Goal: Task Accomplishment & Management: Manage account settings

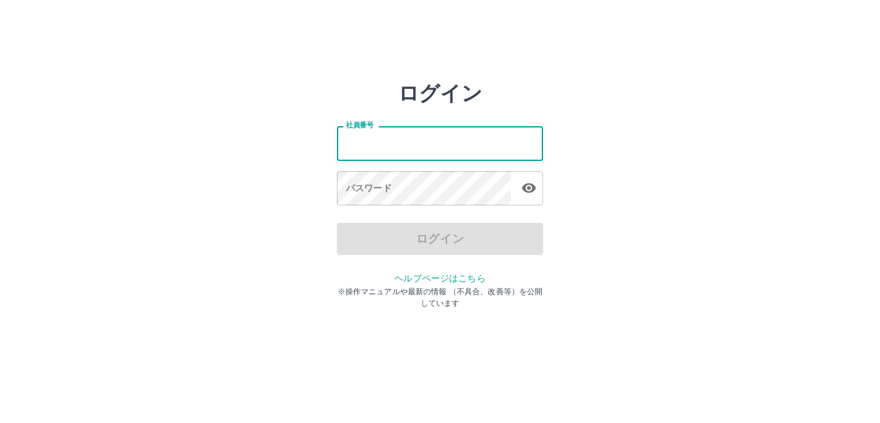
type input "*******"
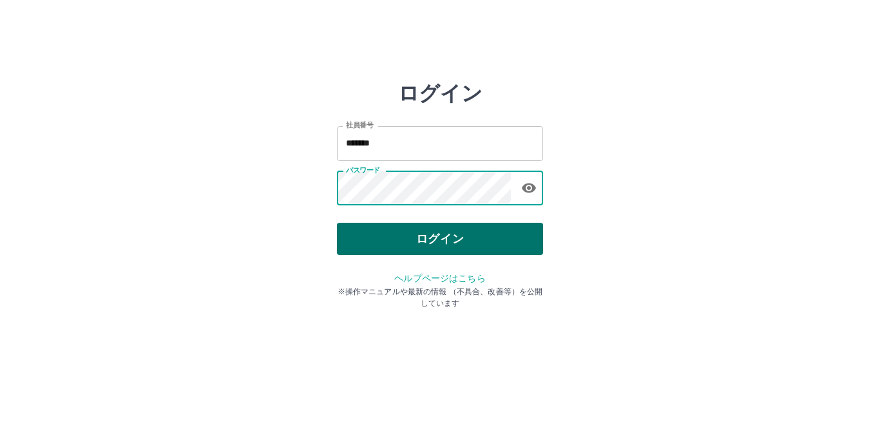
click at [443, 235] on button "ログイン" at bounding box center [440, 239] width 206 height 32
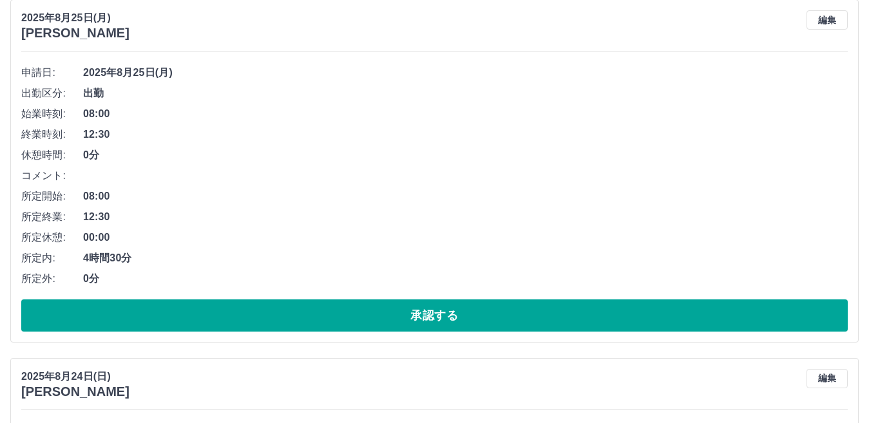
scroll to position [1031, 0]
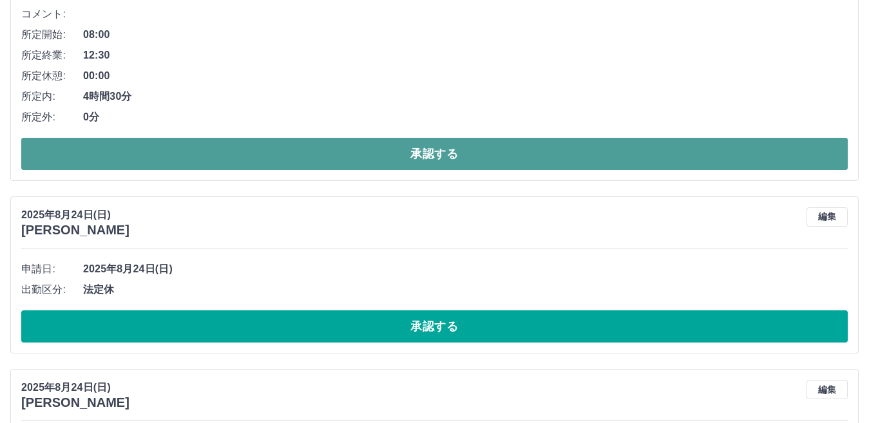
click at [355, 158] on button "承認する" at bounding box center [434, 154] width 827 height 32
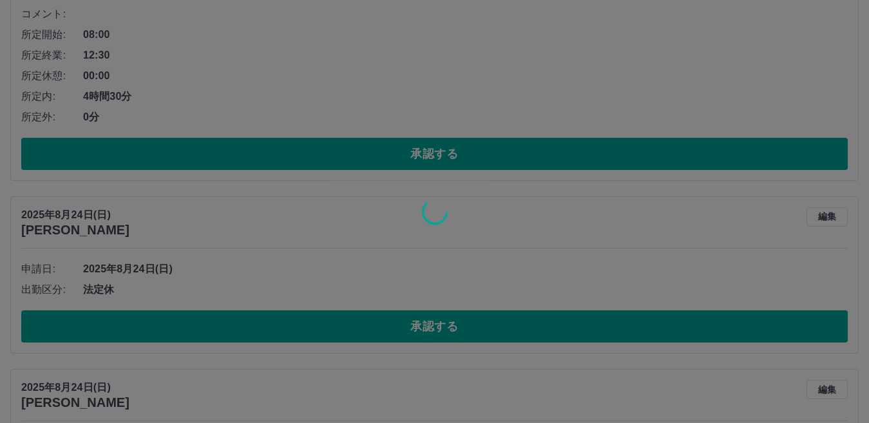
drag, startPoint x: 292, startPoint y: 328, endPoint x: 292, endPoint y: 341, distance: 12.9
click at [292, 341] on div at bounding box center [434, 211] width 869 height 423
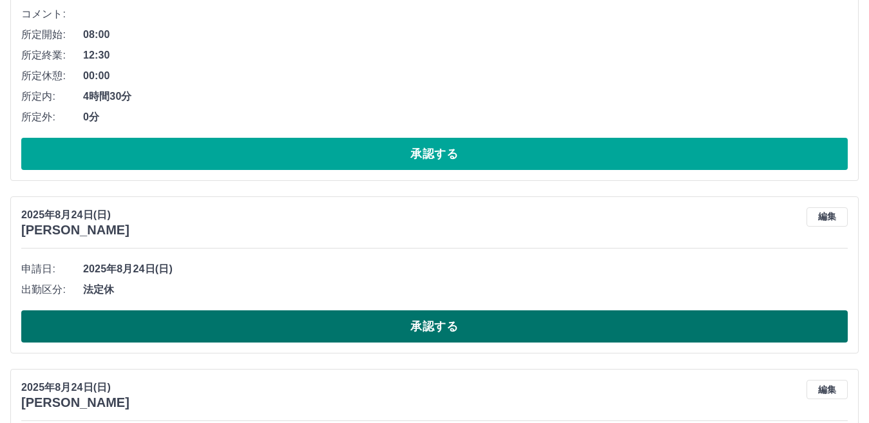
click at [297, 331] on button "承認する" at bounding box center [434, 327] width 827 height 32
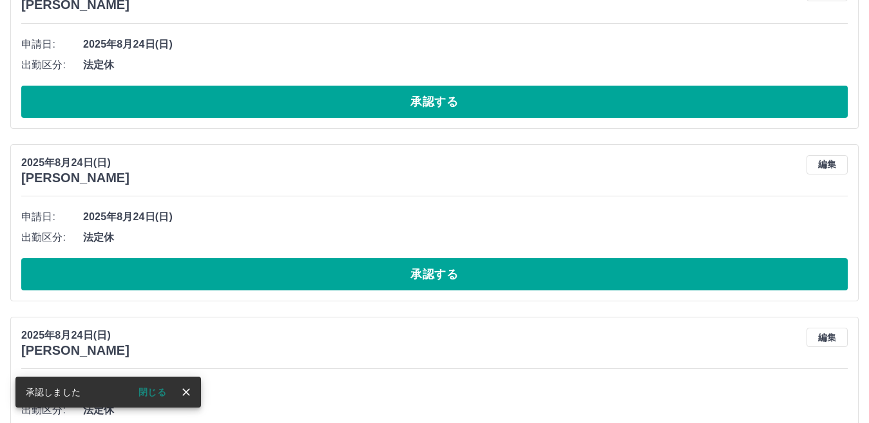
scroll to position [865, 0]
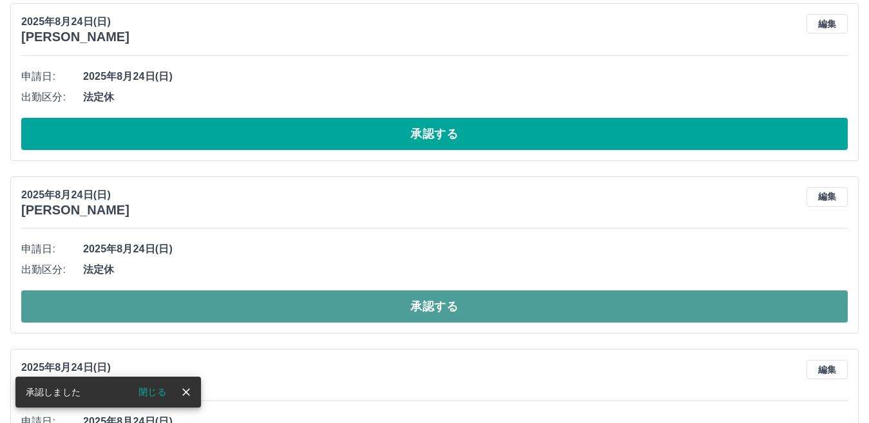
click at [278, 311] on button "承認する" at bounding box center [434, 307] width 827 height 32
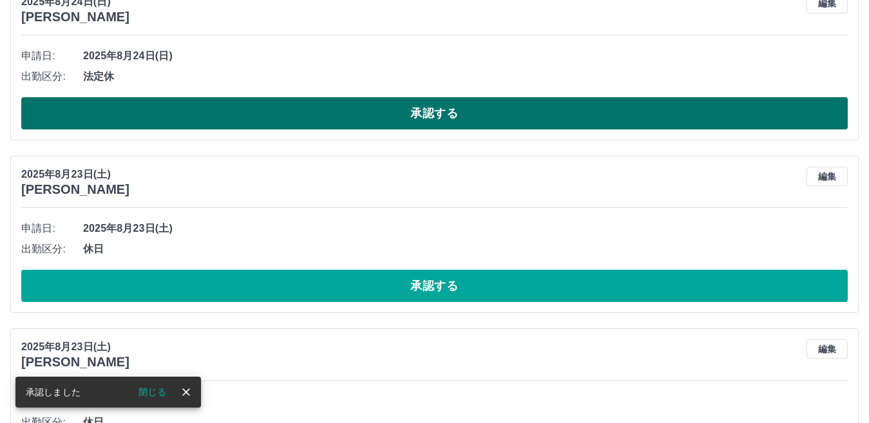
scroll to position [885, 0]
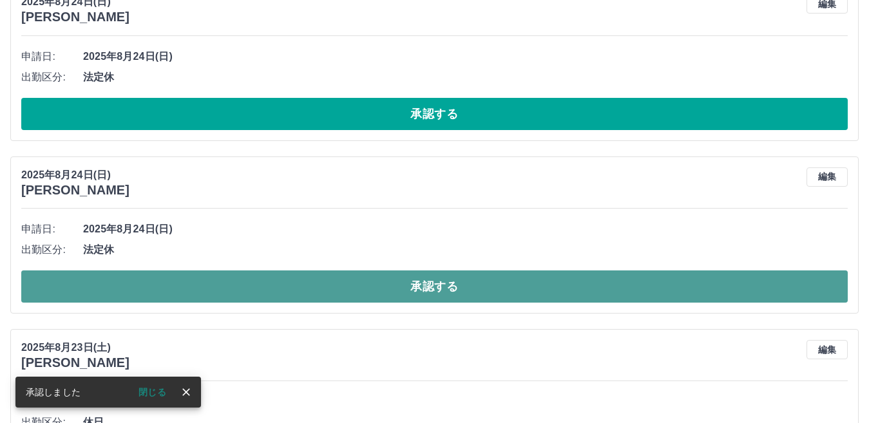
drag, startPoint x: 291, startPoint y: 283, endPoint x: 291, endPoint y: 294, distance: 11.6
click at [291, 291] on button "承認する" at bounding box center [434, 287] width 827 height 32
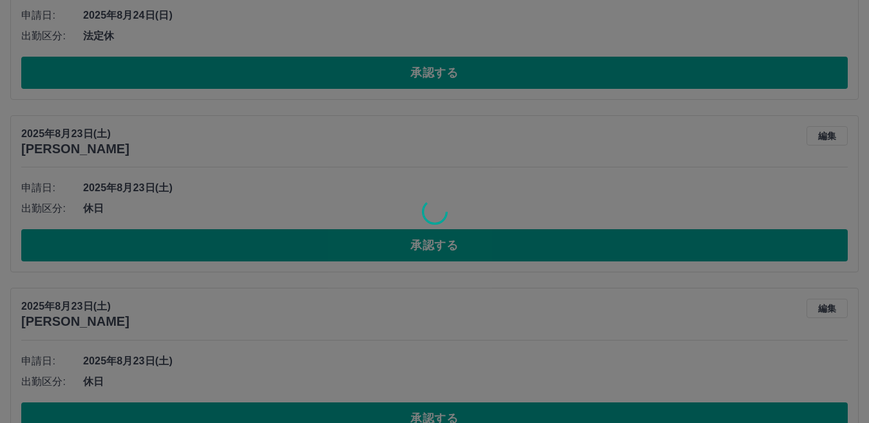
scroll to position [1143, 0]
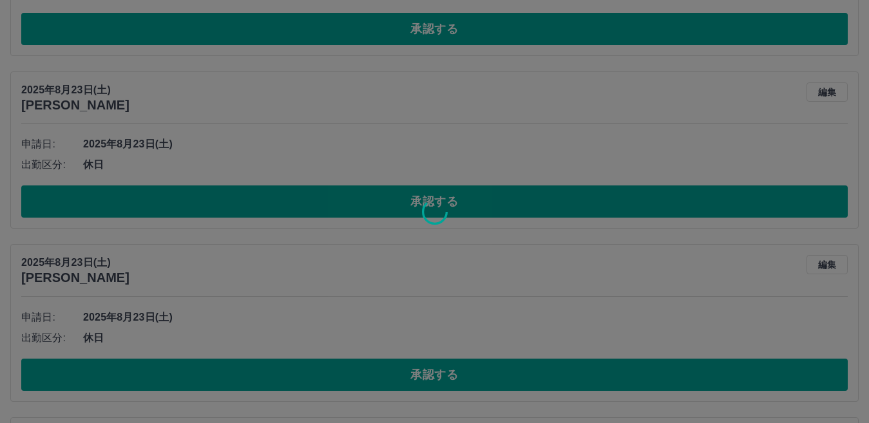
click at [300, 200] on div at bounding box center [434, 211] width 869 height 423
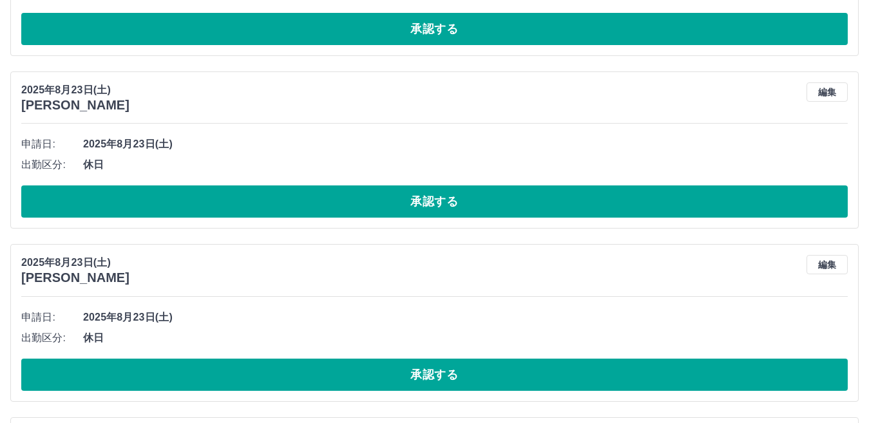
click at [300, 200] on button "承認する" at bounding box center [434, 202] width 827 height 32
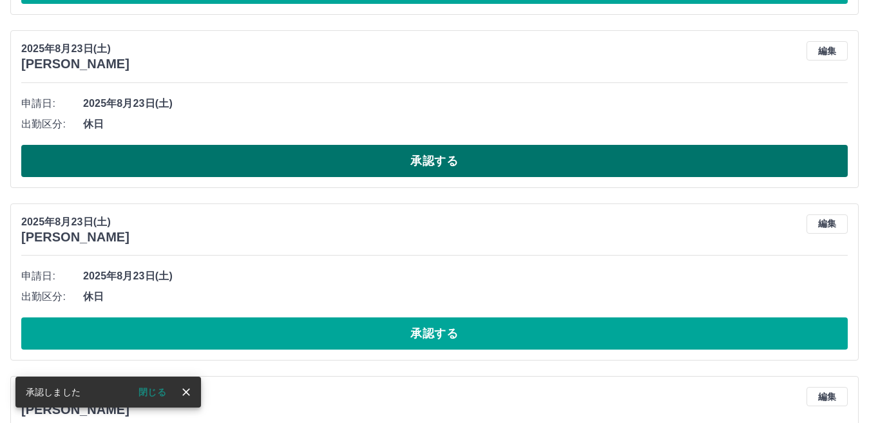
scroll to position [861, 0]
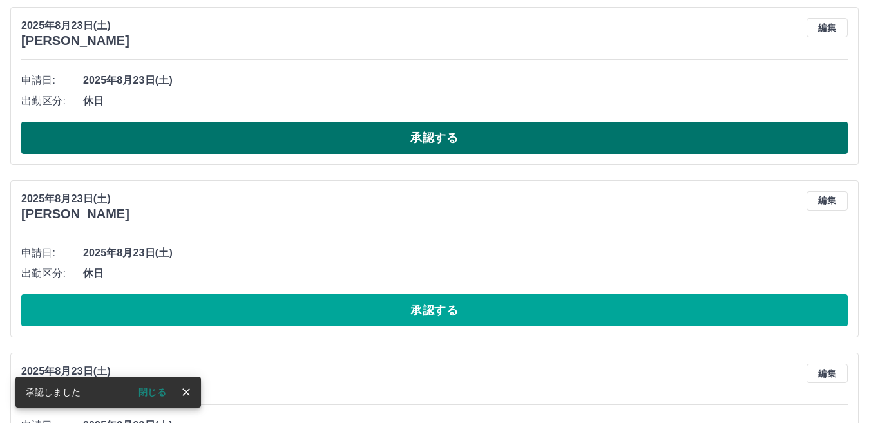
click at [304, 131] on button "承認する" at bounding box center [434, 138] width 827 height 32
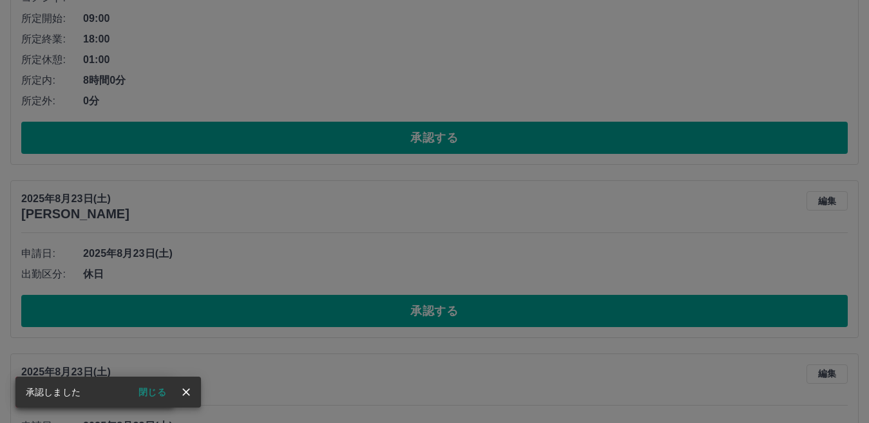
scroll to position [817, 0]
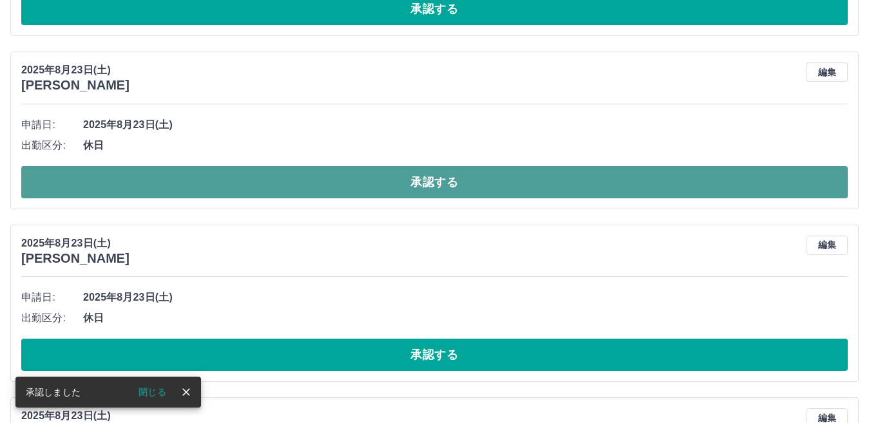
click at [286, 178] on button "承認する" at bounding box center [434, 182] width 827 height 32
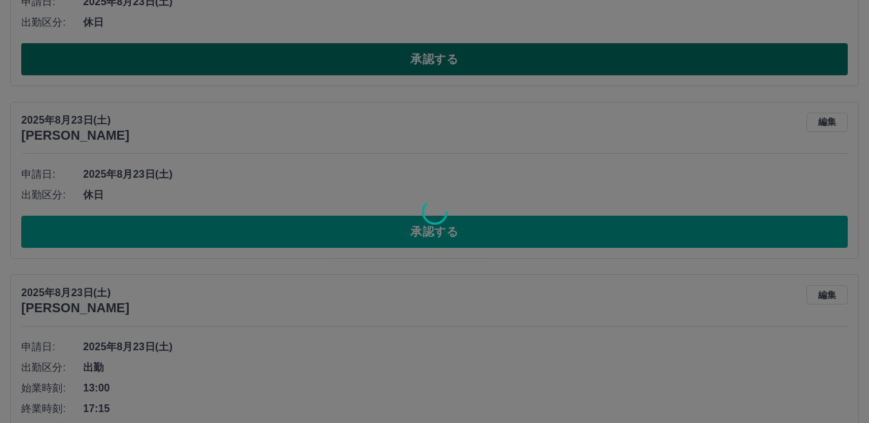
scroll to position [946, 0]
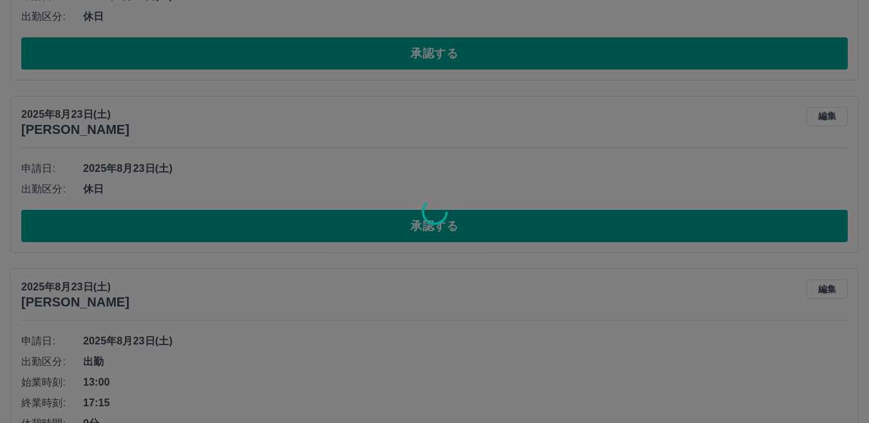
click at [286, 220] on div at bounding box center [434, 211] width 869 height 423
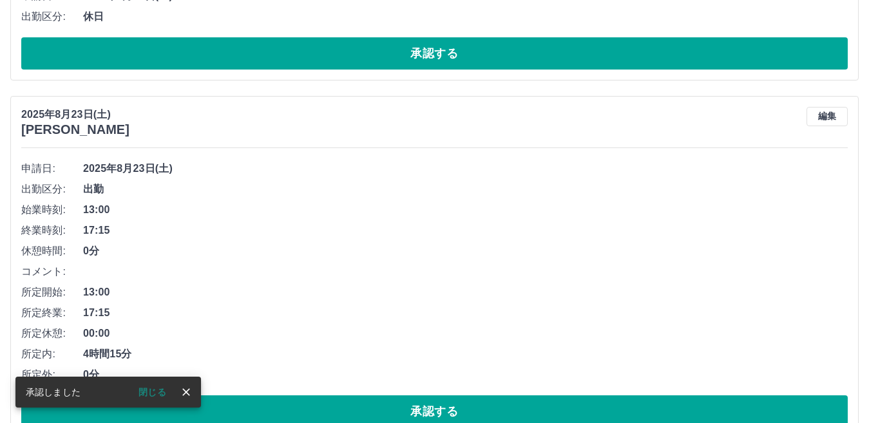
scroll to position [772, 0]
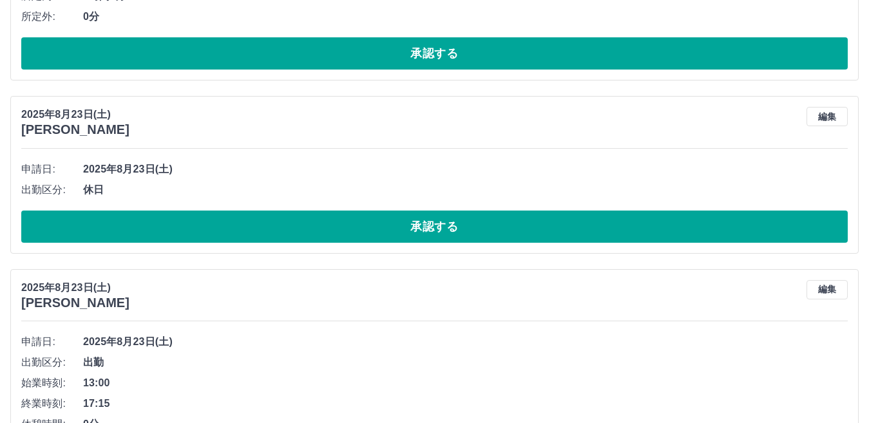
click at [286, 220] on button "承認する" at bounding box center [434, 227] width 827 height 32
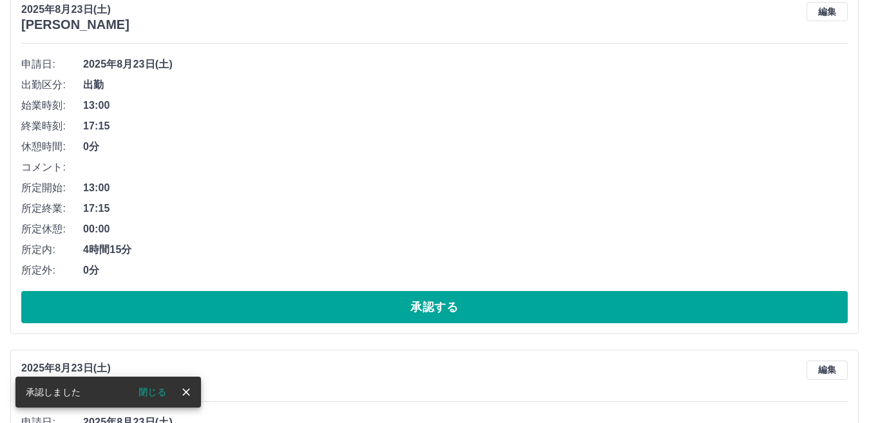
scroll to position [857, 0]
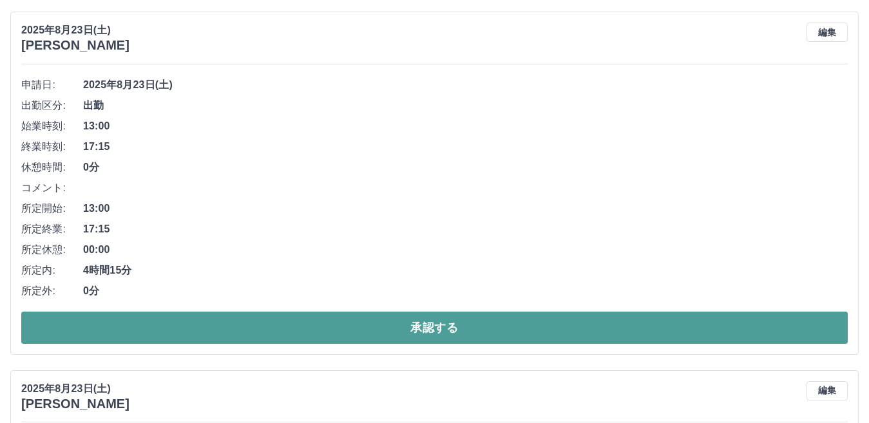
click at [218, 322] on button "承認する" at bounding box center [434, 328] width 827 height 32
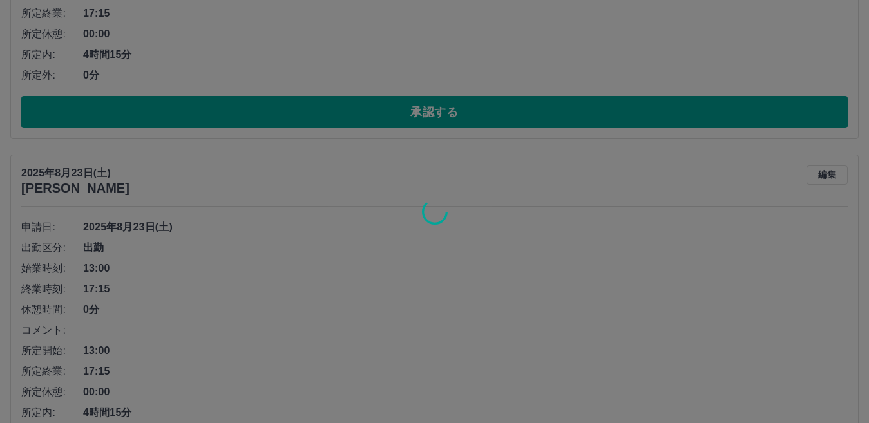
scroll to position [1179, 0]
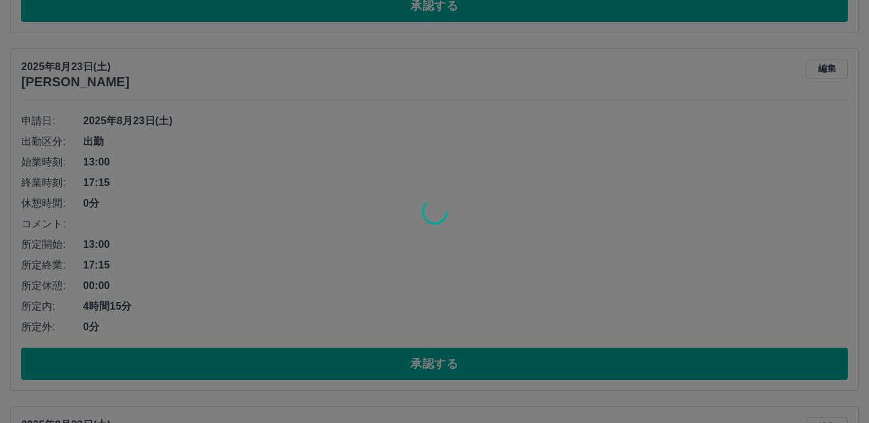
click at [201, 359] on div at bounding box center [434, 211] width 869 height 423
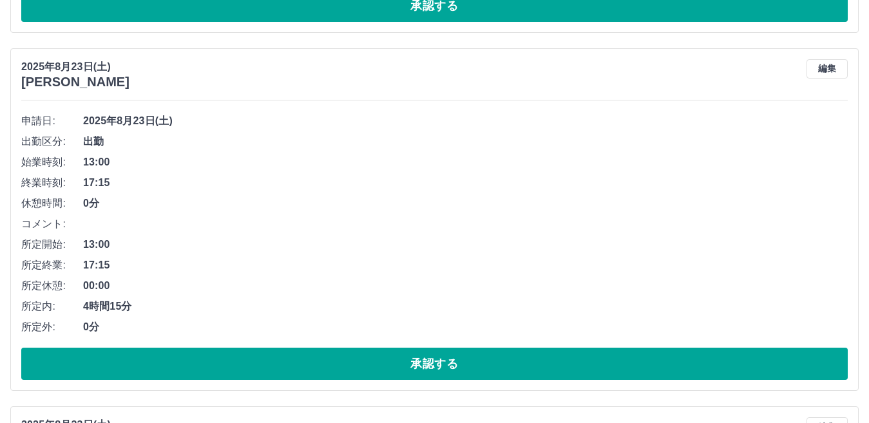
click at [201, 359] on button "承認する" at bounding box center [434, 364] width 827 height 32
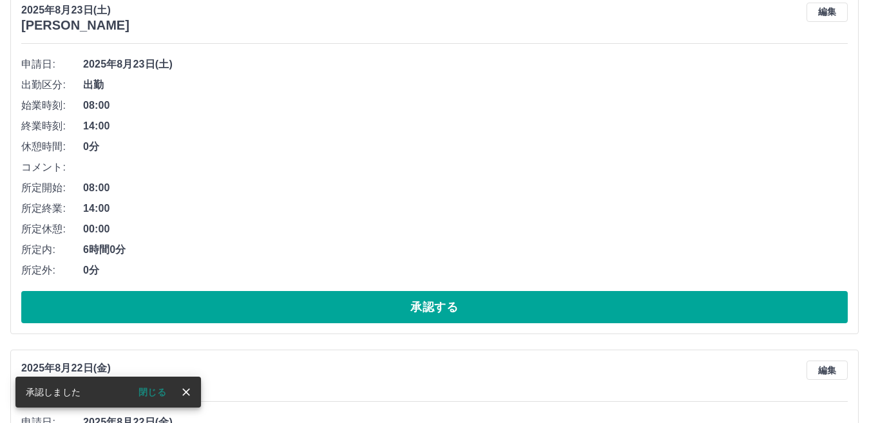
scroll to position [1243, 0]
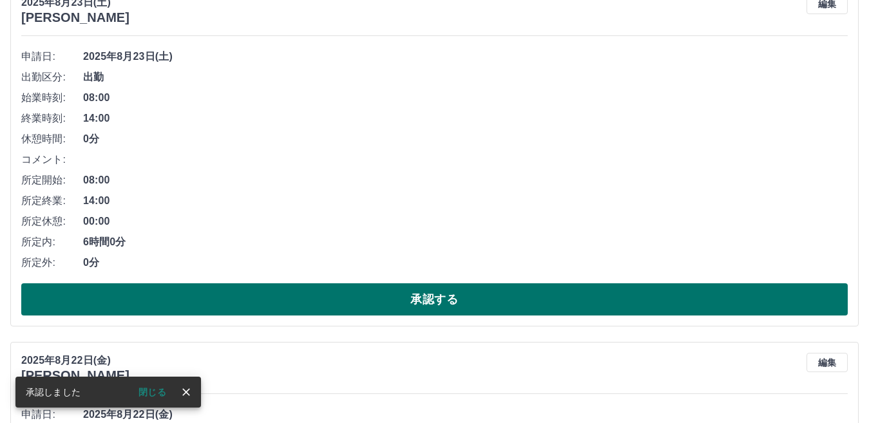
click at [196, 296] on button "承認する" at bounding box center [434, 299] width 827 height 32
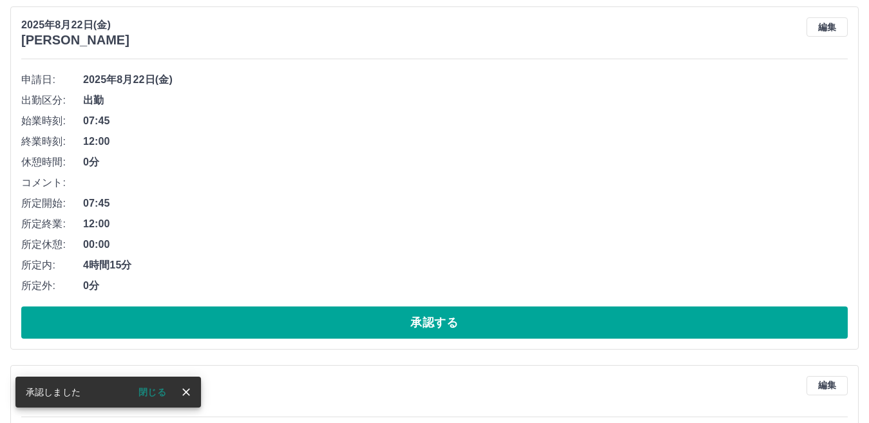
scroll to position [857, 0]
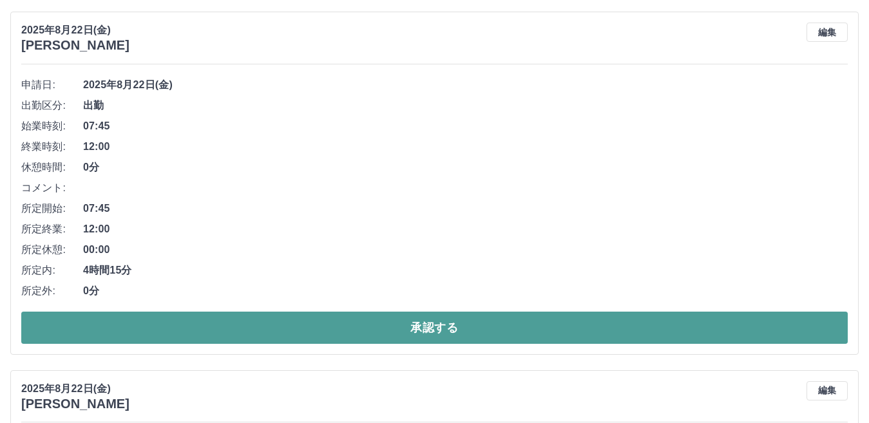
click at [276, 327] on button "承認する" at bounding box center [434, 328] width 827 height 32
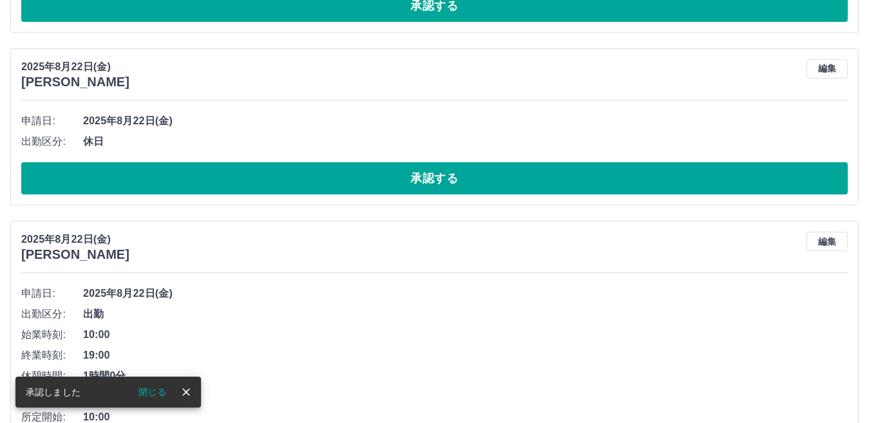
scroll to position [820, 0]
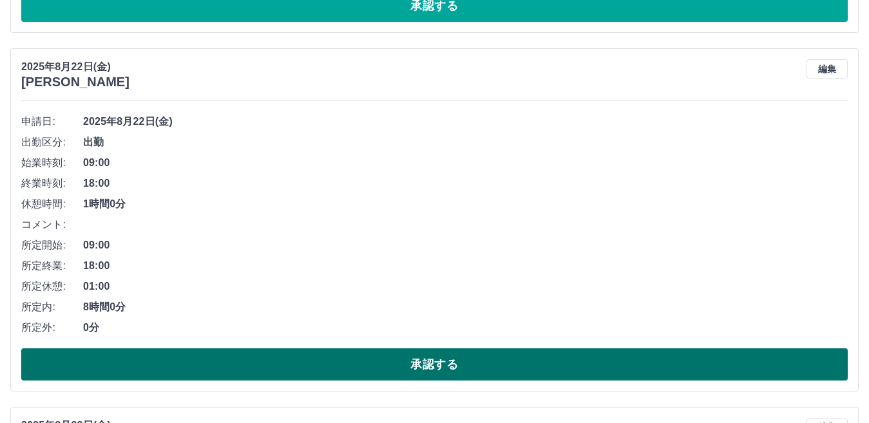
click at [269, 358] on button "承認する" at bounding box center [434, 365] width 827 height 32
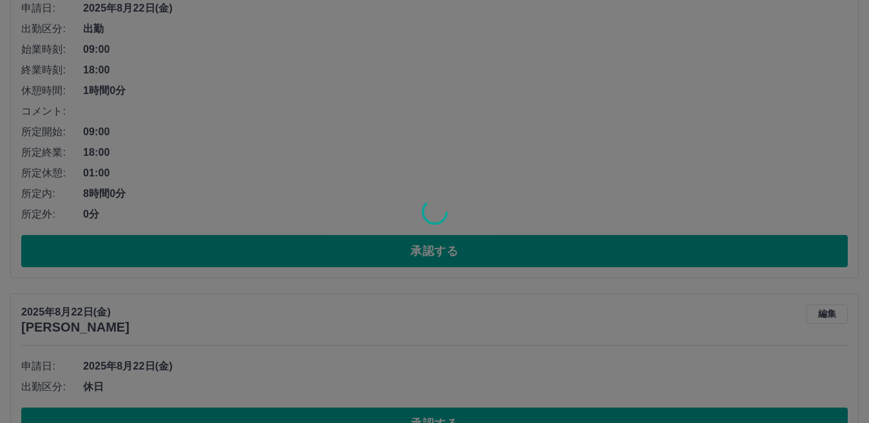
scroll to position [1013, 0]
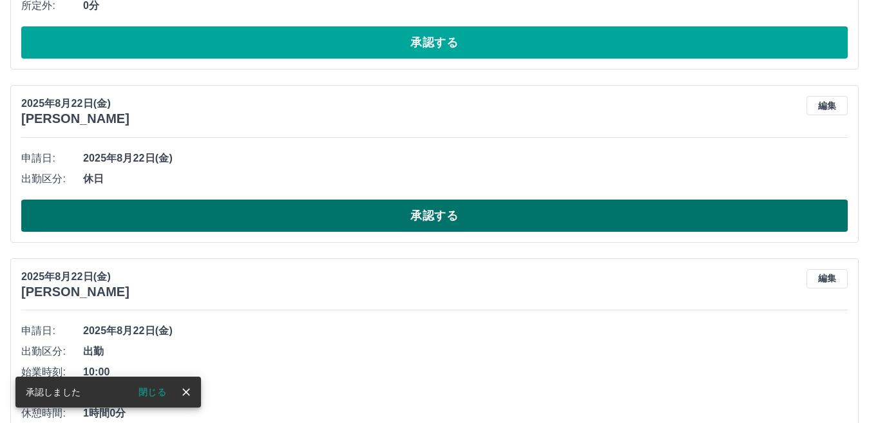
click at [344, 225] on button "承認する" at bounding box center [434, 216] width 827 height 32
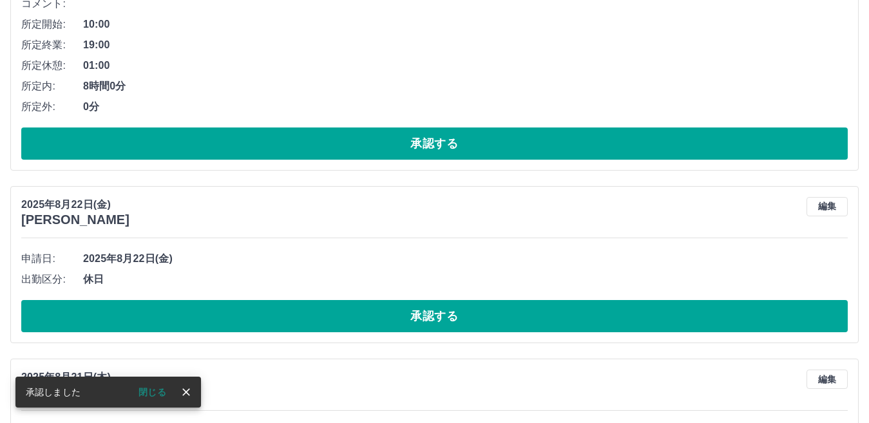
scroll to position [868, 0]
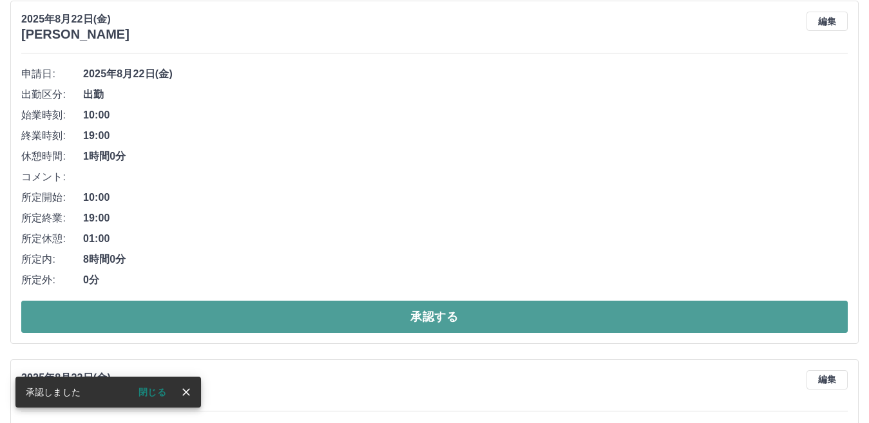
click at [340, 307] on button "承認する" at bounding box center [434, 317] width 827 height 32
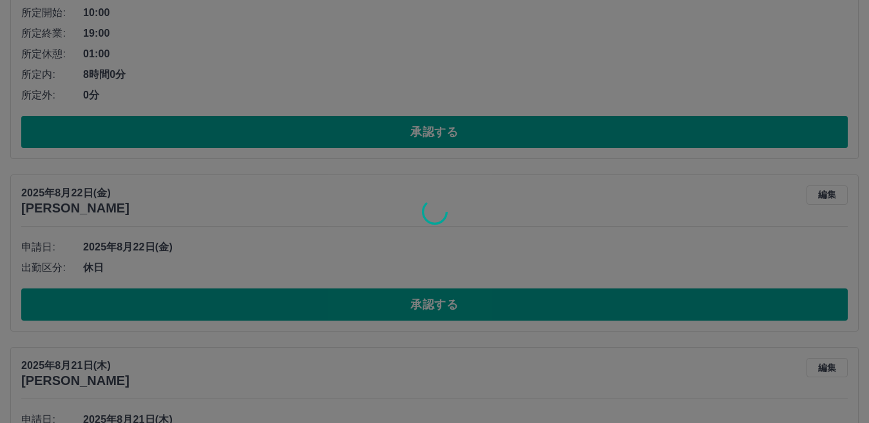
scroll to position [1061, 0]
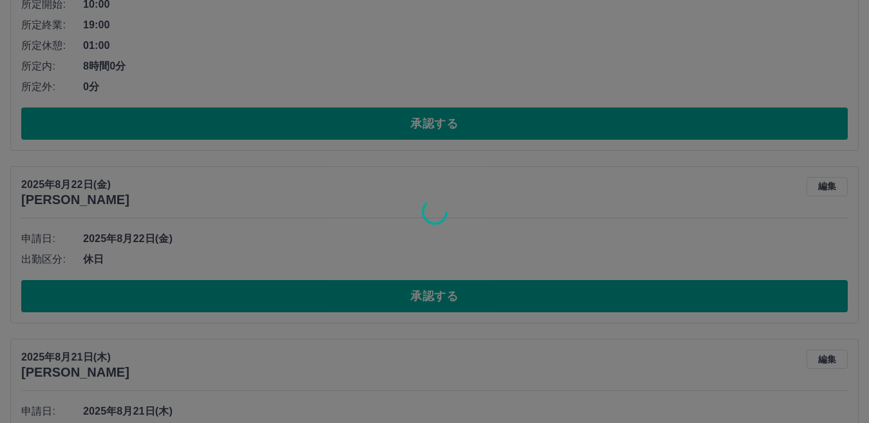
click at [355, 328] on div at bounding box center [434, 211] width 869 height 423
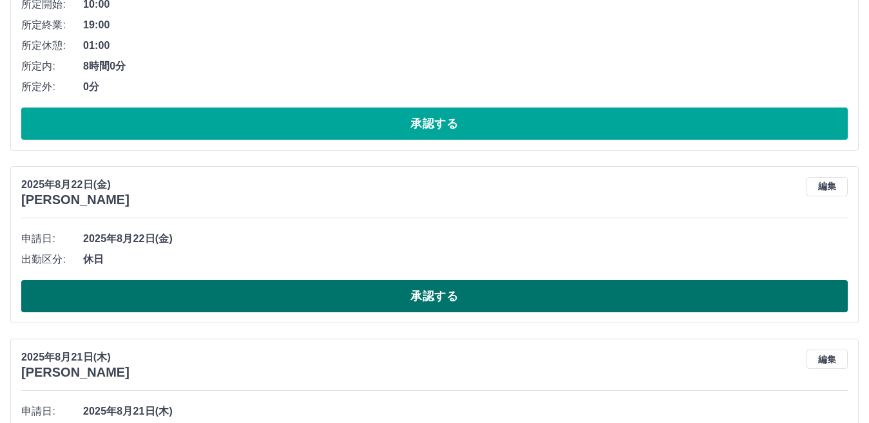
click at [383, 302] on button "承認する" at bounding box center [434, 296] width 827 height 32
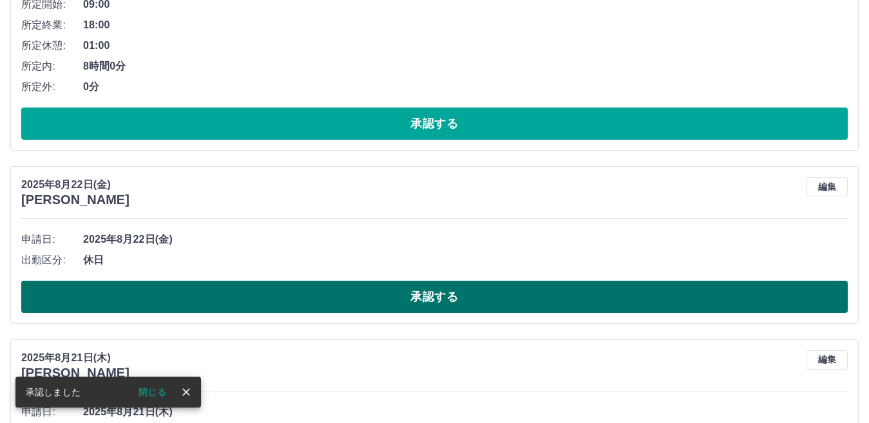
click at [356, 304] on button "承認する" at bounding box center [434, 297] width 827 height 32
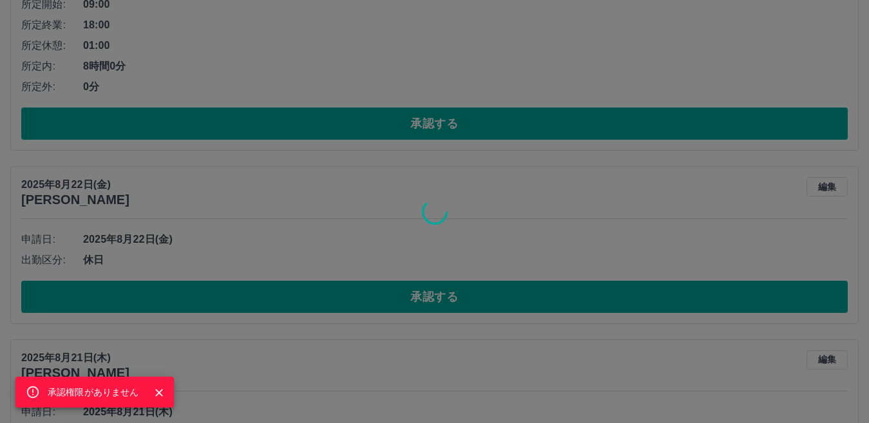
click at [166, 394] on button "Close" at bounding box center [158, 392] width 19 height 19
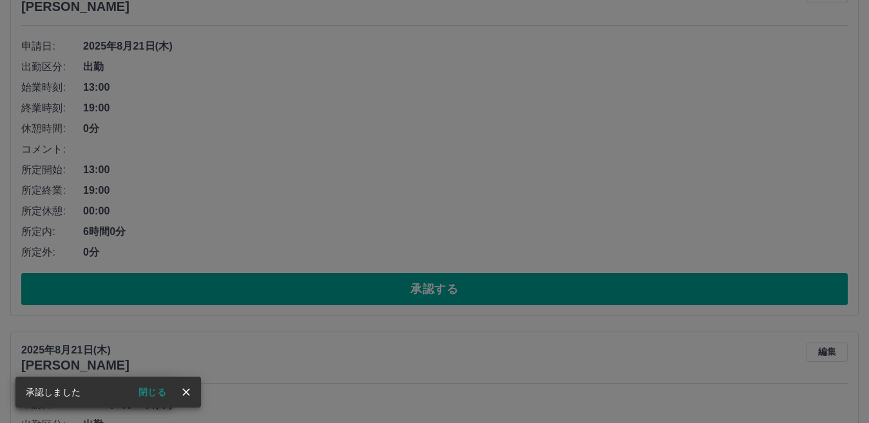
scroll to position [851, 0]
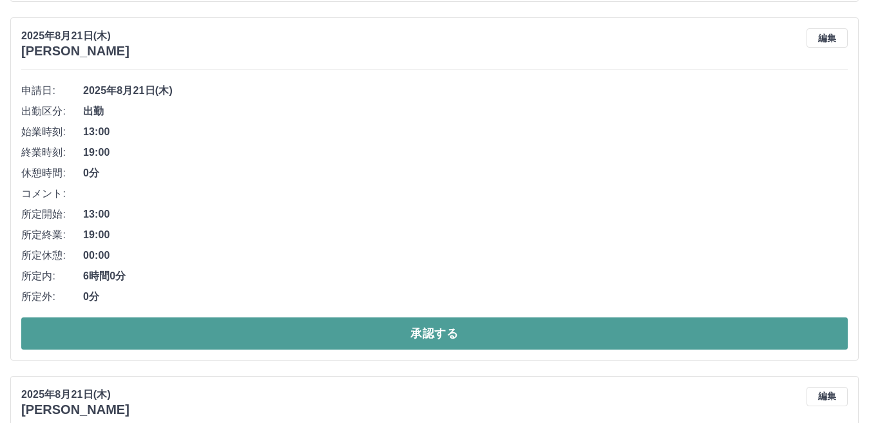
click at [338, 333] on button "承認する" at bounding box center [434, 334] width 827 height 32
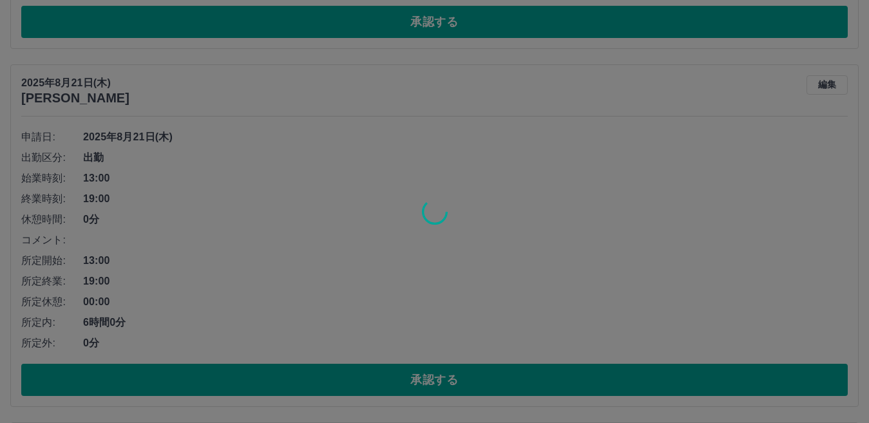
scroll to position [1173, 0]
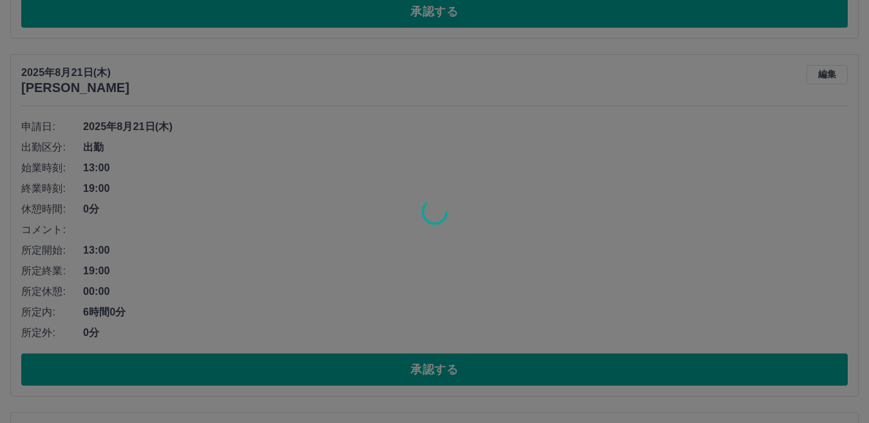
click at [301, 366] on div at bounding box center [434, 211] width 869 height 423
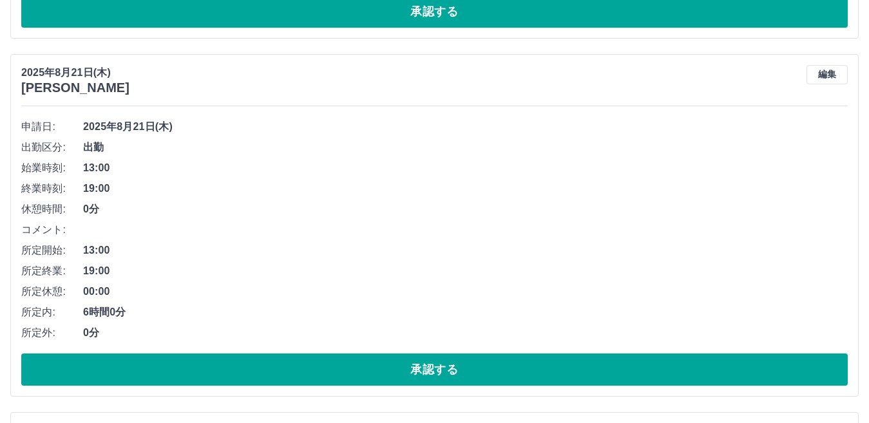
click at [301, 366] on button "承認する" at bounding box center [434, 370] width 827 height 32
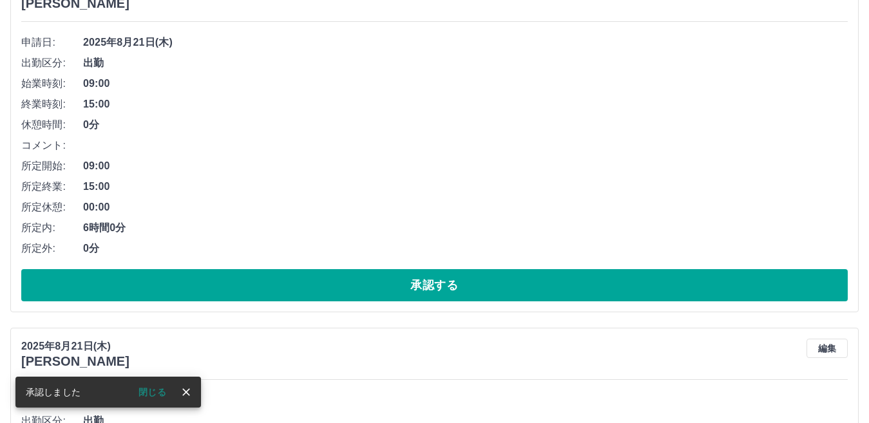
scroll to position [713, 0]
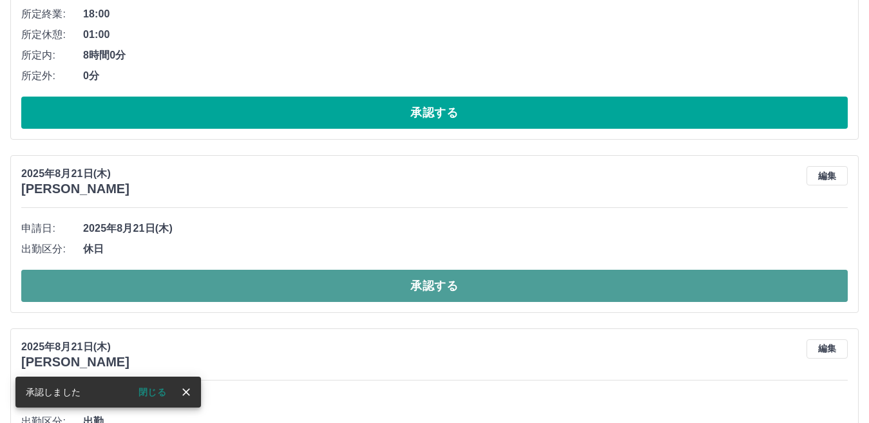
click at [318, 294] on button "承認する" at bounding box center [434, 286] width 827 height 32
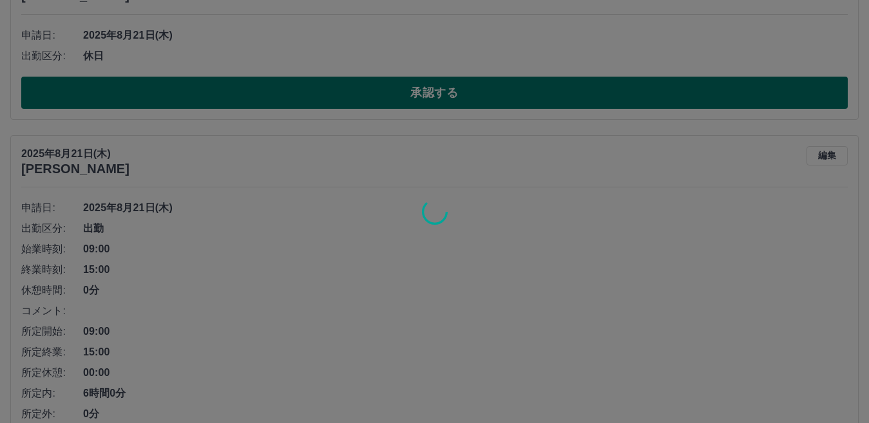
scroll to position [971, 0]
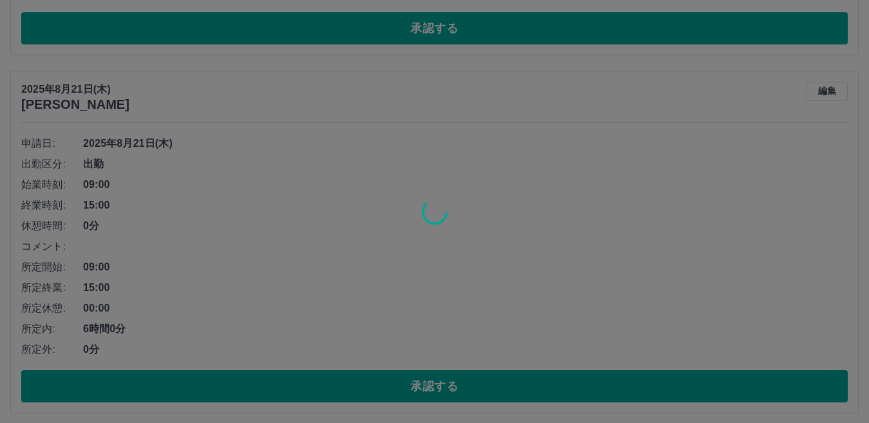
click at [300, 392] on div at bounding box center [434, 211] width 869 height 423
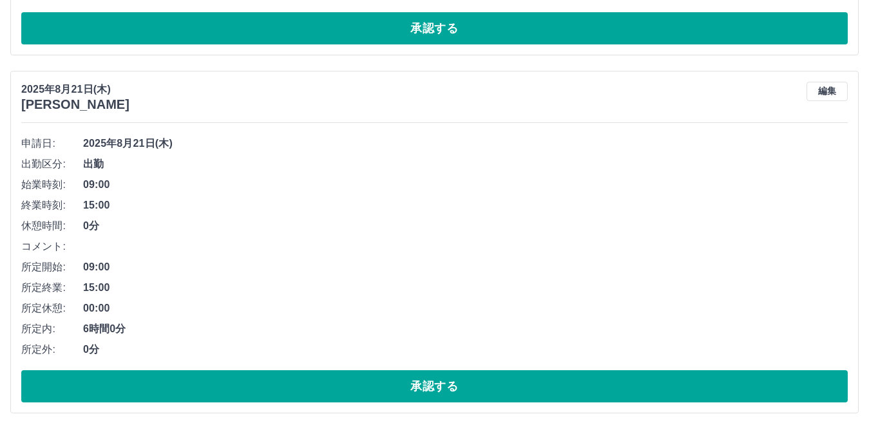
click at [300, 392] on button "承認する" at bounding box center [434, 386] width 827 height 32
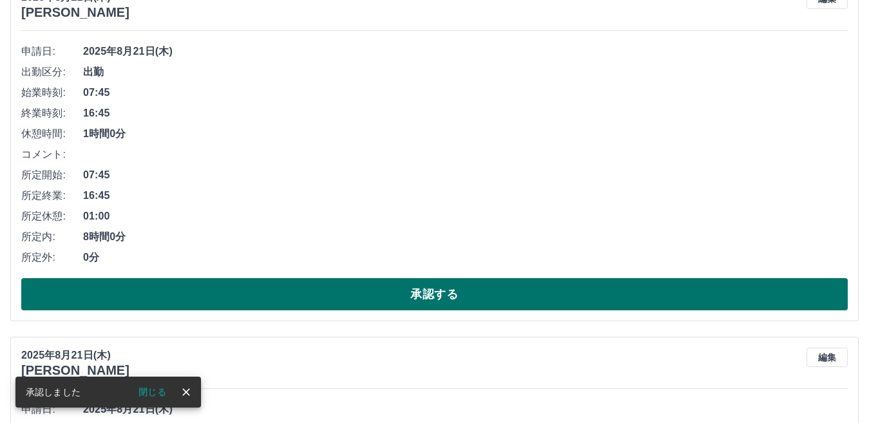
scroll to position [890, 0]
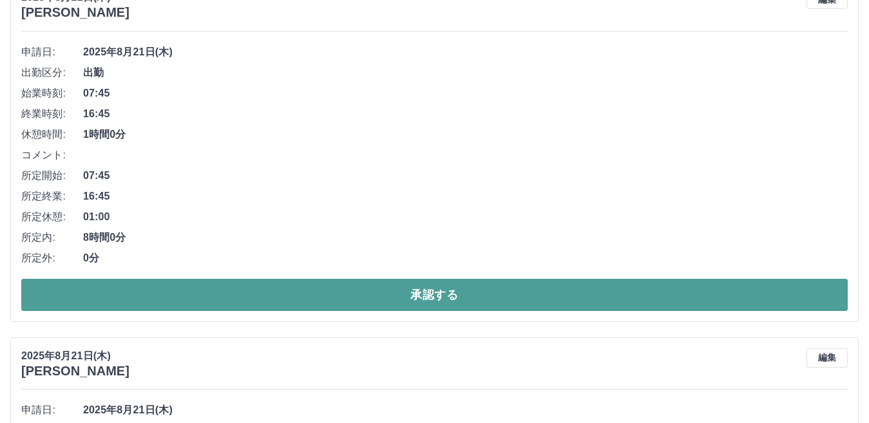
click at [374, 292] on button "承認する" at bounding box center [434, 295] width 827 height 32
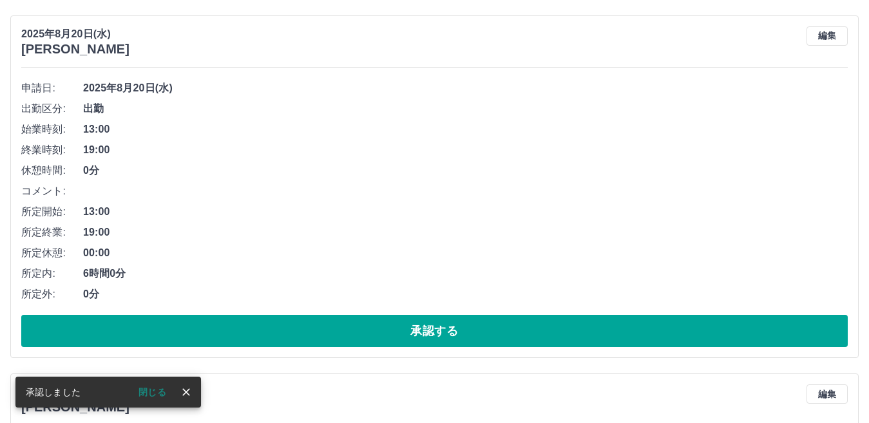
scroll to position [853, 0]
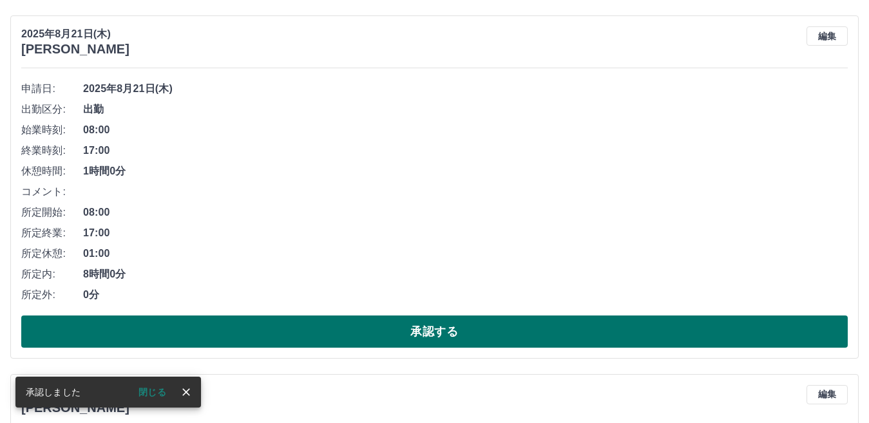
click at [362, 336] on button "承認する" at bounding box center [434, 332] width 827 height 32
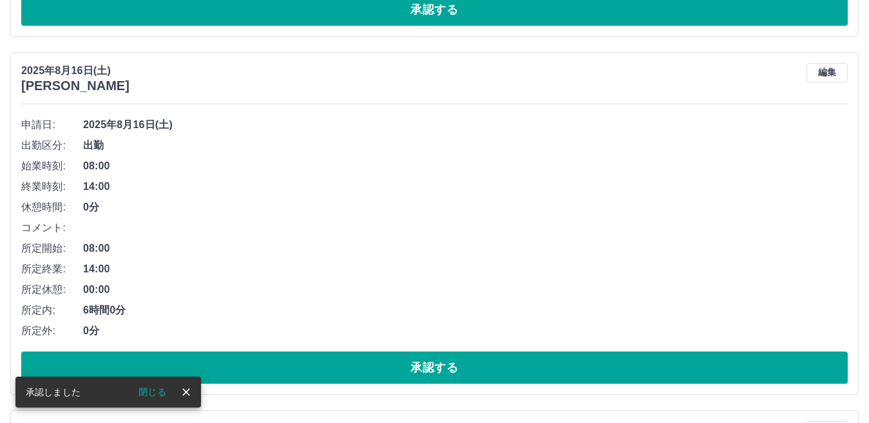
scroll to position [816, 0]
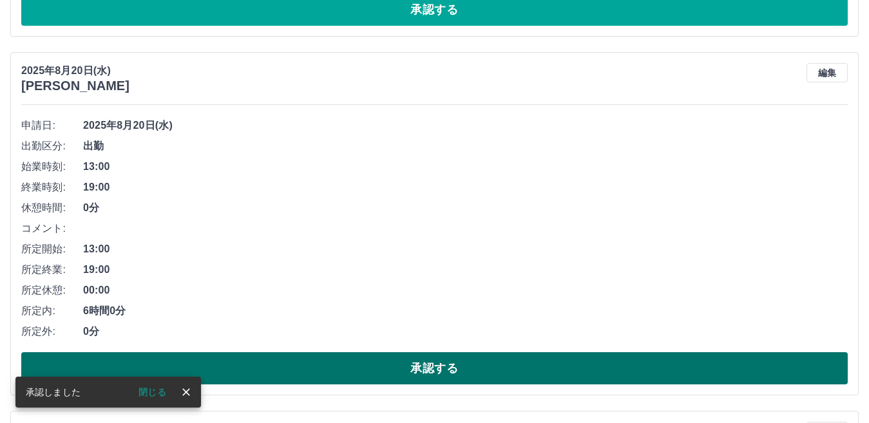
click at [344, 367] on button "承認する" at bounding box center [434, 368] width 827 height 32
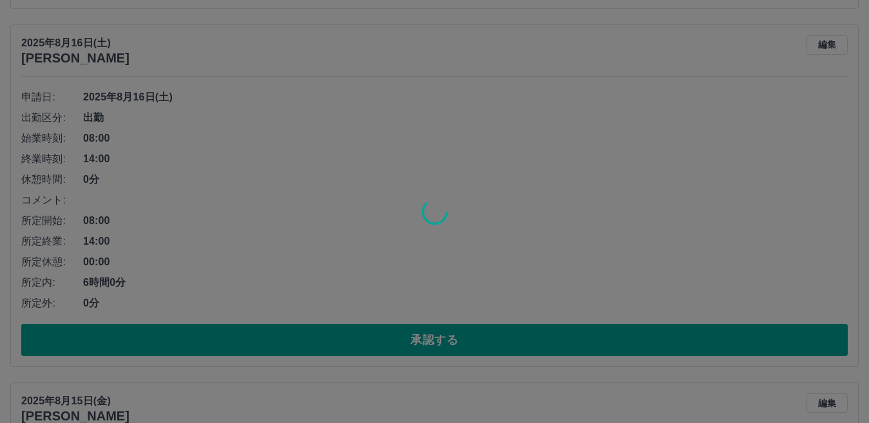
scroll to position [844, 0]
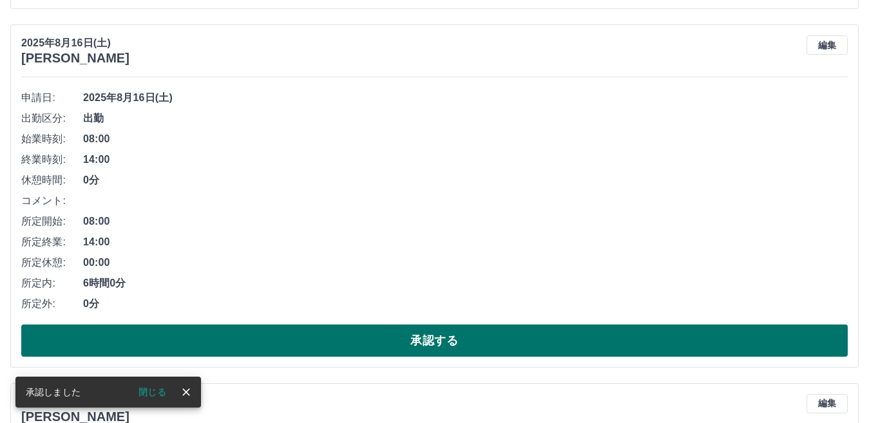
click at [331, 331] on button "承認する" at bounding box center [434, 341] width 827 height 32
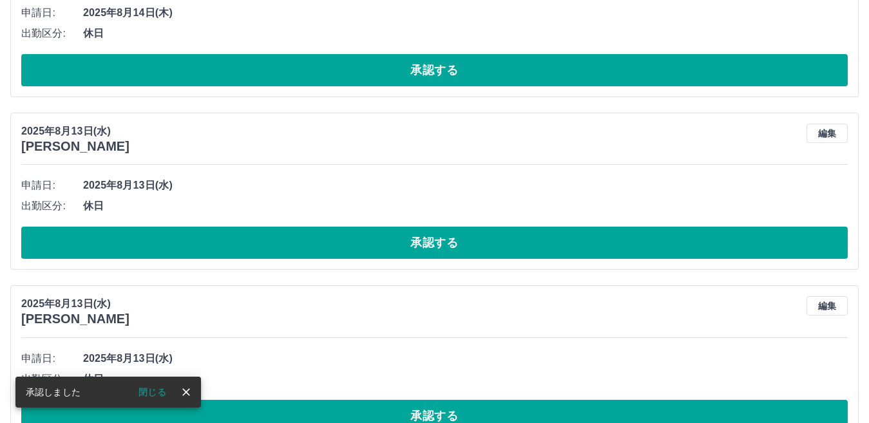
scroll to position [743, 0]
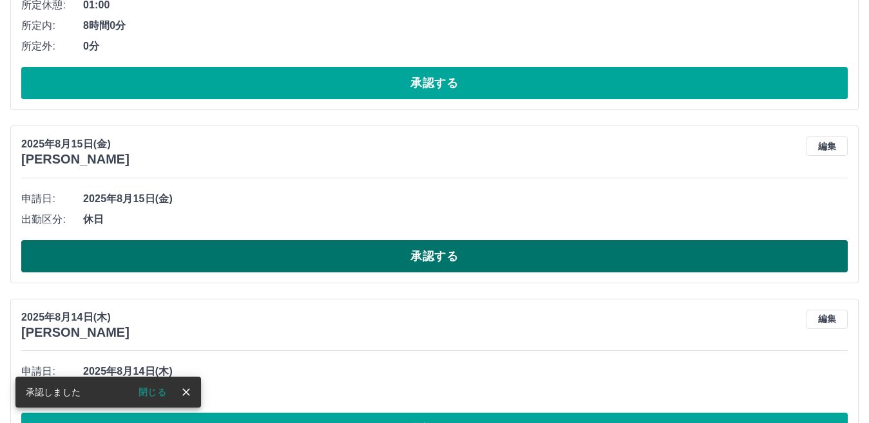
click at [355, 261] on button "承認する" at bounding box center [434, 256] width 827 height 32
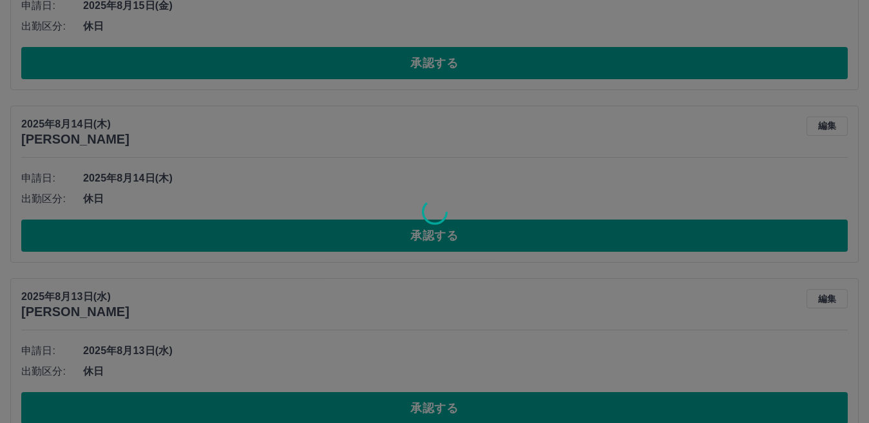
scroll to position [763, 0]
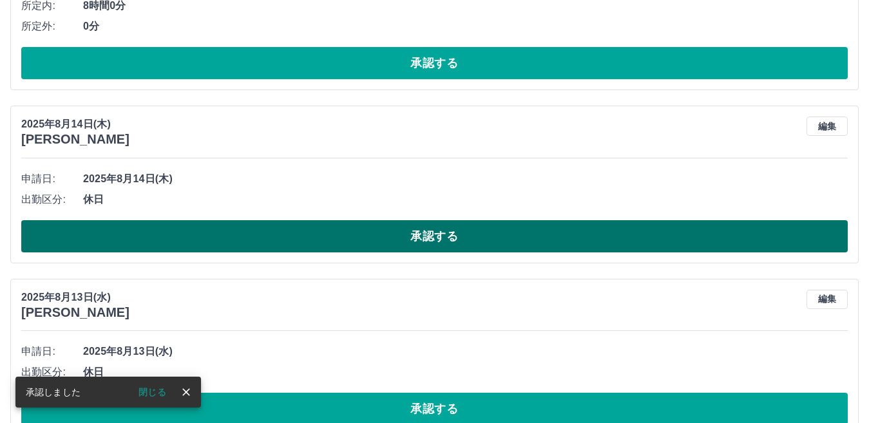
click at [387, 245] on button "承認する" at bounding box center [434, 236] width 827 height 32
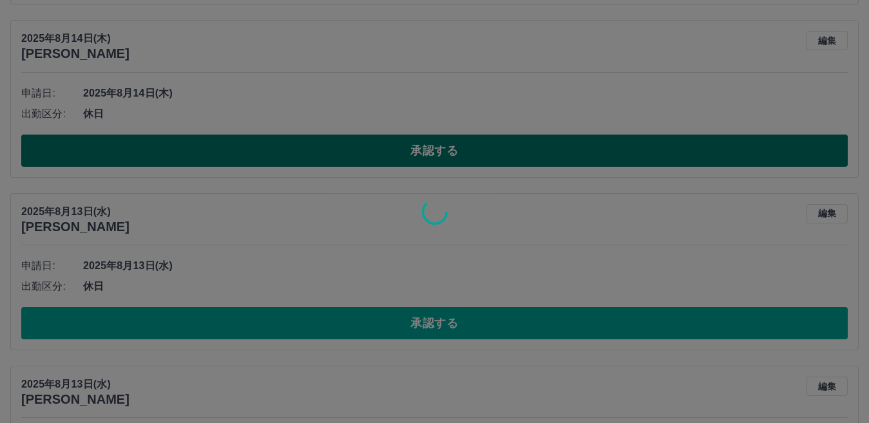
scroll to position [956, 0]
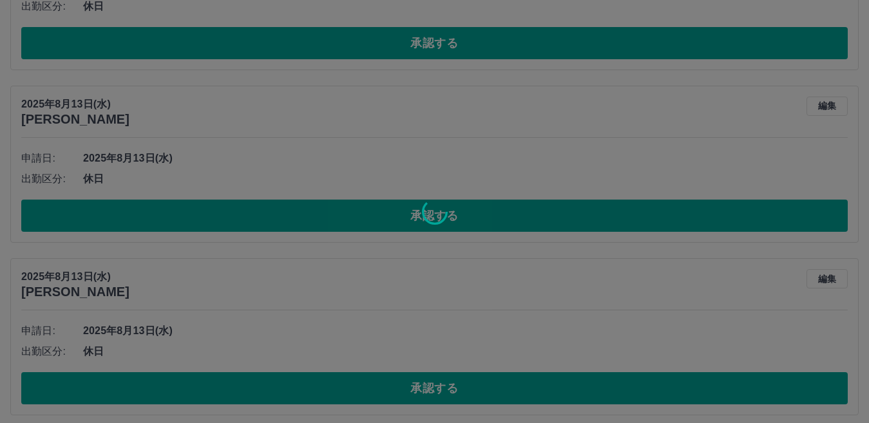
click at [445, 222] on div at bounding box center [434, 211] width 869 height 423
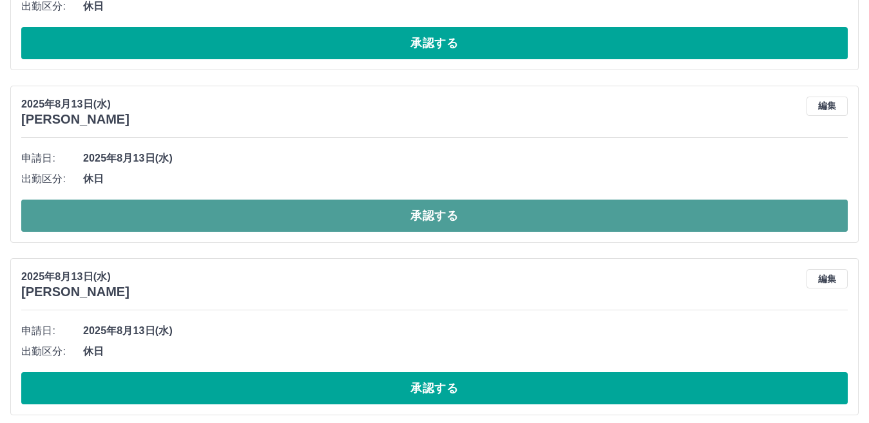
click at [447, 224] on button "承認する" at bounding box center [434, 216] width 827 height 32
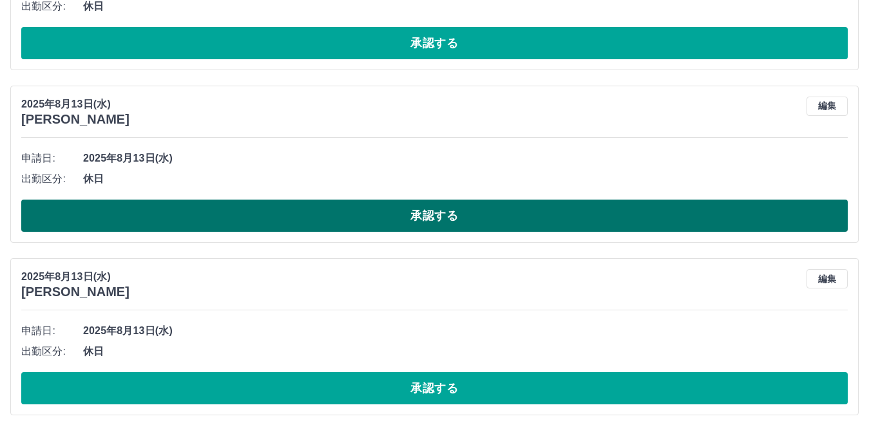
scroll to position [783, 0]
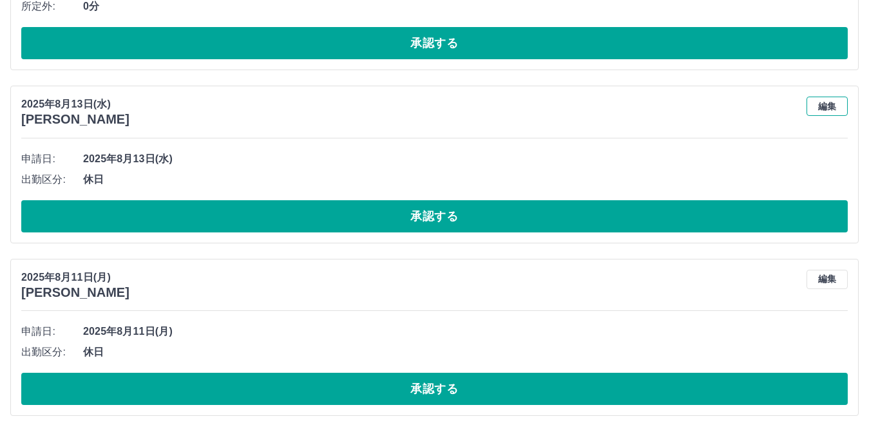
click at [821, 108] on button "編集" at bounding box center [827, 106] width 41 height 19
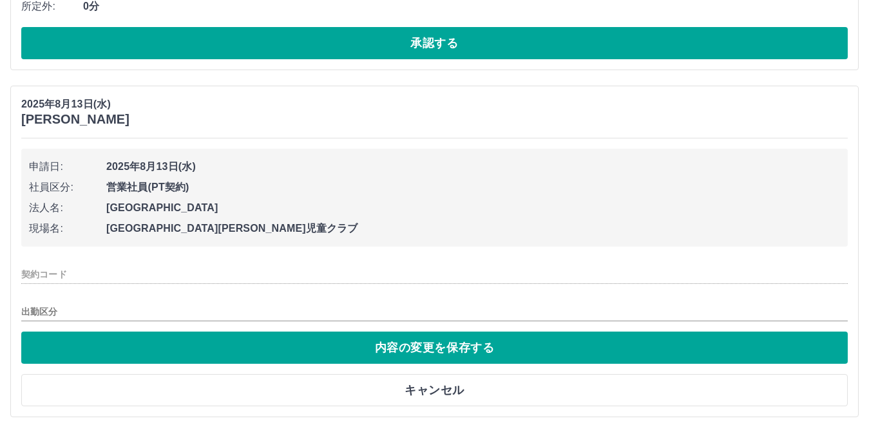
type input "********"
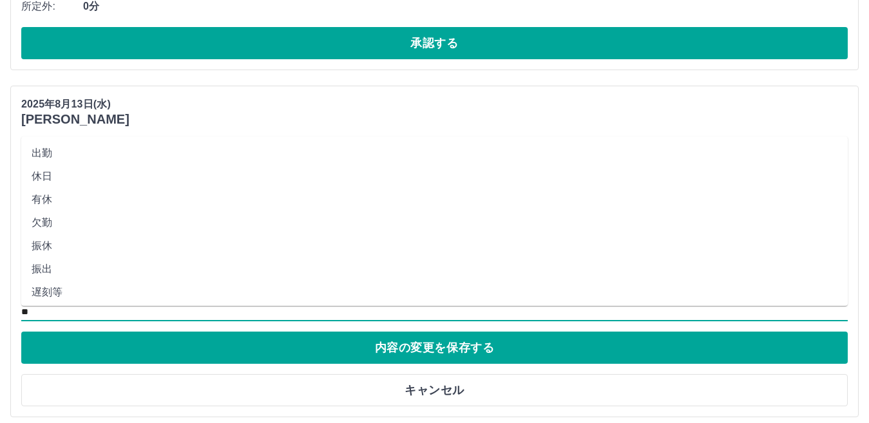
click at [68, 310] on input "**" at bounding box center [434, 313] width 827 height 16
click at [64, 151] on li "出勤" at bounding box center [434, 153] width 827 height 23
type input "**"
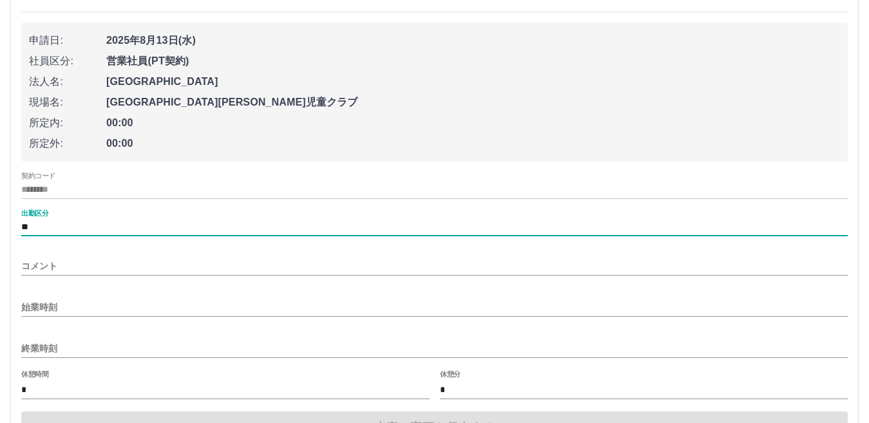
scroll to position [912, 0]
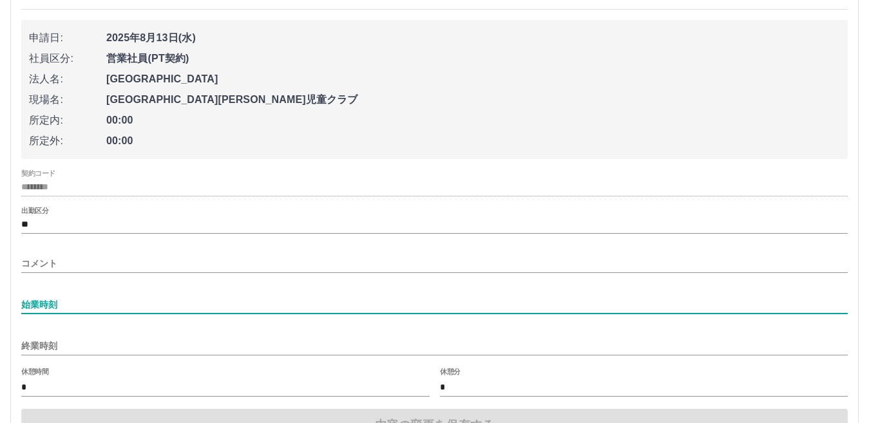
click at [81, 311] on input "始業時刻" at bounding box center [434, 305] width 827 height 19
type input "****"
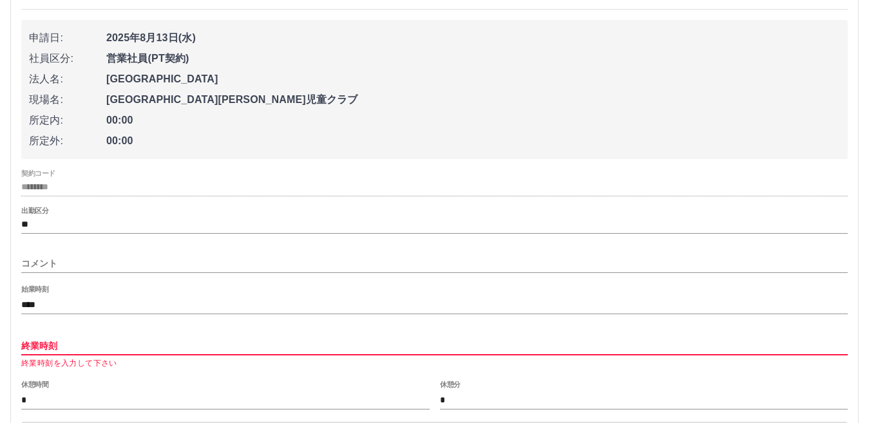
click at [94, 349] on input "終業時刻" at bounding box center [434, 346] width 827 height 19
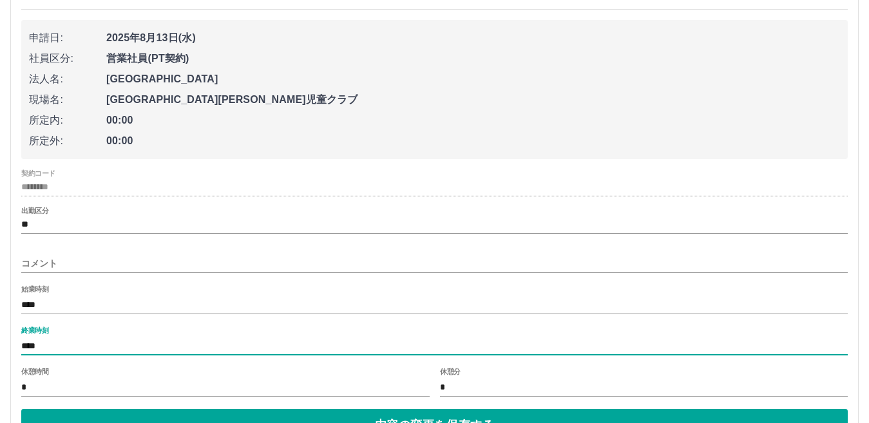
type input "****"
drag, startPoint x: 105, startPoint y: 381, endPoint x: 113, endPoint y: 382, distance: 7.8
click at [108, 382] on input "*" at bounding box center [225, 387] width 408 height 19
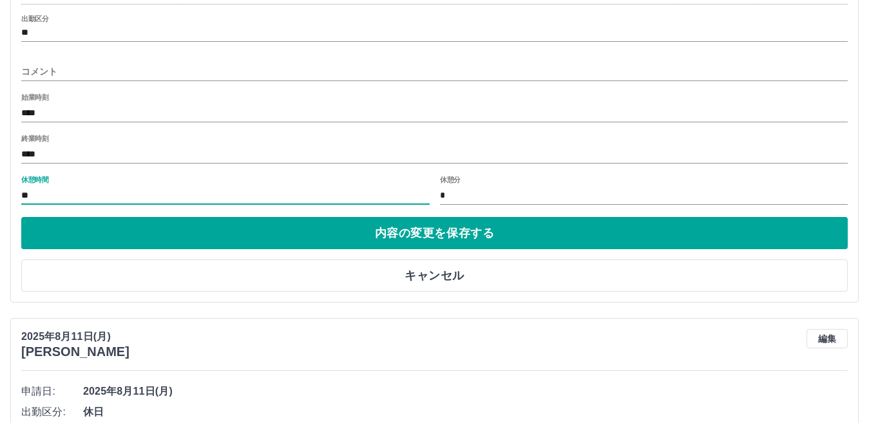
scroll to position [1105, 0]
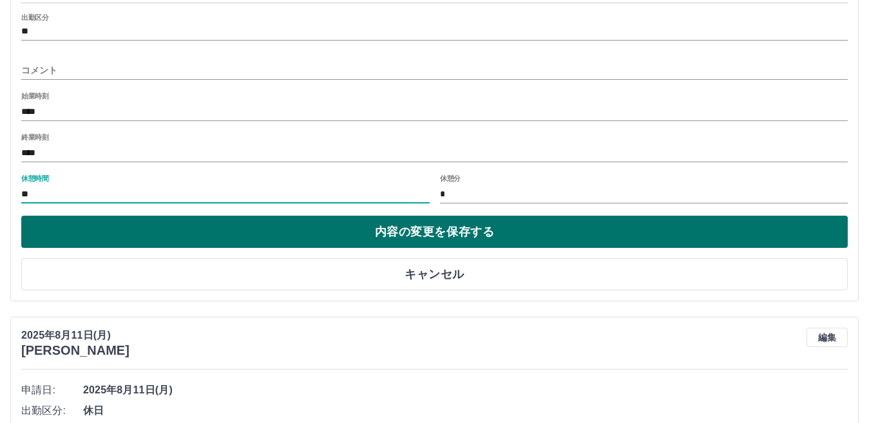
type input "**"
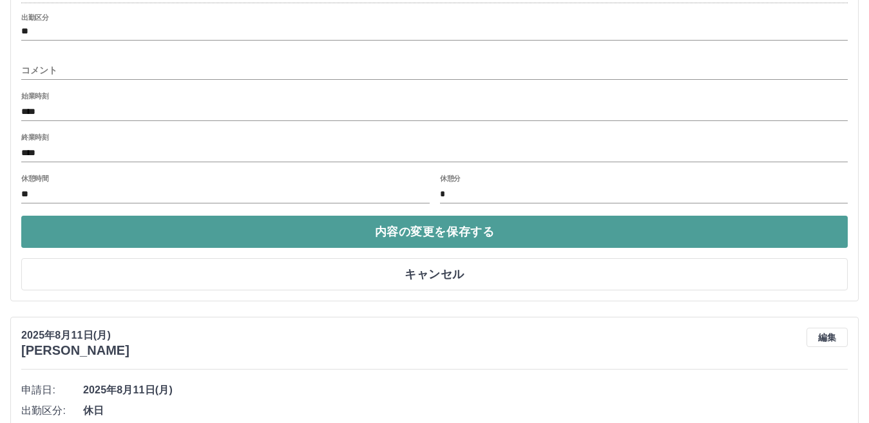
click at [379, 246] on button "内容の変更を保存する" at bounding box center [434, 232] width 827 height 32
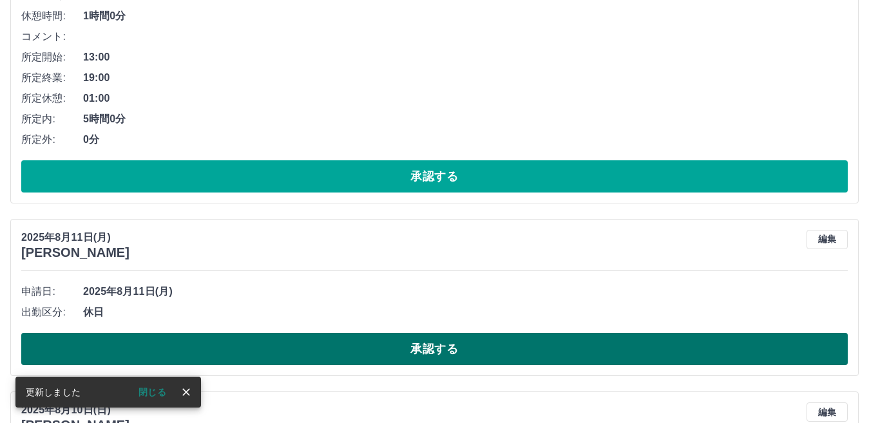
scroll to position [783, 0]
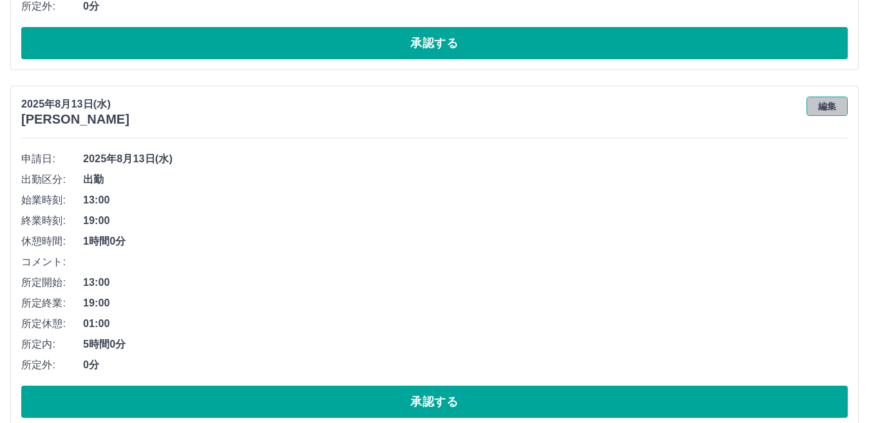
click at [827, 110] on button "編集" at bounding box center [827, 106] width 41 height 19
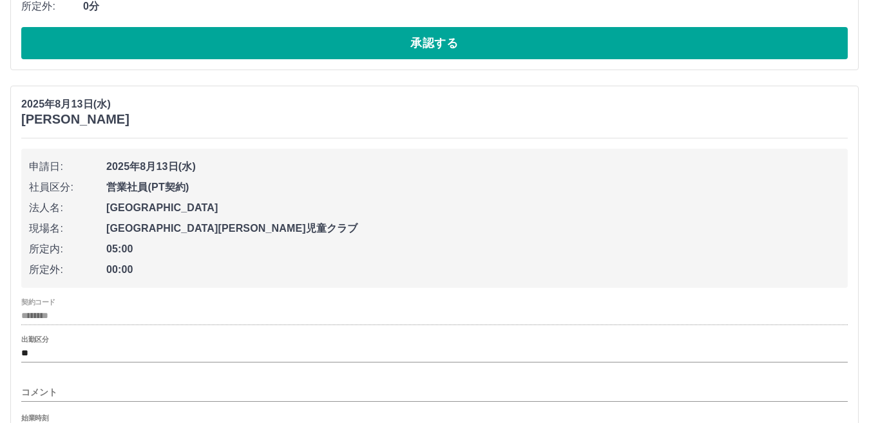
scroll to position [976, 0]
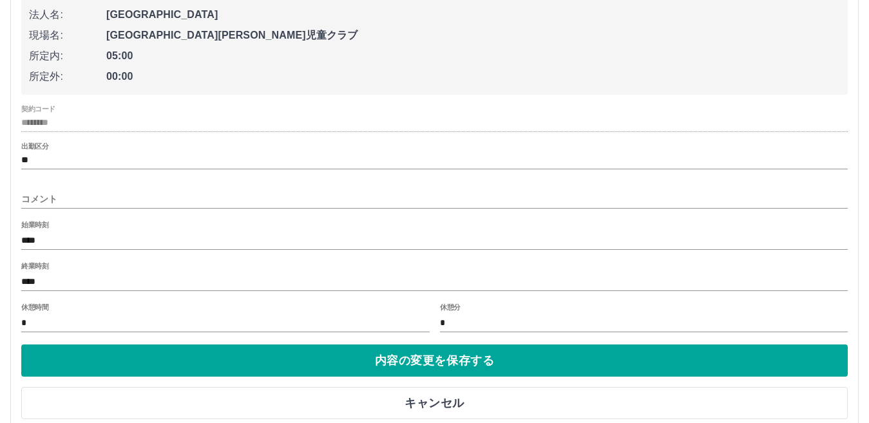
click at [59, 323] on input "*" at bounding box center [225, 323] width 408 height 19
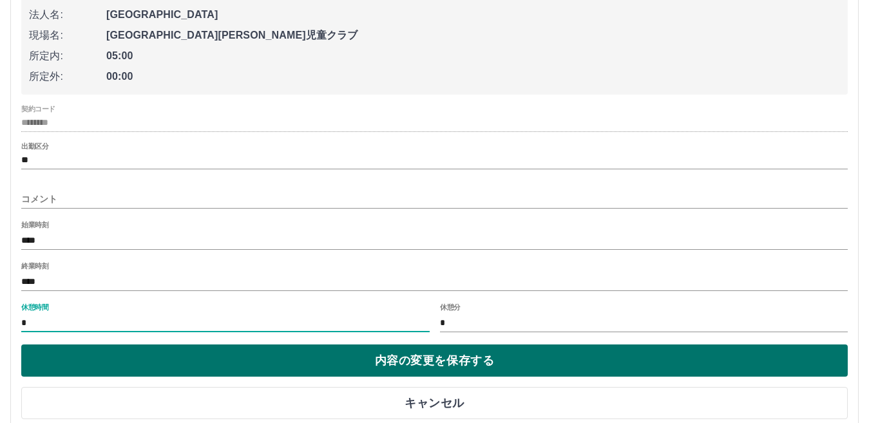
type input "*"
click at [466, 359] on button "内容の変更を保存する" at bounding box center [434, 361] width 827 height 32
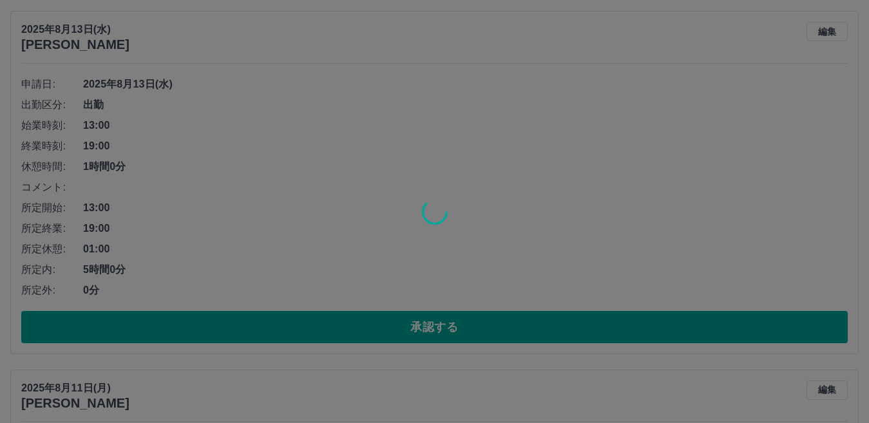
scroll to position [847, 0]
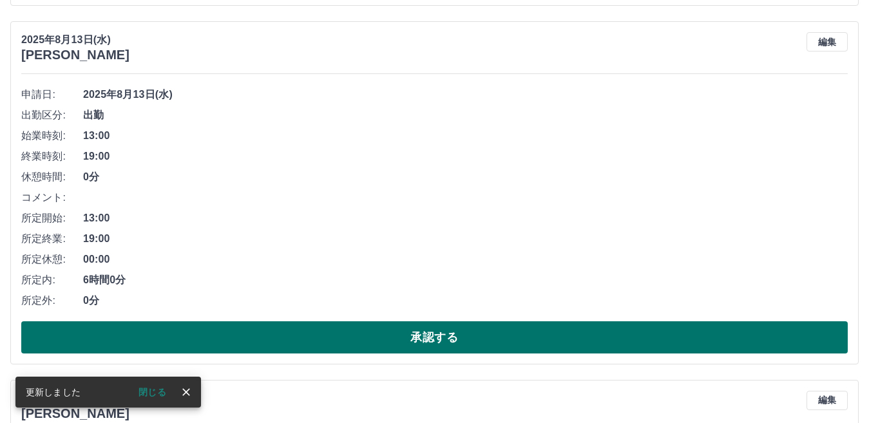
click at [303, 342] on button "承認する" at bounding box center [434, 337] width 827 height 32
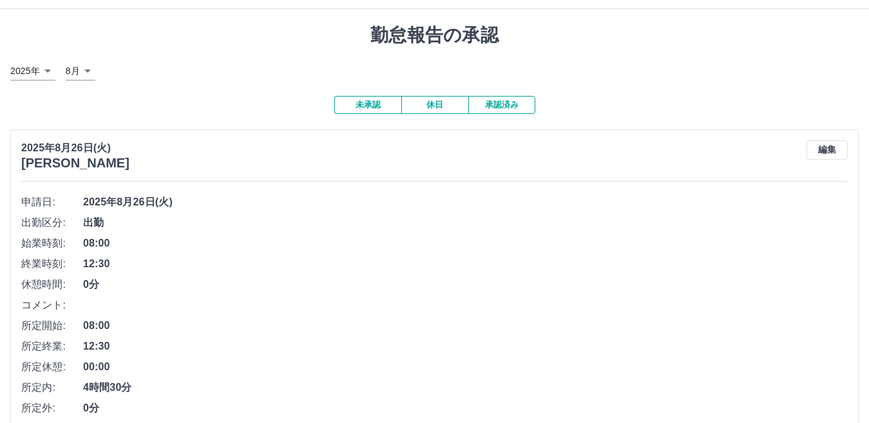
scroll to position [0, 0]
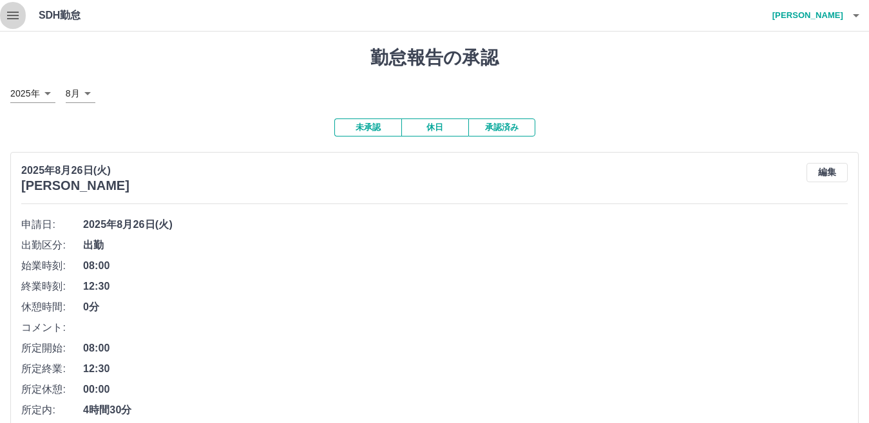
click at [19, 19] on icon "button" at bounding box center [13, 16] width 12 height 8
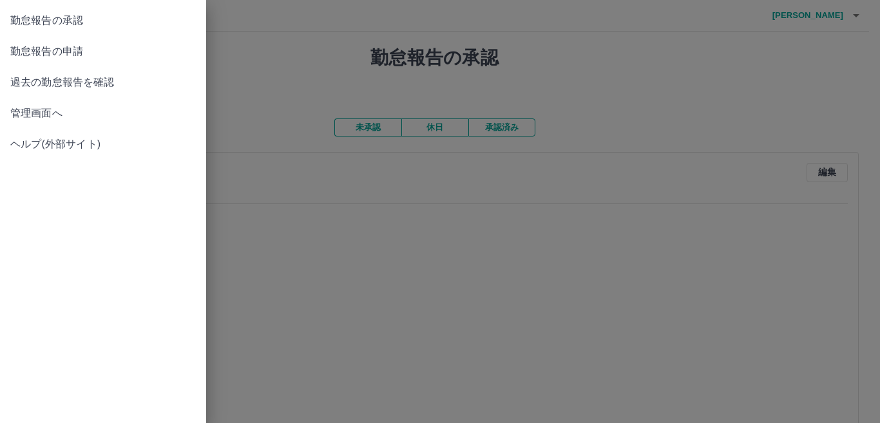
click at [79, 56] on span "勤怠報告の申請" at bounding box center [103, 51] width 186 height 15
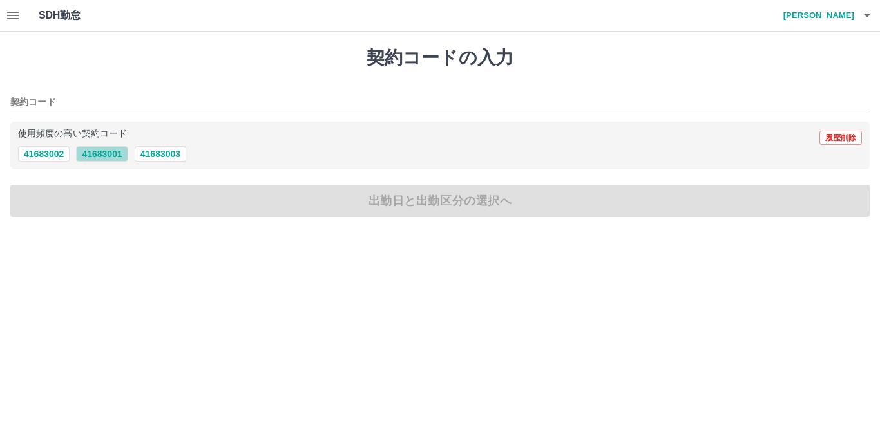
click at [126, 160] on button "41683001" at bounding box center [102, 153] width 52 height 15
type input "********"
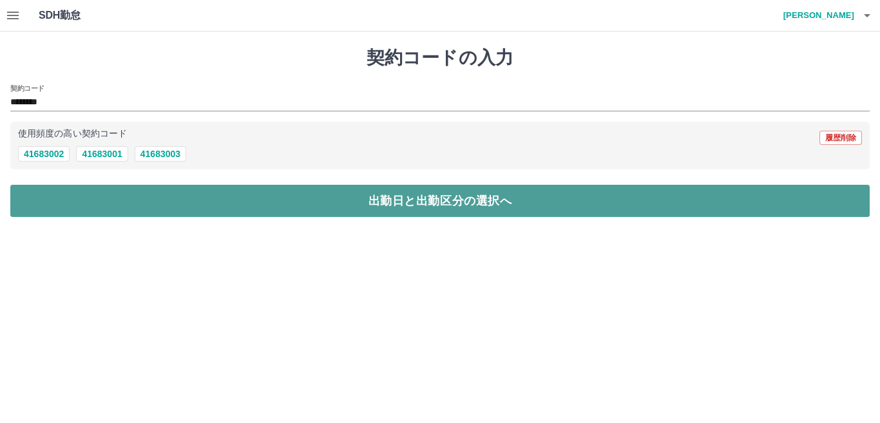
click at [124, 191] on button "出勤日と出勤区分の選択へ" at bounding box center [439, 201] width 859 height 32
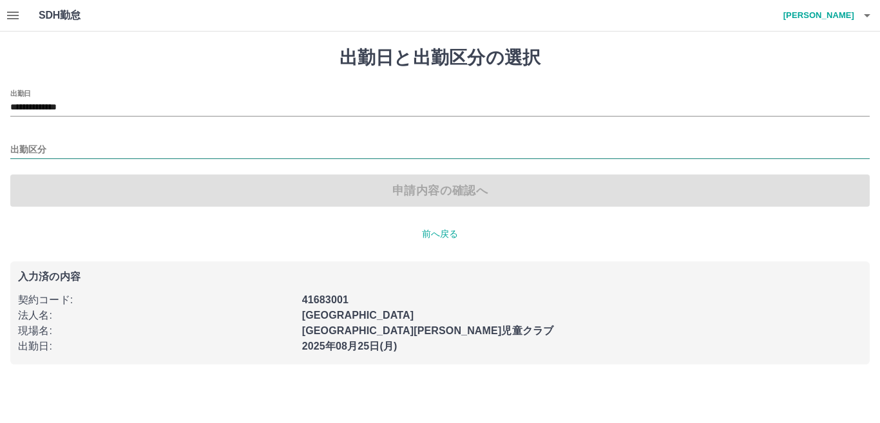
click at [86, 144] on input "出勤区分" at bounding box center [439, 150] width 859 height 16
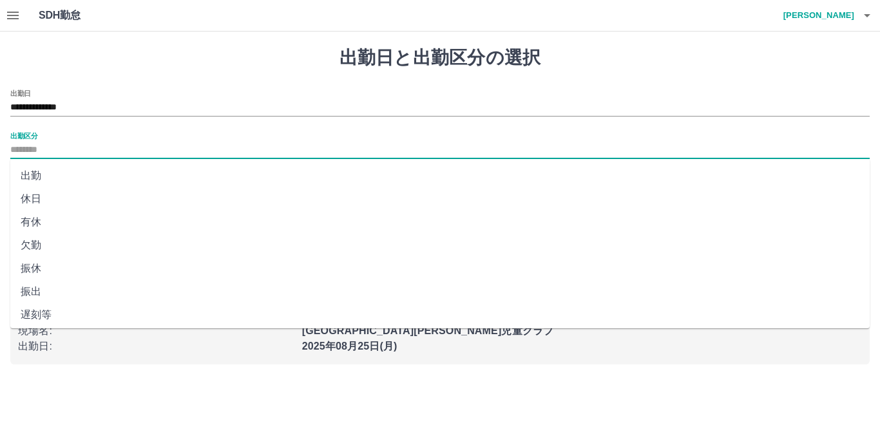
click at [54, 173] on li "出勤" at bounding box center [439, 175] width 859 height 23
type input "**"
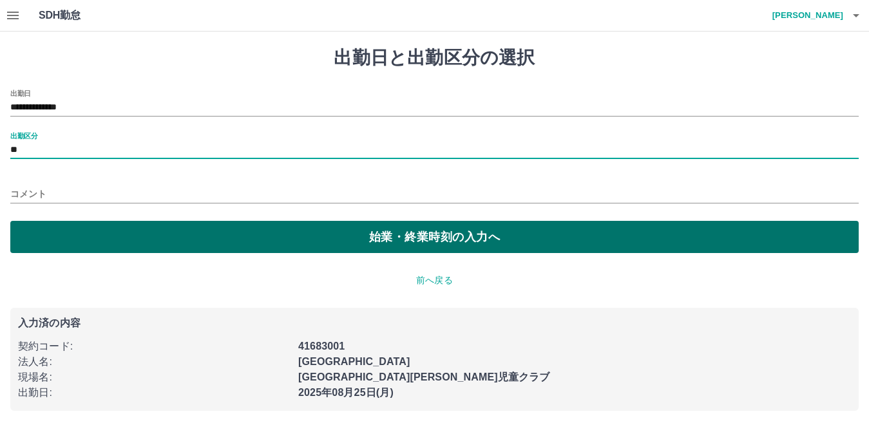
click at [115, 235] on button "始業・終業時刻の入力へ" at bounding box center [434, 237] width 848 height 32
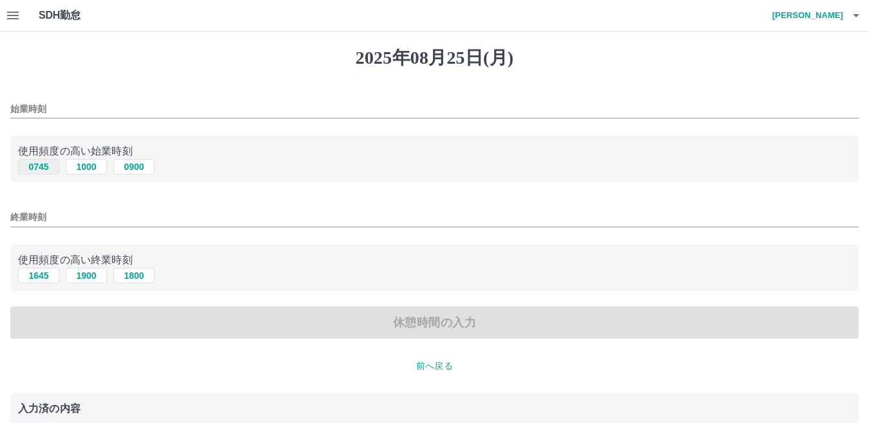
click at [46, 171] on button "0745" at bounding box center [38, 166] width 41 height 15
type input "****"
drag, startPoint x: 32, startPoint y: 279, endPoint x: 35, endPoint y: 285, distance: 7.2
click at [32, 280] on button "1645" at bounding box center [38, 275] width 41 height 15
type input "****"
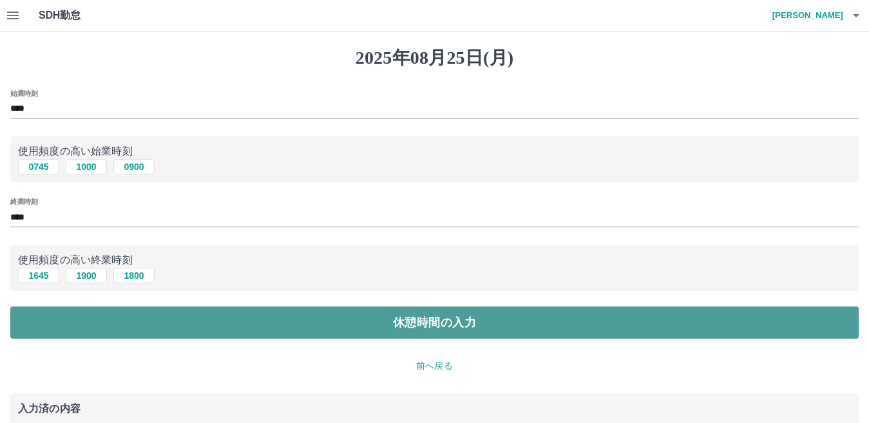
click at [44, 312] on button "休憩時間の入力" at bounding box center [434, 323] width 848 height 32
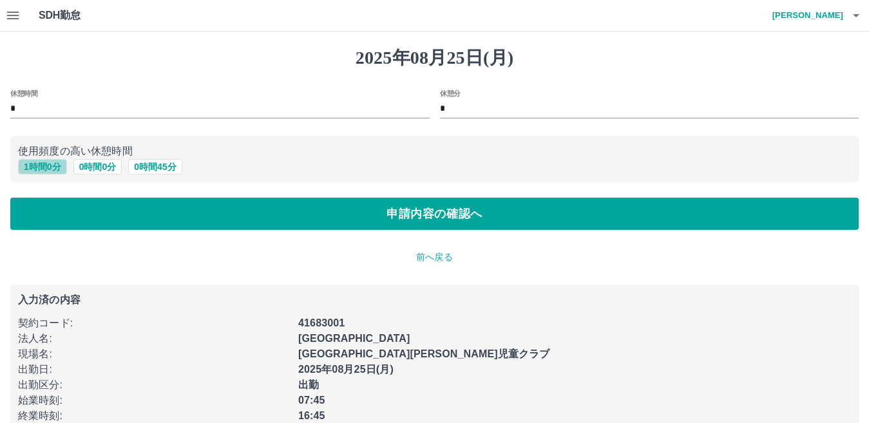
click at [62, 169] on button "1 時間 0 分" at bounding box center [42, 166] width 49 height 15
type input "*"
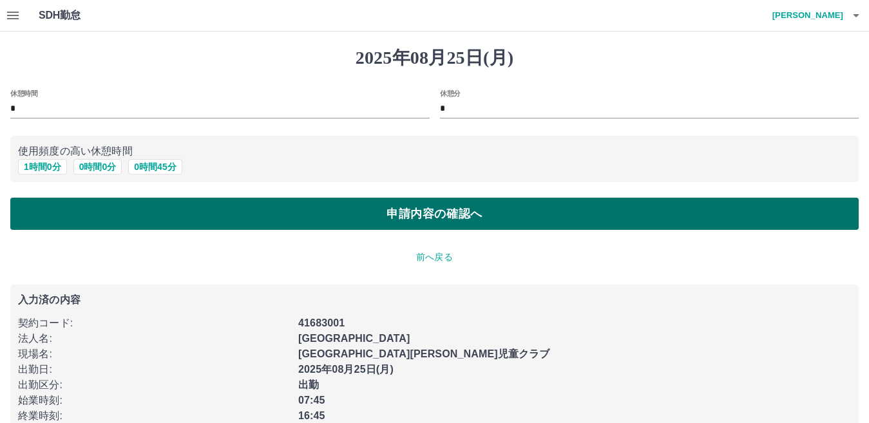
click at [88, 223] on button "申請内容の確認へ" at bounding box center [434, 214] width 848 height 32
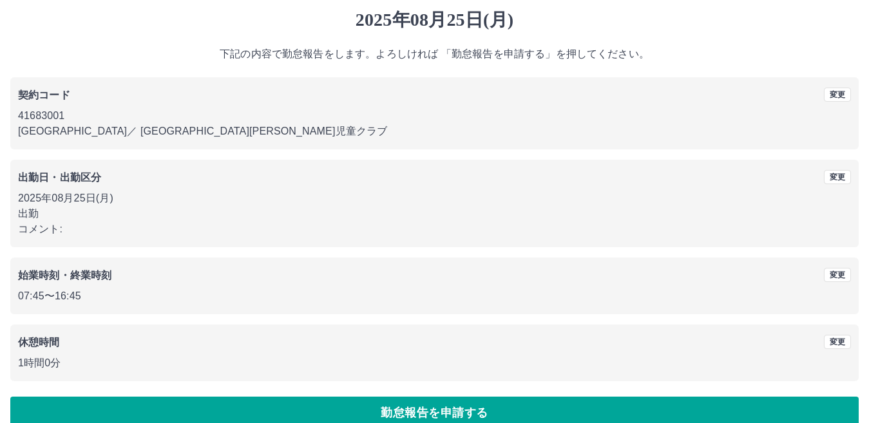
scroll to position [59, 0]
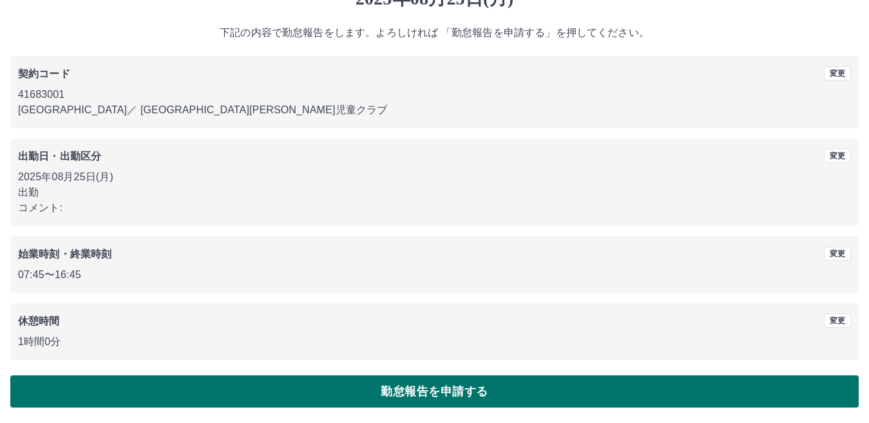
click at [280, 388] on button "勤怠報告を申請する" at bounding box center [434, 392] width 848 height 32
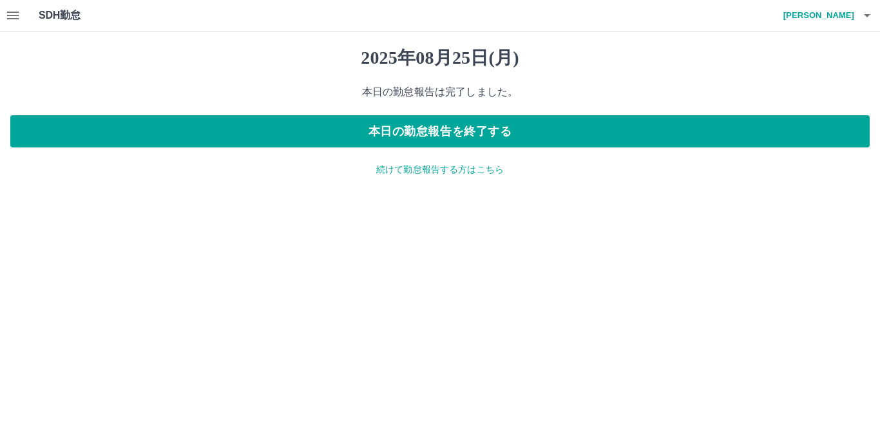
click at [419, 178] on div "2025年08月25日(月) 本日の勤怠報告は完了しました。 本日の勤怠報告を終了する 続けて勤怠報告する方はこちら" at bounding box center [440, 112] width 880 height 160
click at [417, 171] on p "続けて勤怠報告する方はこちら" at bounding box center [439, 170] width 859 height 14
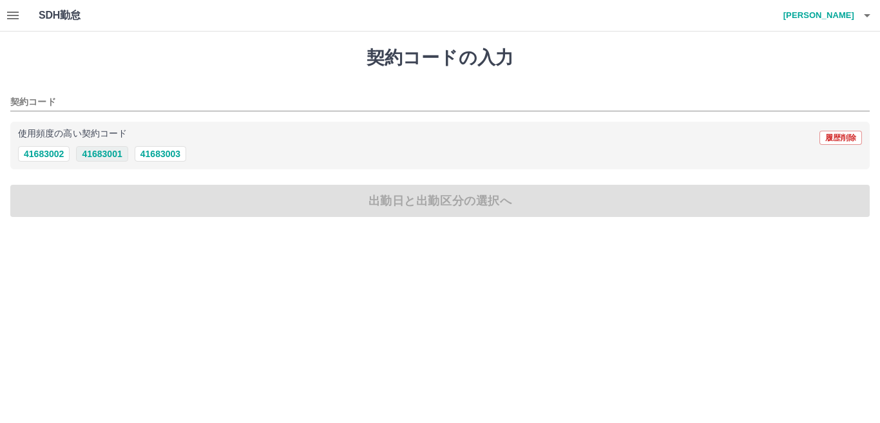
click at [119, 160] on button "41683001" at bounding box center [102, 153] width 52 height 15
type input "********"
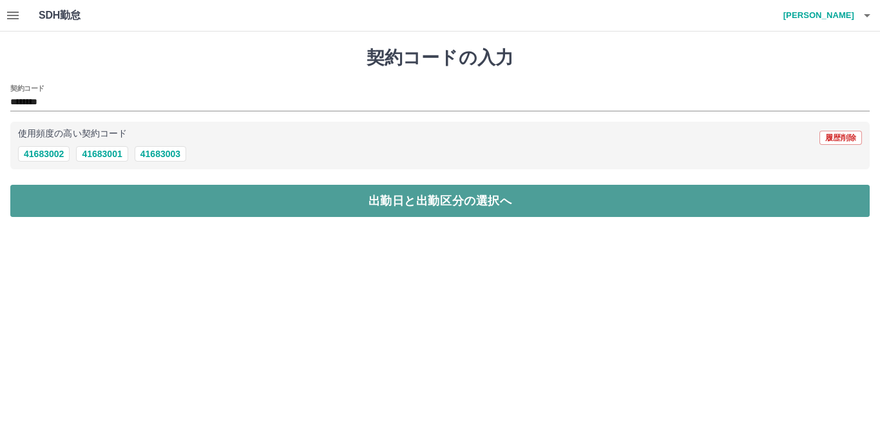
click at [115, 189] on button "出勤日と出勤区分の選択へ" at bounding box center [439, 201] width 859 height 32
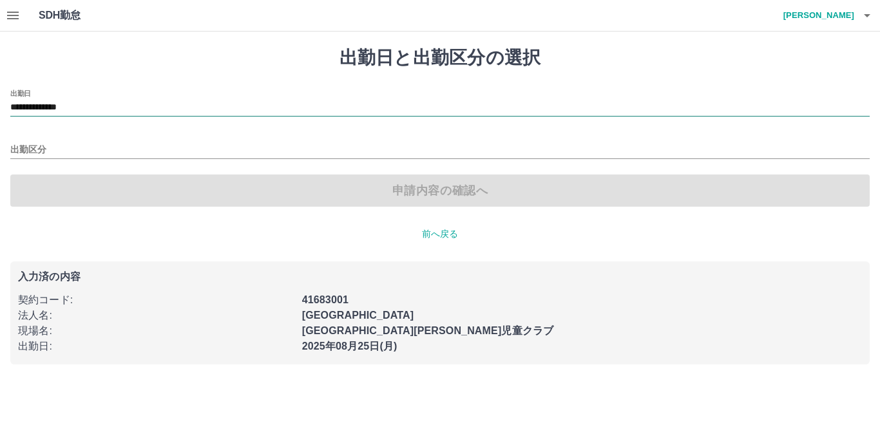
click at [83, 106] on input "**********" at bounding box center [439, 108] width 859 height 16
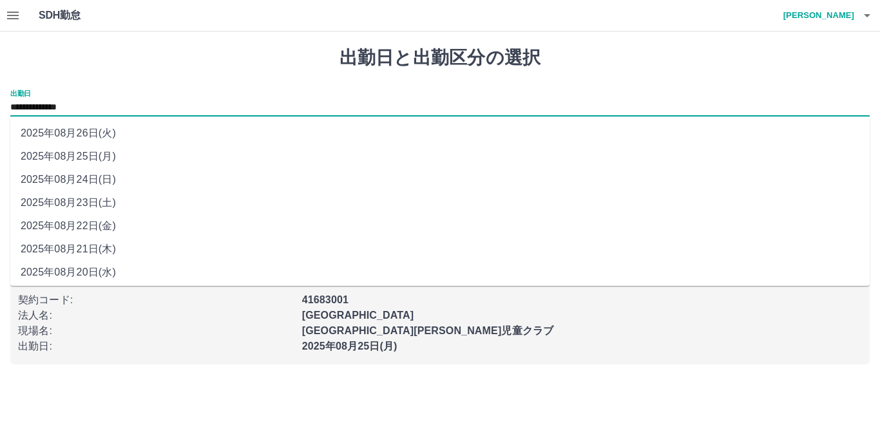
click at [108, 200] on li "2025年08月23日(土)" at bounding box center [439, 202] width 859 height 23
type input "**********"
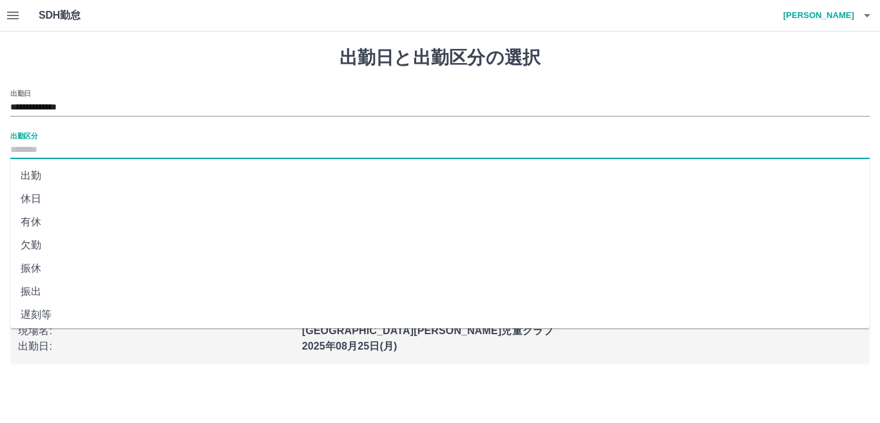
click at [64, 142] on input "出勤区分" at bounding box center [439, 150] width 859 height 16
click at [39, 290] on li "振出" at bounding box center [439, 291] width 859 height 23
type input "**"
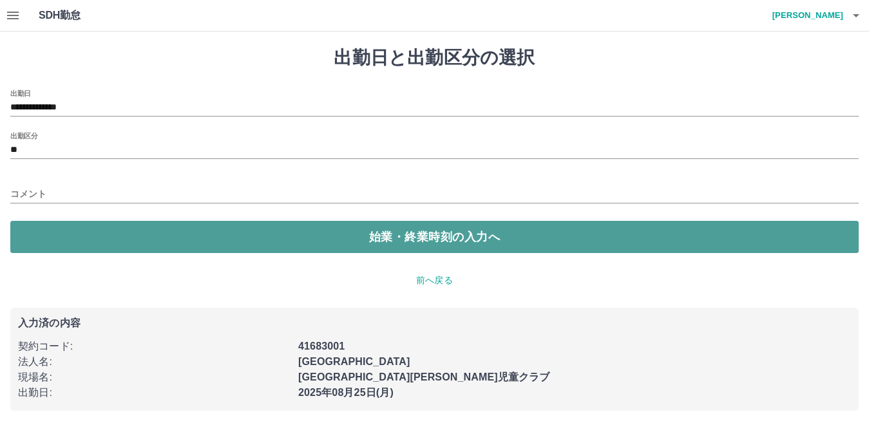
click at [83, 223] on button "始業・終業時刻の入力へ" at bounding box center [434, 237] width 848 height 32
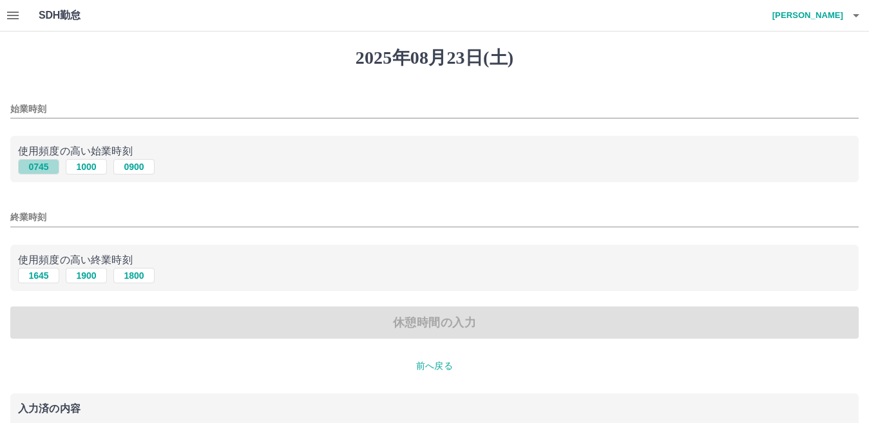
click at [39, 171] on button "0745" at bounding box center [38, 166] width 41 height 15
type input "****"
click at [35, 280] on button "1645" at bounding box center [38, 275] width 41 height 15
type input "****"
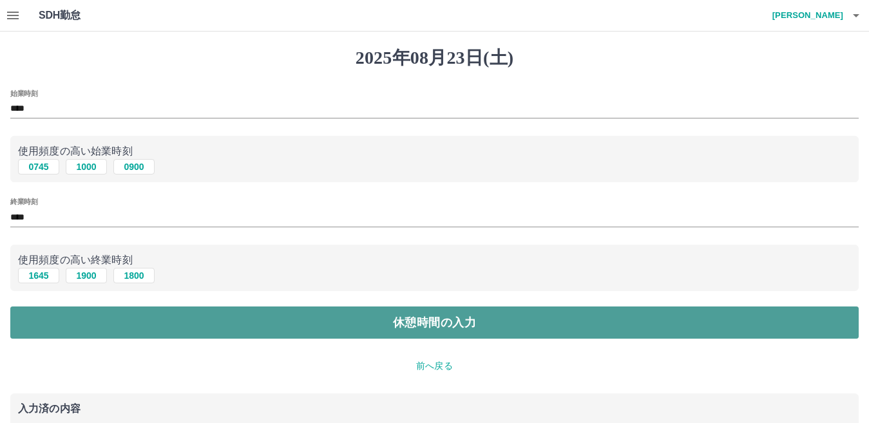
click at [54, 318] on button "休憩時間の入力" at bounding box center [434, 323] width 848 height 32
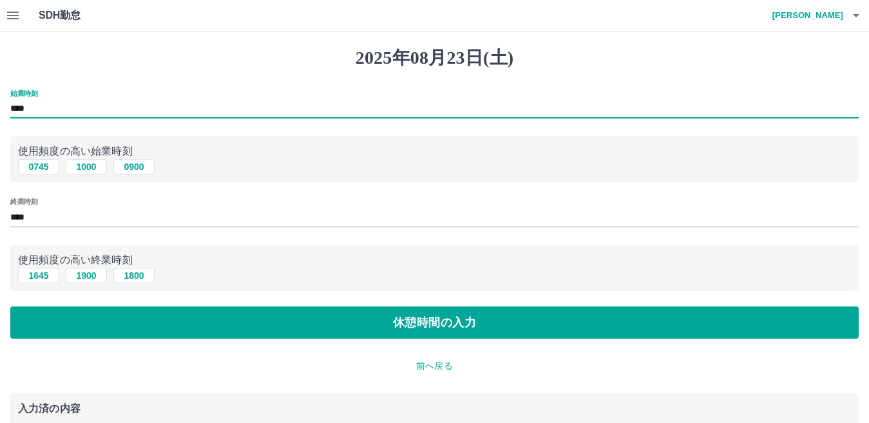
click at [99, 106] on input "****" at bounding box center [434, 109] width 848 height 19
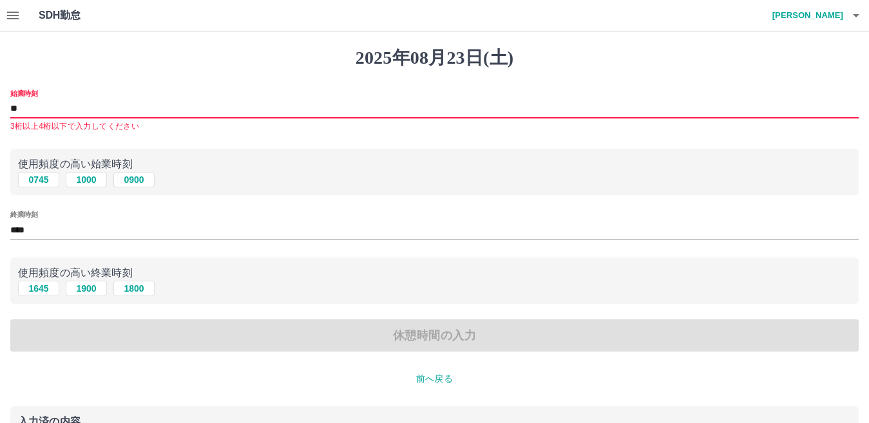
type input "*"
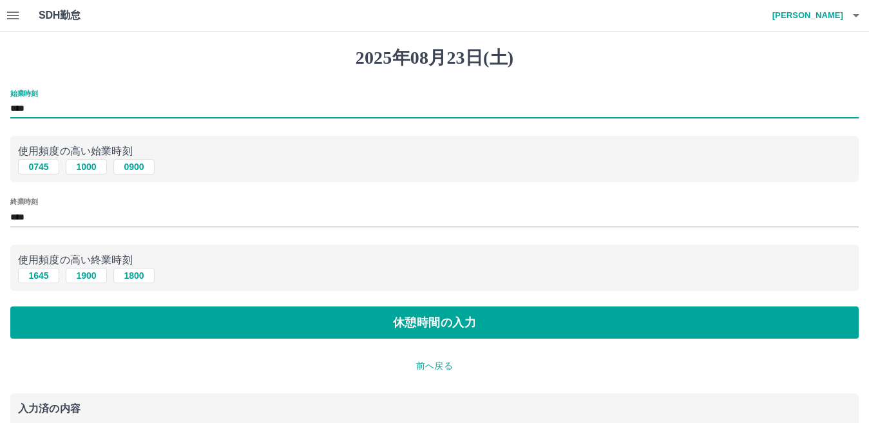
type input "****"
click at [71, 204] on div "終業時刻 ****" at bounding box center [434, 213] width 848 height 31
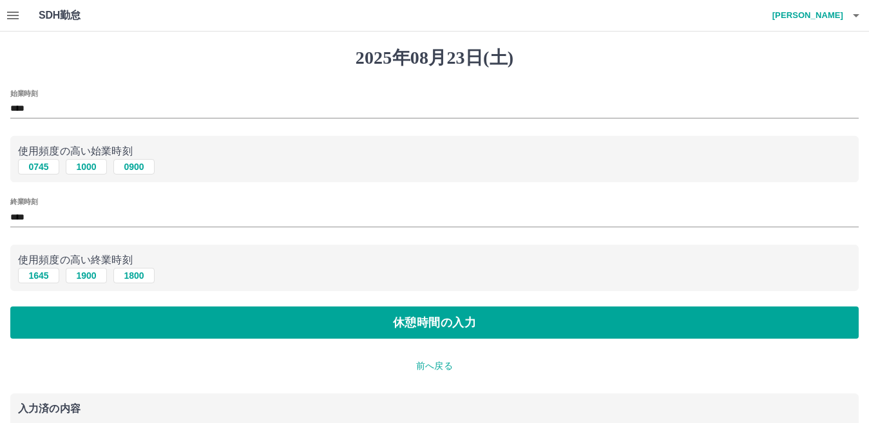
click at [57, 215] on input "****" at bounding box center [434, 217] width 848 height 19
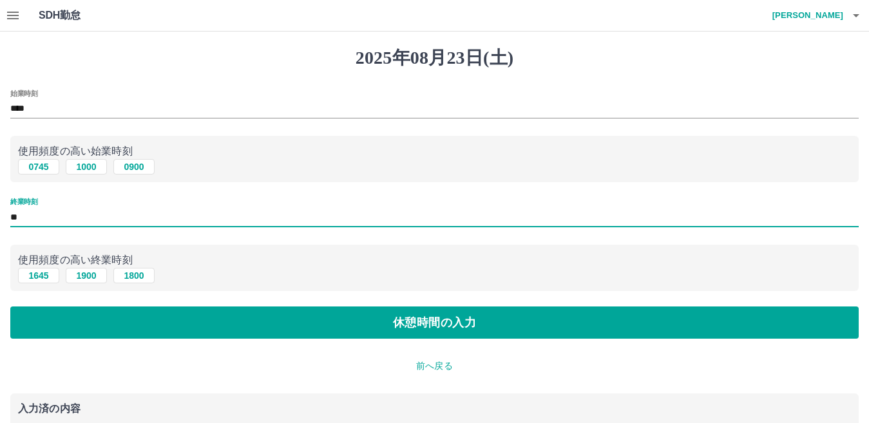
type input "*"
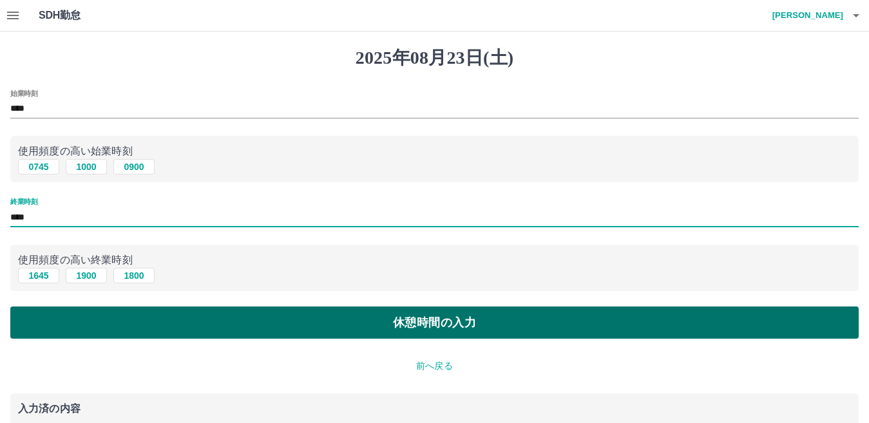
type input "****"
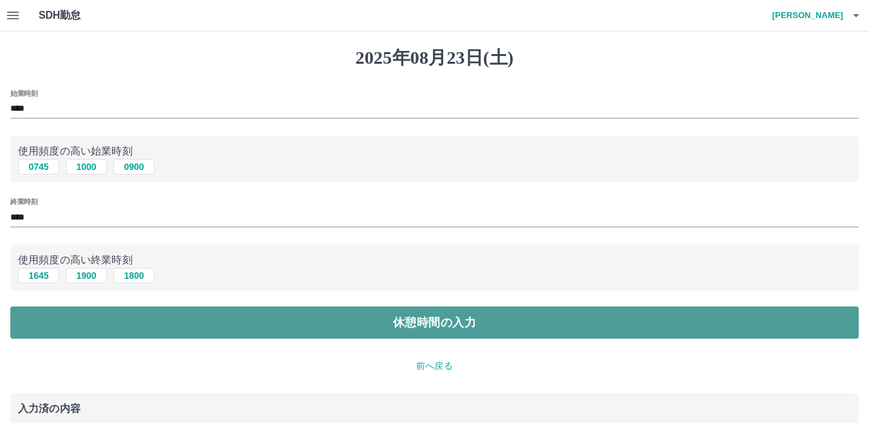
click at [36, 308] on button "休憩時間の入力" at bounding box center [434, 323] width 848 height 32
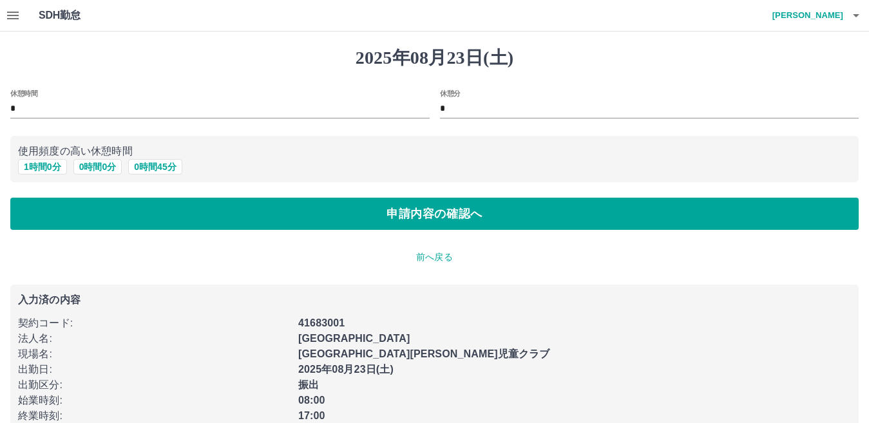
click at [46, 146] on p "使用頻度の高い休憩時間" at bounding box center [434, 151] width 833 height 15
click at [45, 160] on button "1 時間 0 分" at bounding box center [42, 166] width 49 height 15
type input "*"
click at [66, 195] on div "休憩時間 * 休憩分 * 使用頻度の高い休憩時間 1 時間 0 分 0 時間 0 分 0 時間 45 分 申請内容の確認へ" at bounding box center [434, 160] width 848 height 141
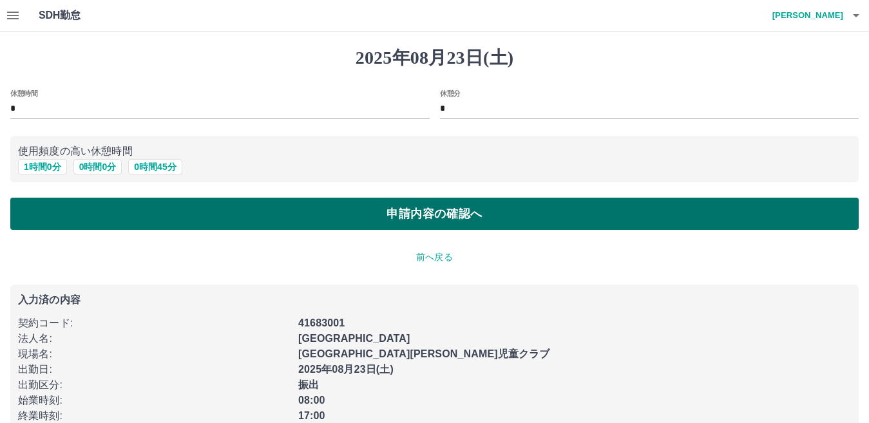
click at [66, 209] on button "申請内容の確認へ" at bounding box center [434, 214] width 848 height 32
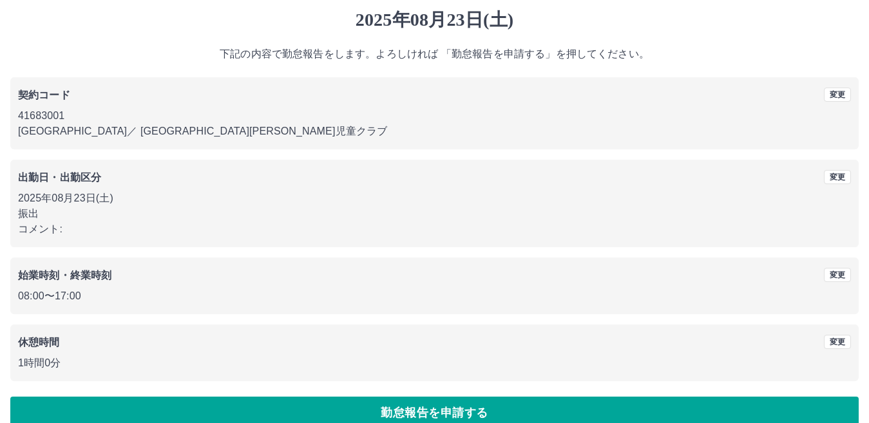
scroll to position [59, 0]
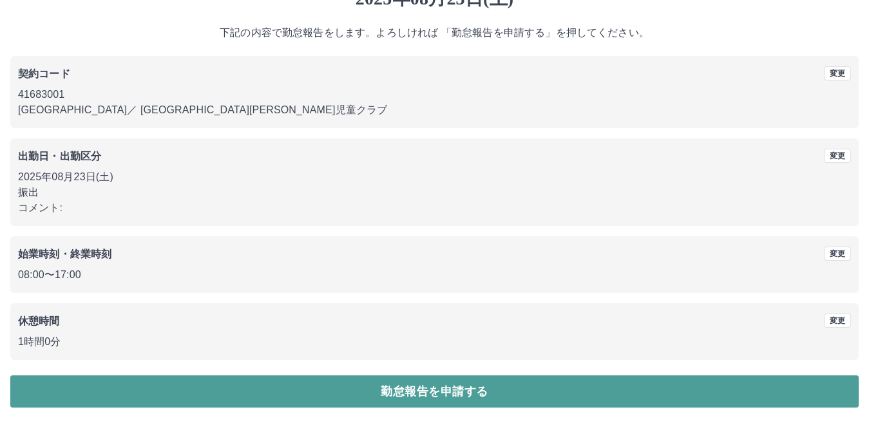
click at [268, 381] on button "勤怠報告を申請する" at bounding box center [434, 392] width 848 height 32
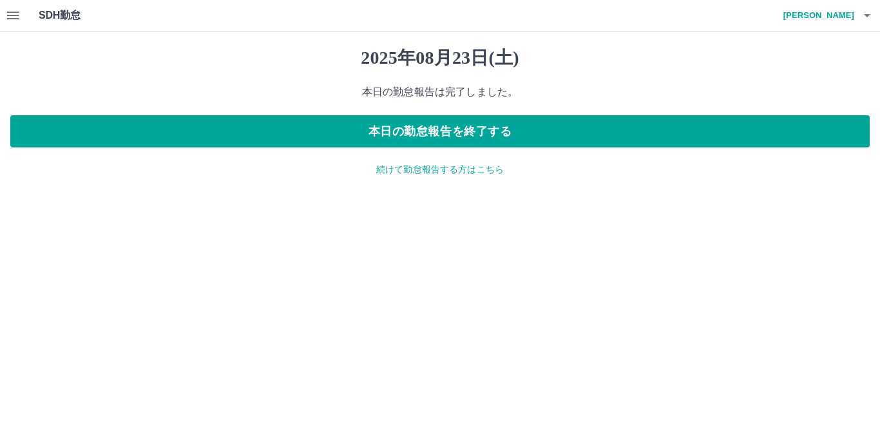
click at [465, 173] on p "続けて勤怠報告する方はこちら" at bounding box center [439, 170] width 859 height 14
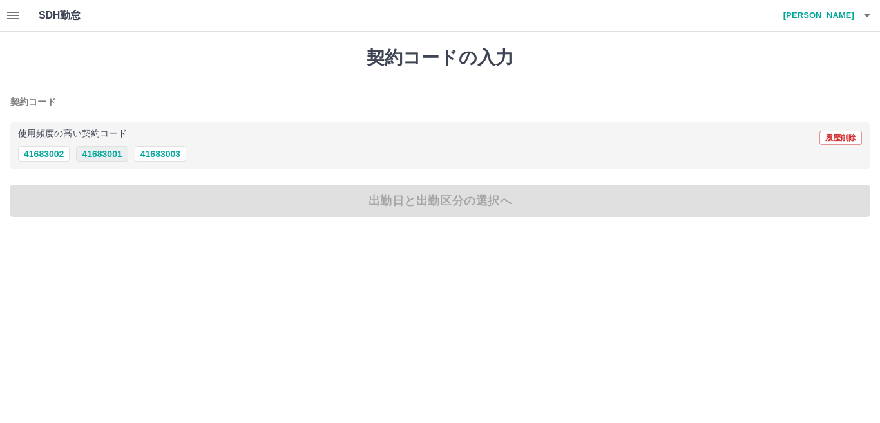
click at [107, 149] on button "41683001" at bounding box center [102, 153] width 52 height 15
type input "********"
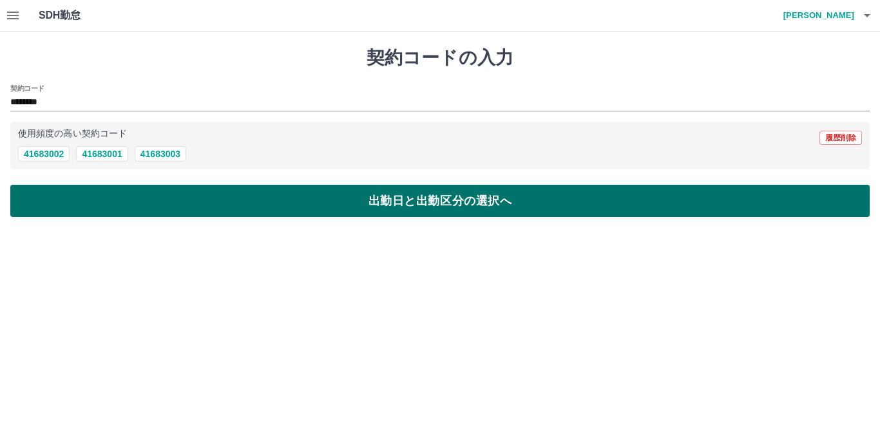
click at [97, 196] on button "出勤日と出勤区分の選択へ" at bounding box center [439, 201] width 859 height 32
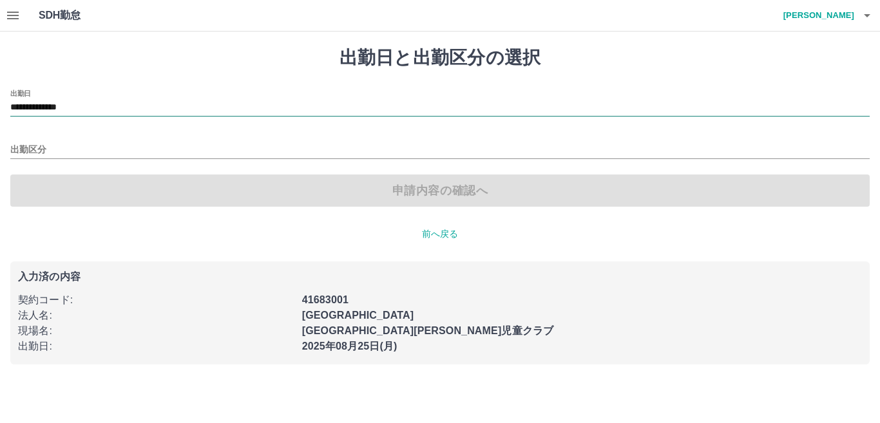
click at [81, 102] on input "**********" at bounding box center [439, 108] width 859 height 16
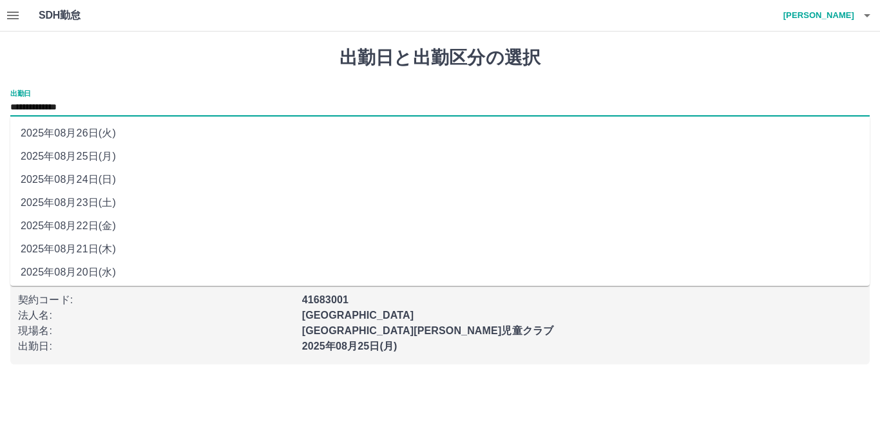
click at [94, 222] on li "2025年08月22日(金)" at bounding box center [439, 226] width 859 height 23
type input "**********"
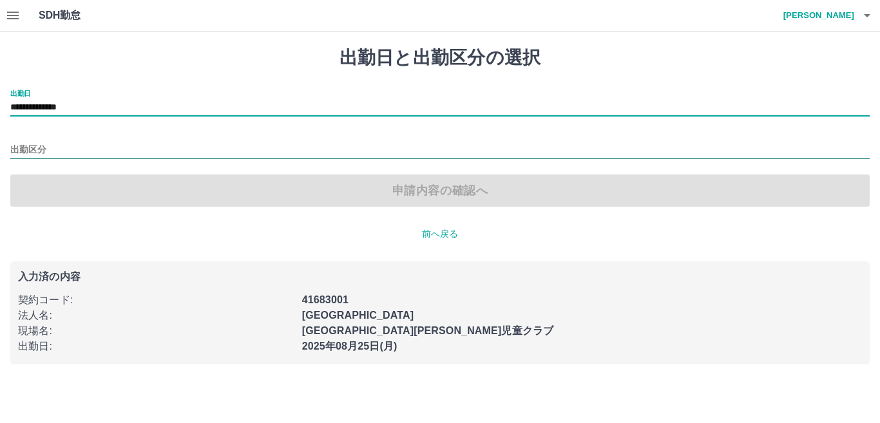
click at [103, 153] on input "出勤区分" at bounding box center [439, 150] width 859 height 16
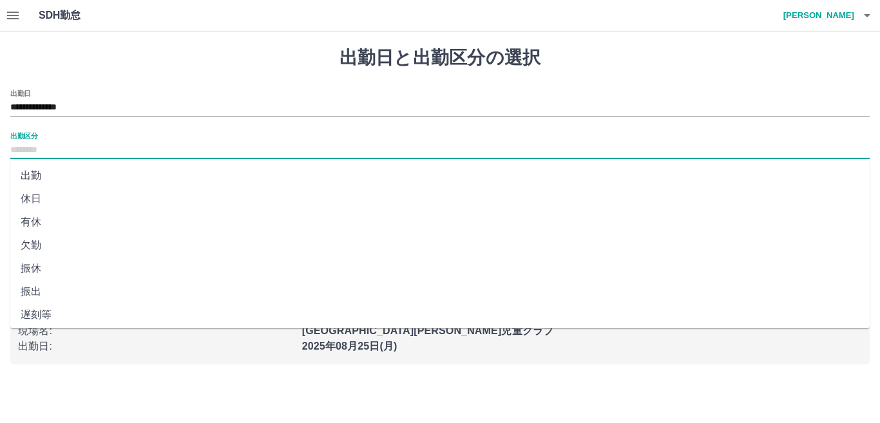
click at [83, 170] on li "出勤" at bounding box center [439, 175] width 859 height 23
type input "**"
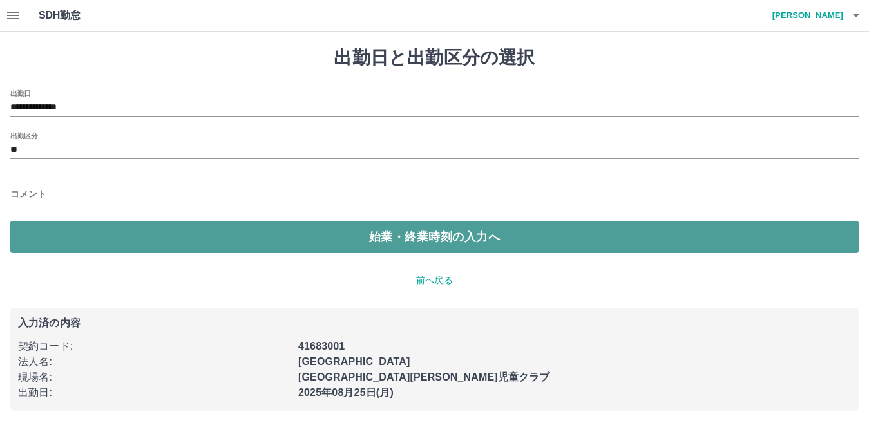
click at [84, 237] on button "始業・終業時刻の入力へ" at bounding box center [434, 237] width 848 height 32
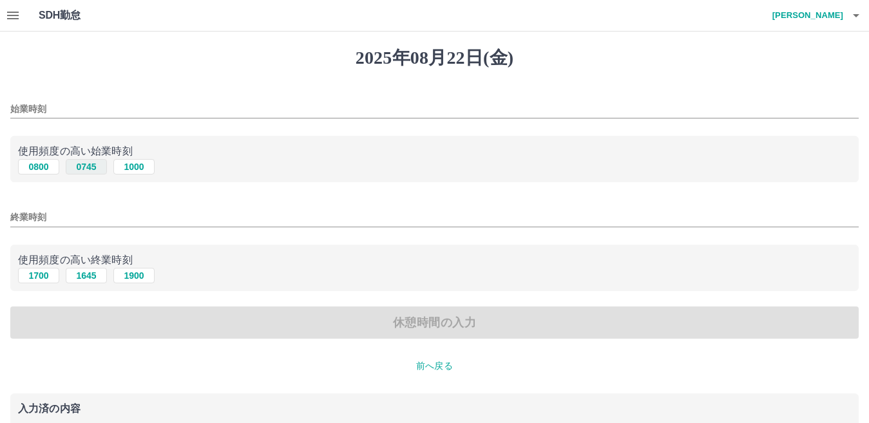
click at [79, 164] on button "0745" at bounding box center [86, 166] width 41 height 15
type input "****"
click at [82, 276] on button "1645" at bounding box center [86, 275] width 41 height 15
type input "****"
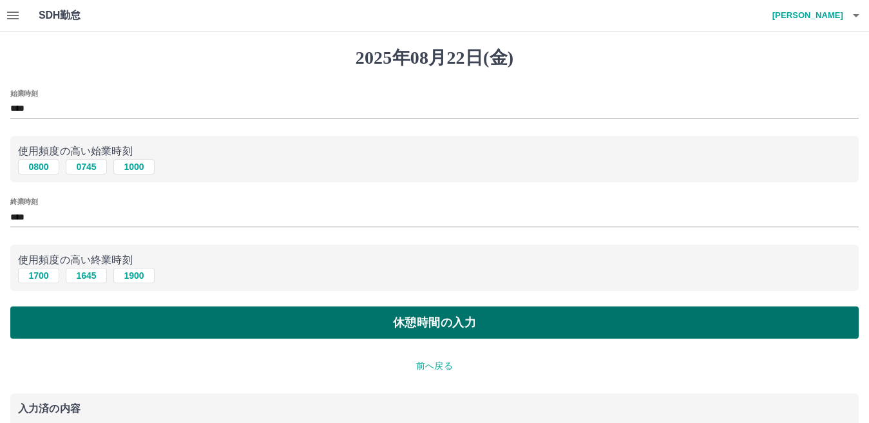
click at [83, 315] on button "休憩時間の入力" at bounding box center [434, 323] width 848 height 32
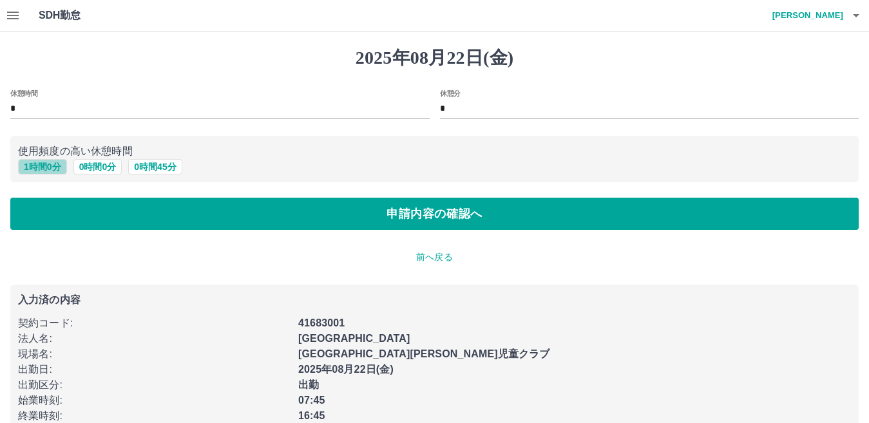
click at [50, 169] on button "1 時間 0 分" at bounding box center [42, 166] width 49 height 15
type input "*"
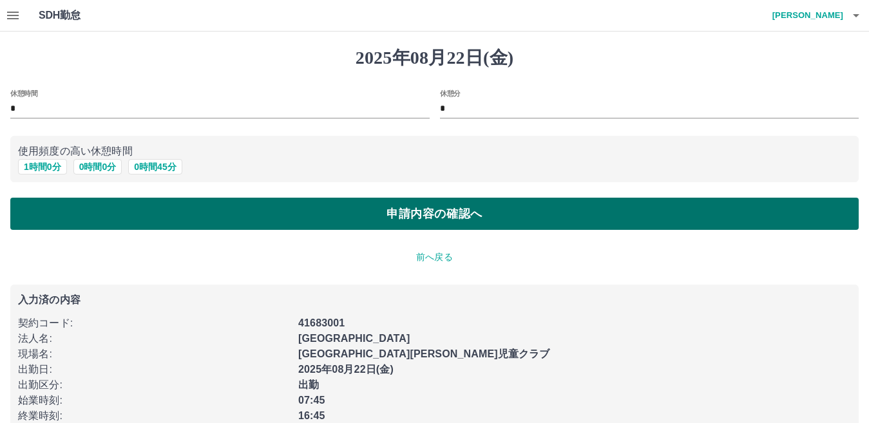
click at [69, 218] on button "申請内容の確認へ" at bounding box center [434, 214] width 848 height 32
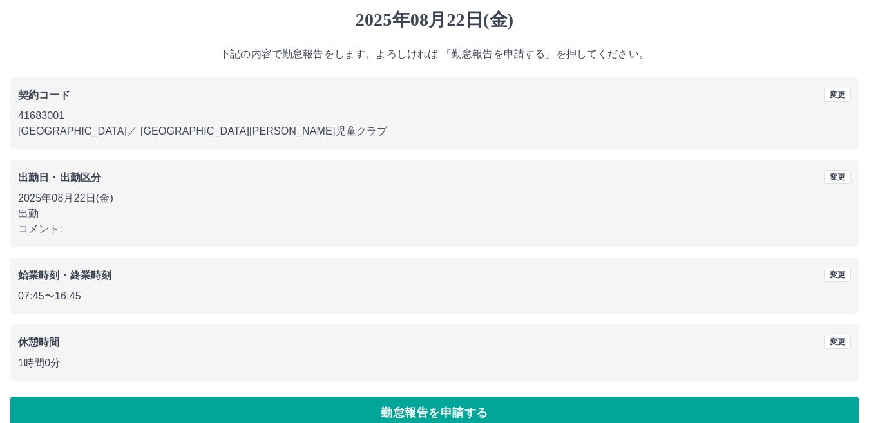
scroll to position [59, 0]
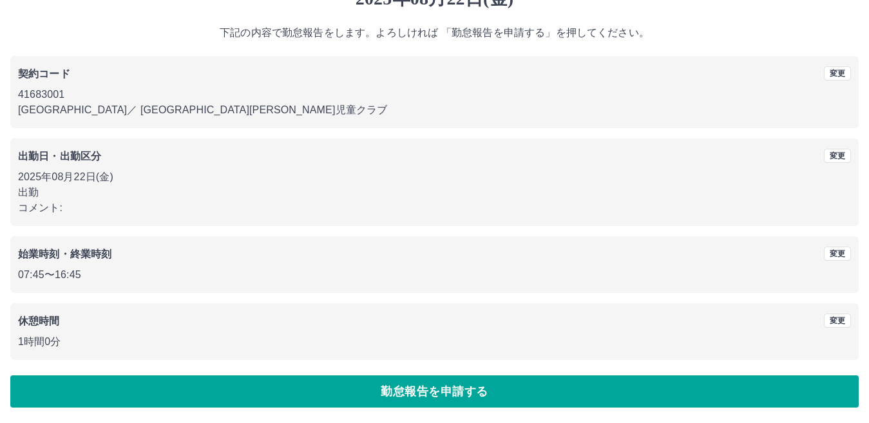
click at [209, 391] on button "勤怠報告を申請する" at bounding box center [434, 392] width 848 height 32
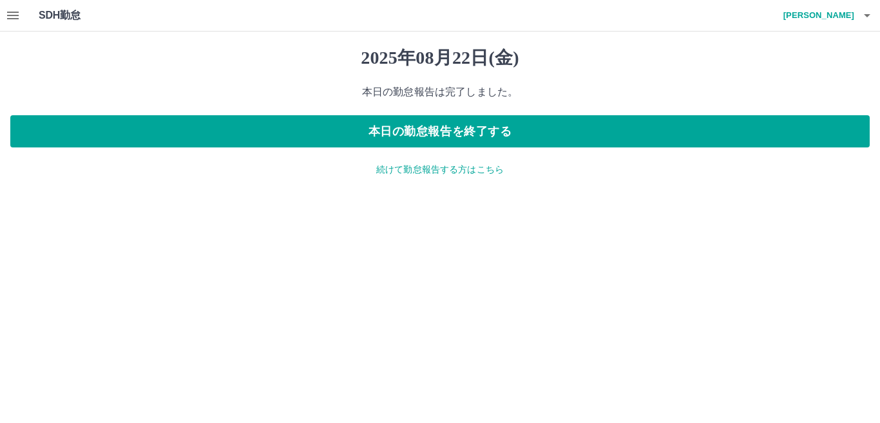
click at [399, 178] on div "2025年08月22日(金) 本日の勤怠報告は完了しました。 本日の勤怠報告を終了する 続けて勤怠報告する方はこちら" at bounding box center [440, 112] width 880 height 160
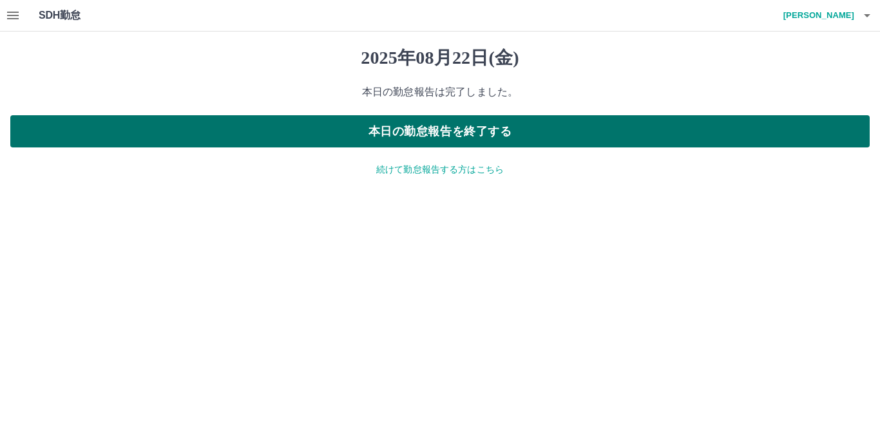
click at [386, 131] on button "本日の勤怠報告を終了する" at bounding box center [439, 131] width 859 height 32
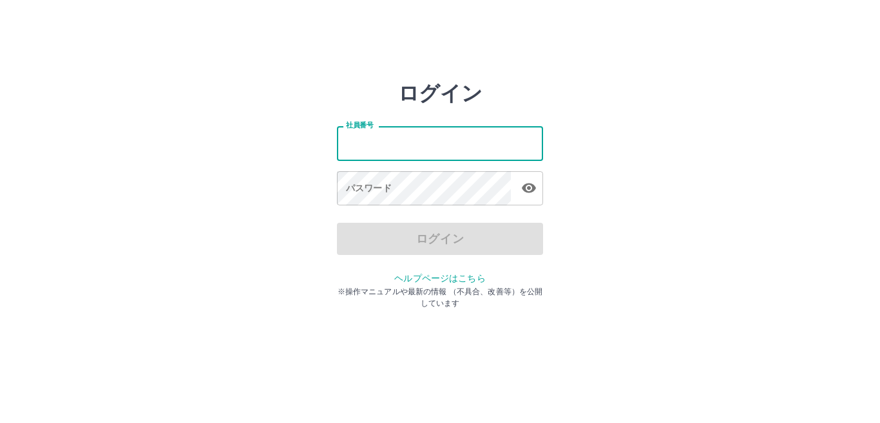
click at [471, 160] on input "社員番号" at bounding box center [440, 143] width 206 height 34
type input "*******"
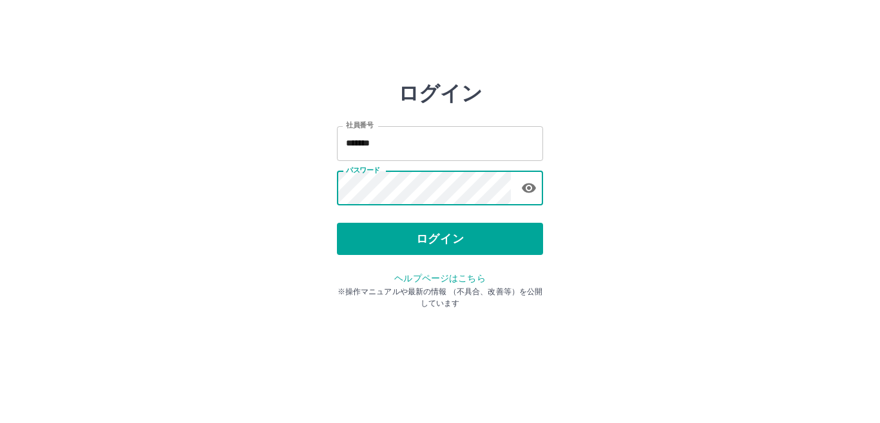
click at [526, 187] on icon "button" at bounding box center [529, 189] width 14 height 10
click at [471, 257] on div "ログイン 社員番号 ******* 社員番号 パスワード パスワード ログイン ヘルプページはこちら ※操作マニュアルや最新の情報 （不具合、改善等）を公開し…" at bounding box center [440, 184] width 206 height 206
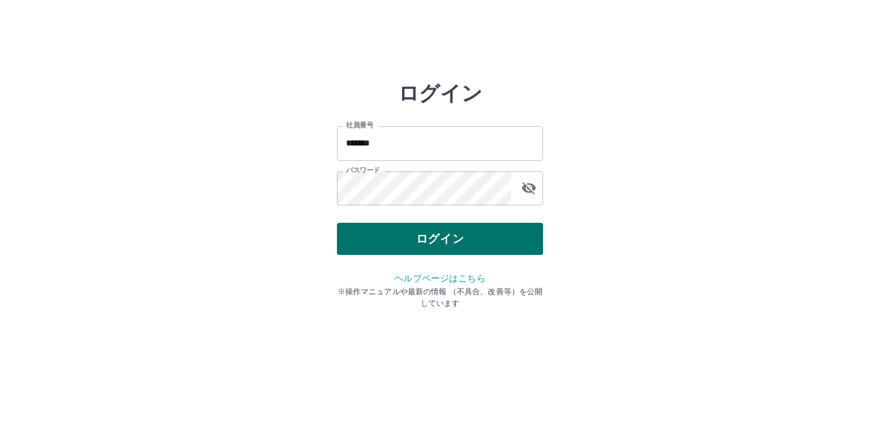
click at [485, 241] on button "ログイン" at bounding box center [440, 239] width 206 height 32
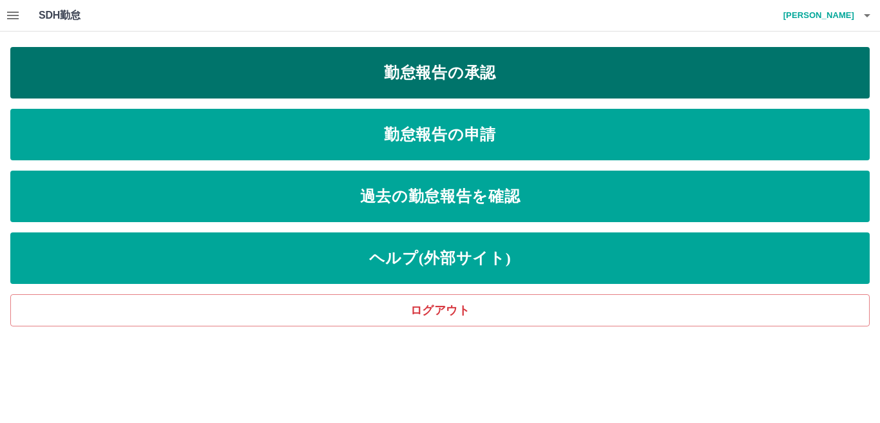
click at [353, 75] on link "勤怠報告の承認" at bounding box center [439, 73] width 859 height 52
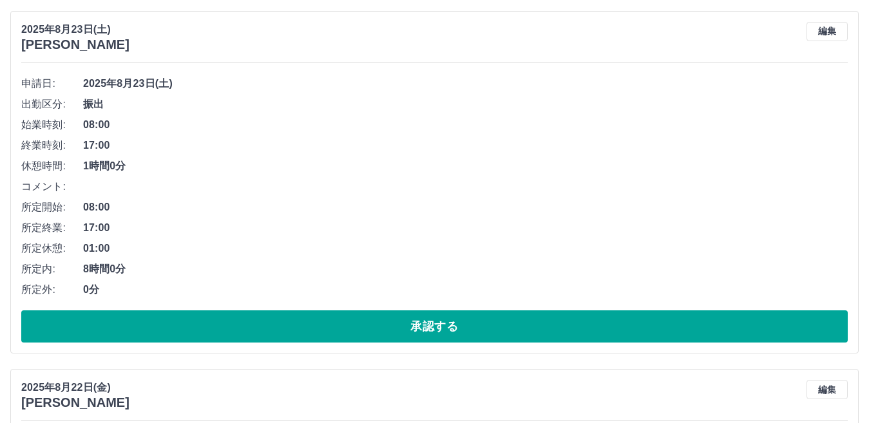
scroll to position [1224, 0]
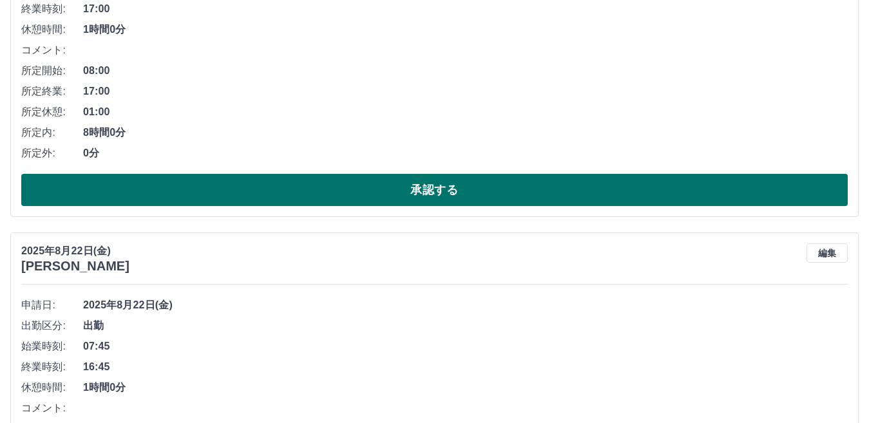
click at [267, 185] on button "承認する" at bounding box center [434, 190] width 827 height 32
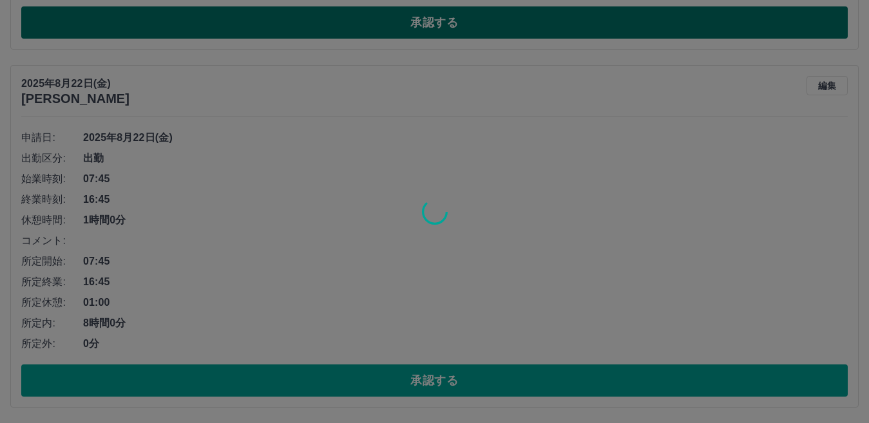
scroll to position [1546, 0]
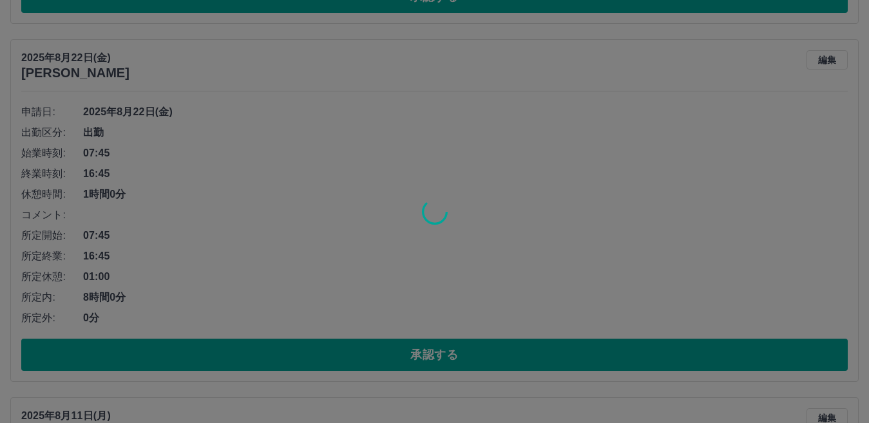
click at [412, 351] on div at bounding box center [434, 211] width 869 height 423
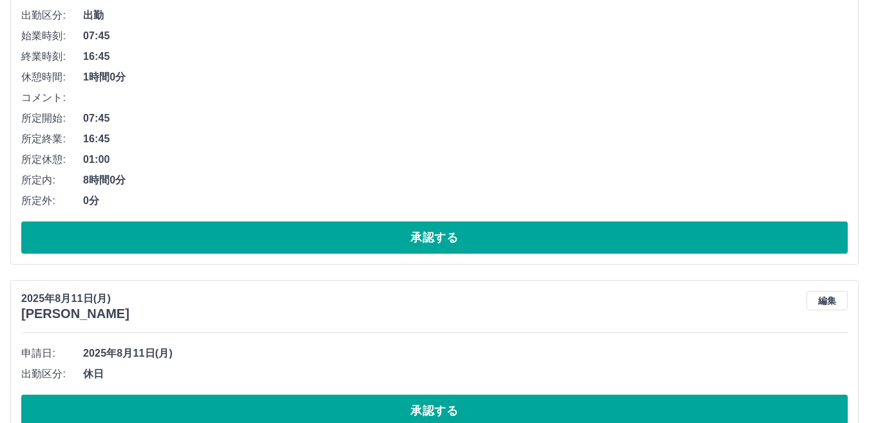
scroll to position [1675, 0]
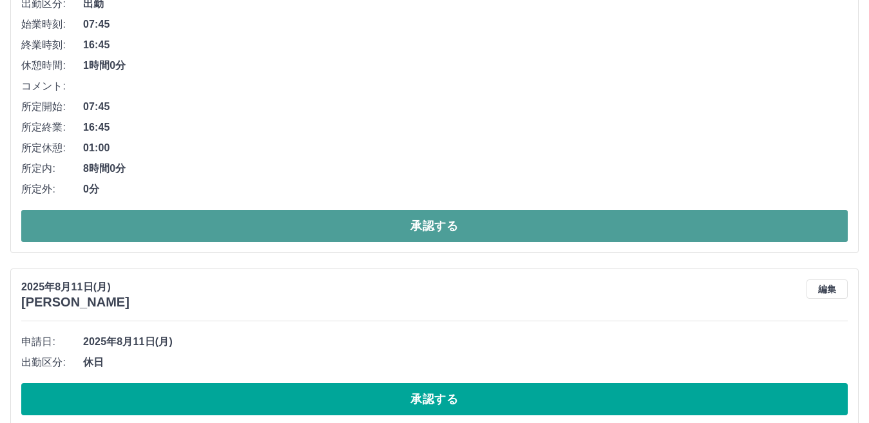
click at [317, 236] on button "承認する" at bounding box center [434, 226] width 827 height 32
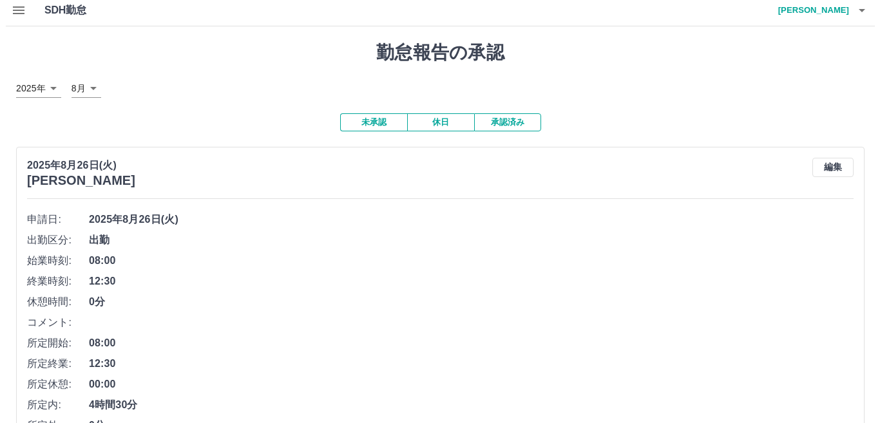
scroll to position [0, 0]
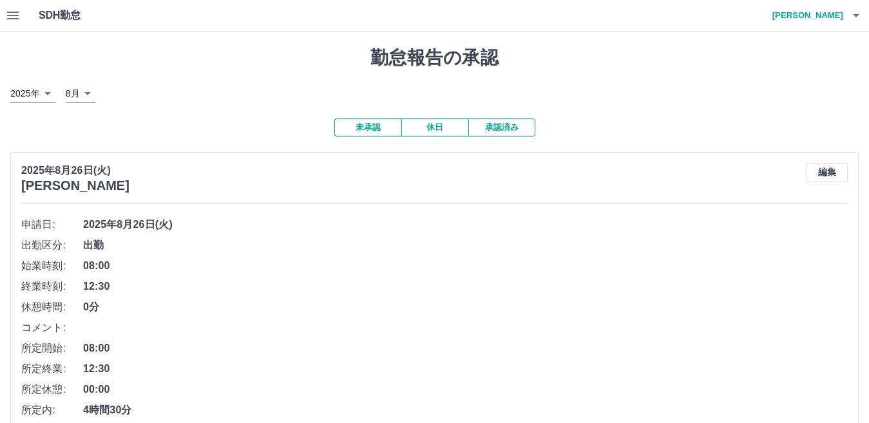
click at [23, 15] on button "button" at bounding box center [13, 15] width 26 height 31
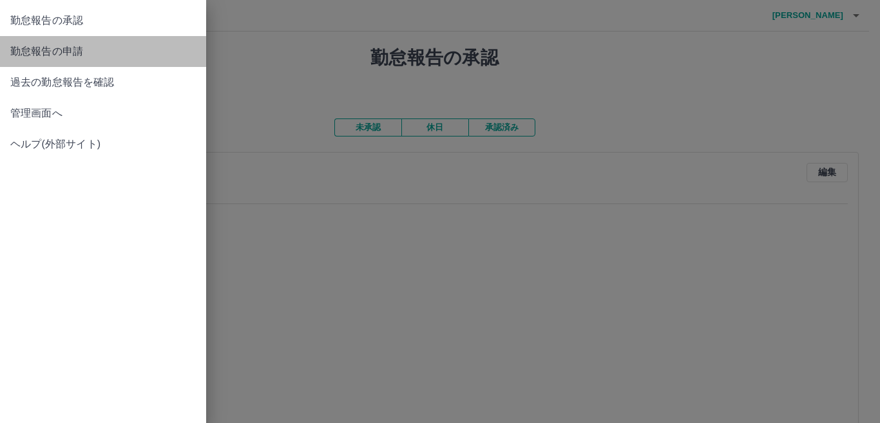
click at [115, 63] on link "勤怠報告の申請" at bounding box center [103, 51] width 206 height 31
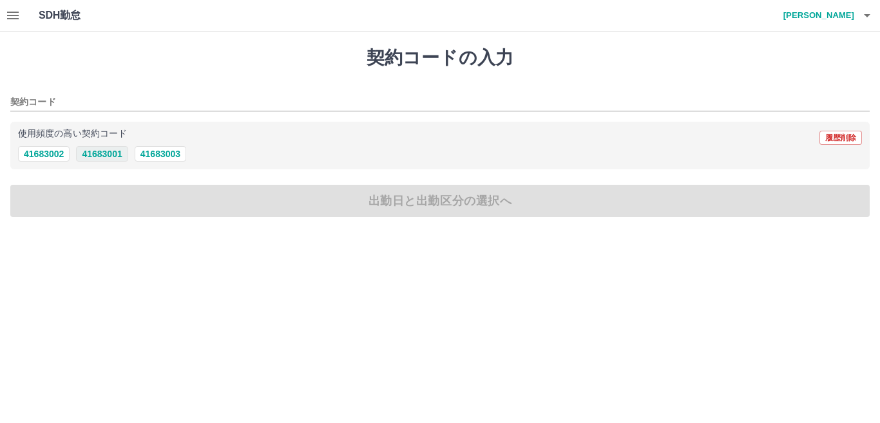
drag, startPoint x: 104, startPoint y: 157, endPoint x: 115, endPoint y: 194, distance: 38.9
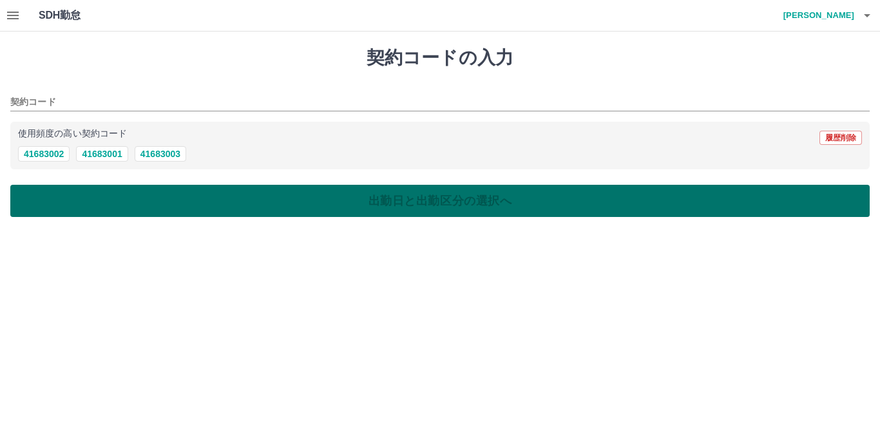
click at [105, 157] on button "41683001" at bounding box center [102, 153] width 52 height 15
type input "********"
click at [113, 205] on button "出勤日と出勤区分の選択へ" at bounding box center [439, 201] width 859 height 32
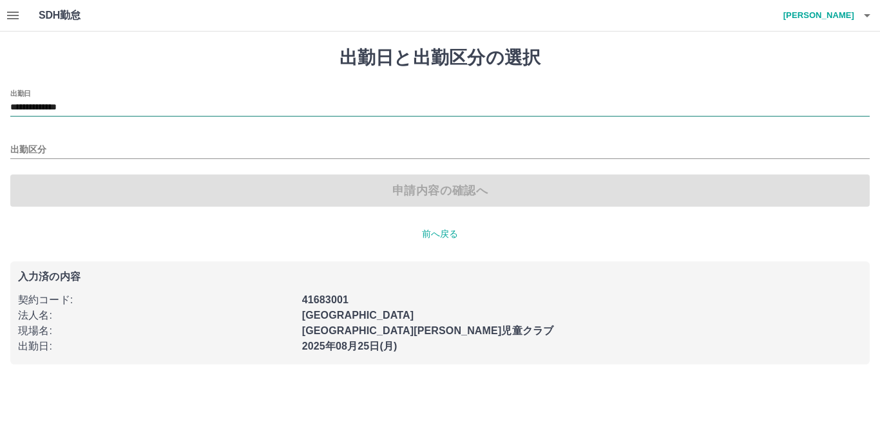
click at [91, 100] on input "**********" at bounding box center [439, 108] width 859 height 16
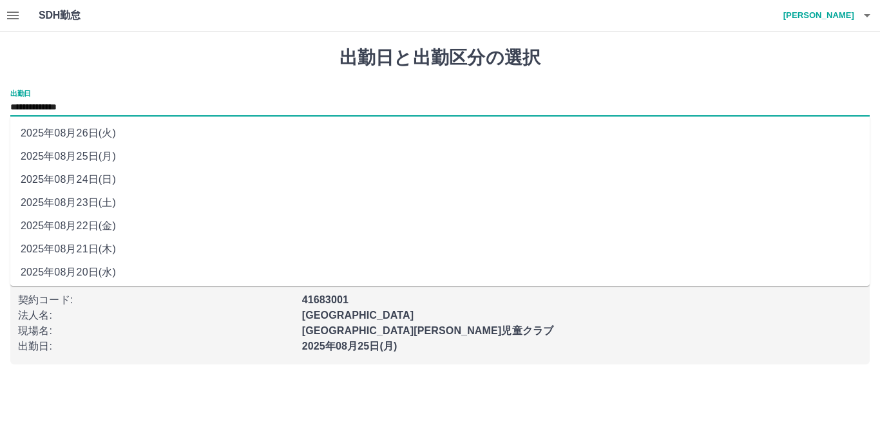
click at [91, 173] on li "2025年08月24日(日)" at bounding box center [439, 179] width 859 height 23
type input "**********"
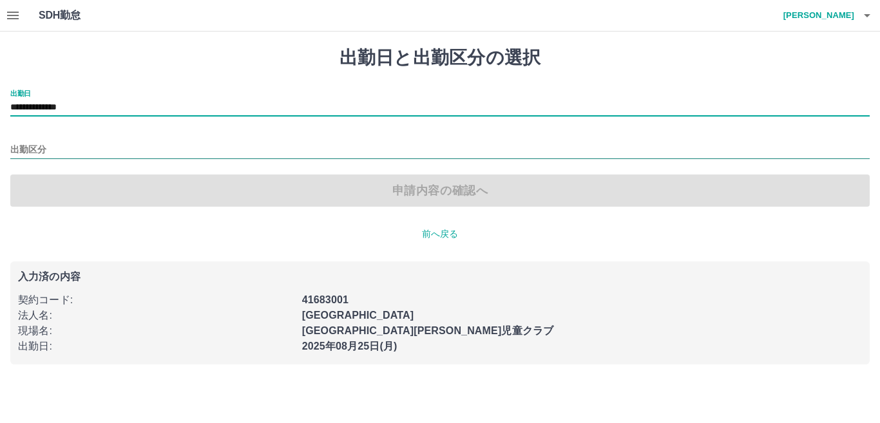
click at [64, 152] on input "出勤区分" at bounding box center [439, 150] width 859 height 16
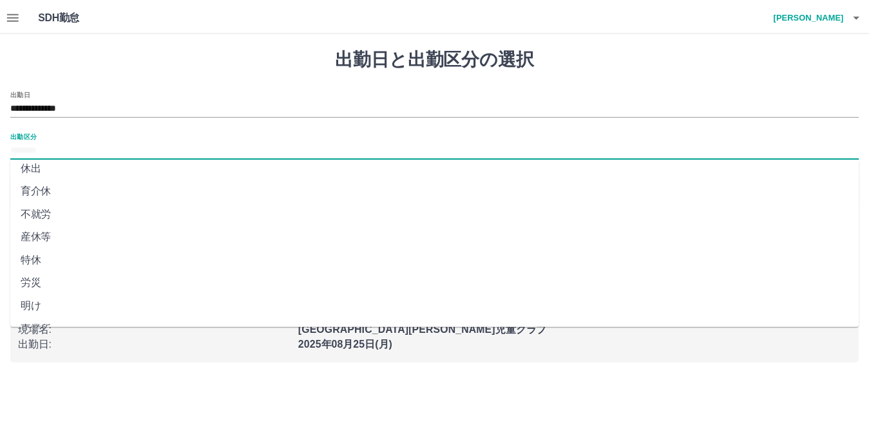
scroll to position [258, 0]
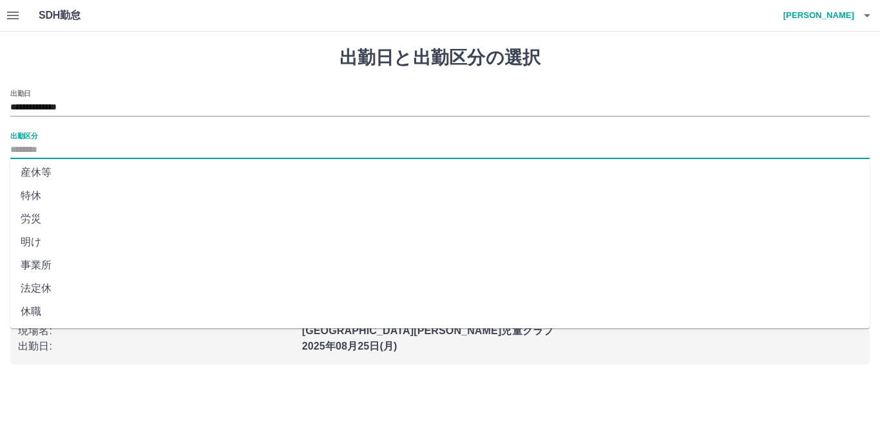
drag, startPoint x: 53, startPoint y: 281, endPoint x: 76, endPoint y: 279, distance: 23.3
click at [53, 281] on li "法定休" at bounding box center [439, 288] width 859 height 23
type input "***"
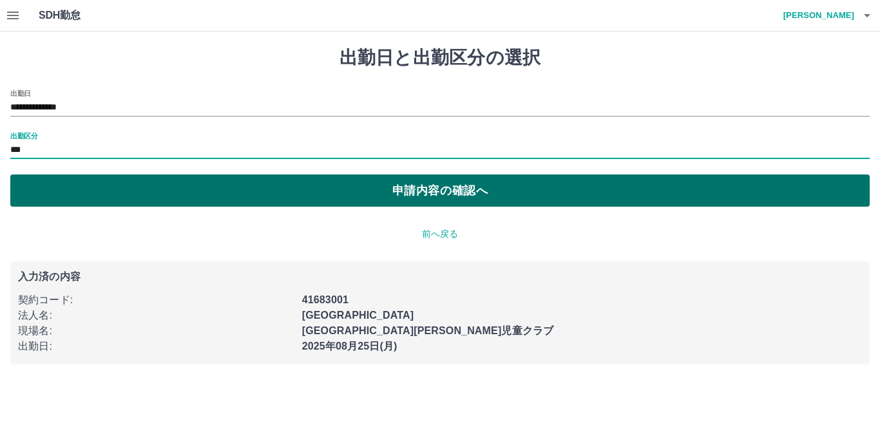
click at [140, 197] on button "申請内容の確認へ" at bounding box center [439, 191] width 859 height 32
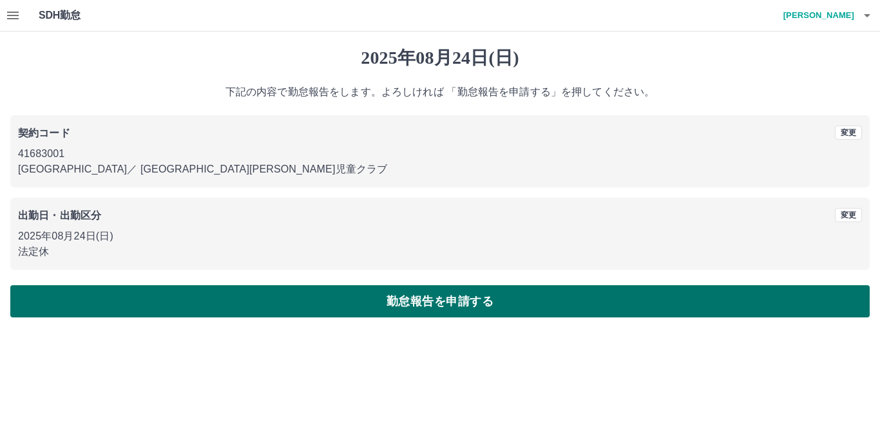
click at [124, 312] on button "勤怠報告を申請する" at bounding box center [439, 301] width 859 height 32
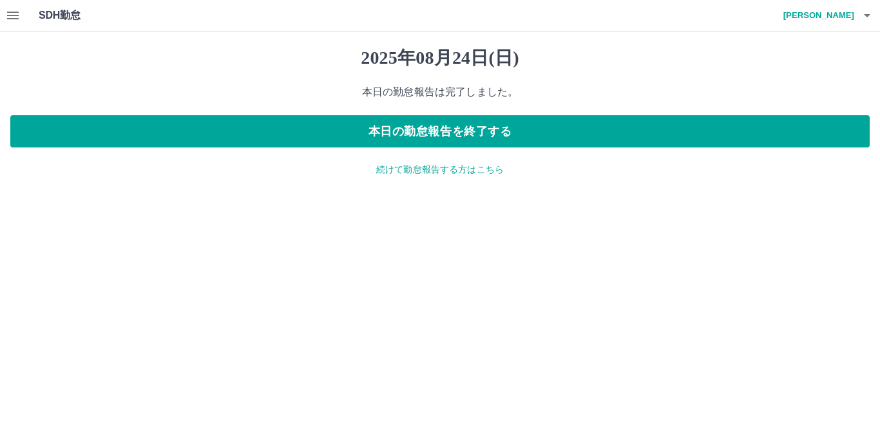
click at [15, 22] on icon "button" at bounding box center [12, 15] width 15 height 15
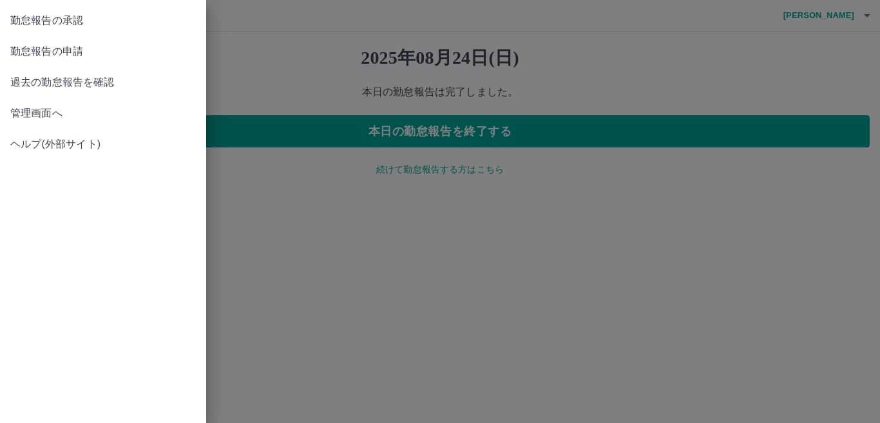
click at [95, 23] on span "勤怠報告の承認" at bounding box center [103, 20] width 186 height 15
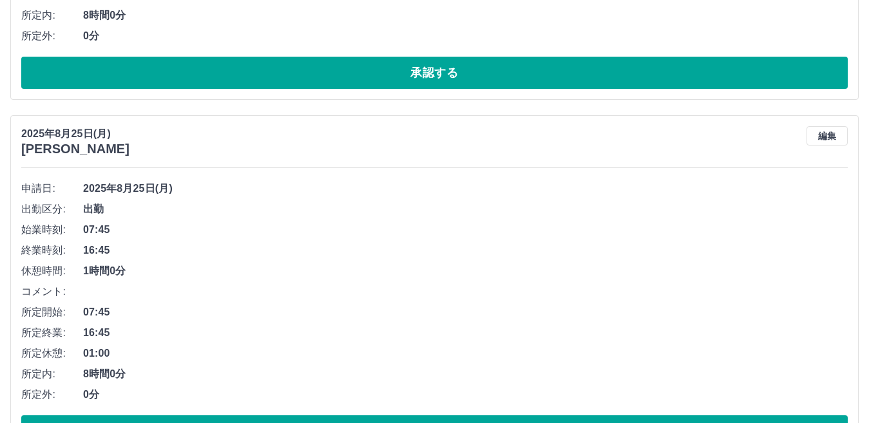
scroll to position [1031, 0]
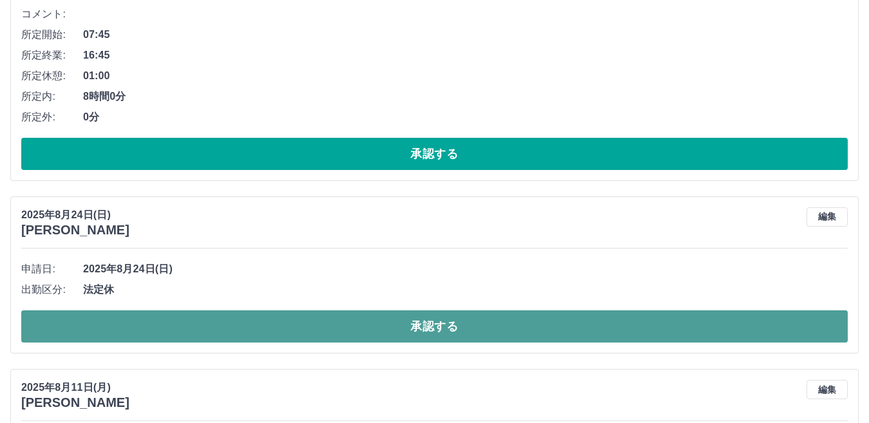
click at [431, 327] on button "承認する" at bounding box center [434, 327] width 827 height 32
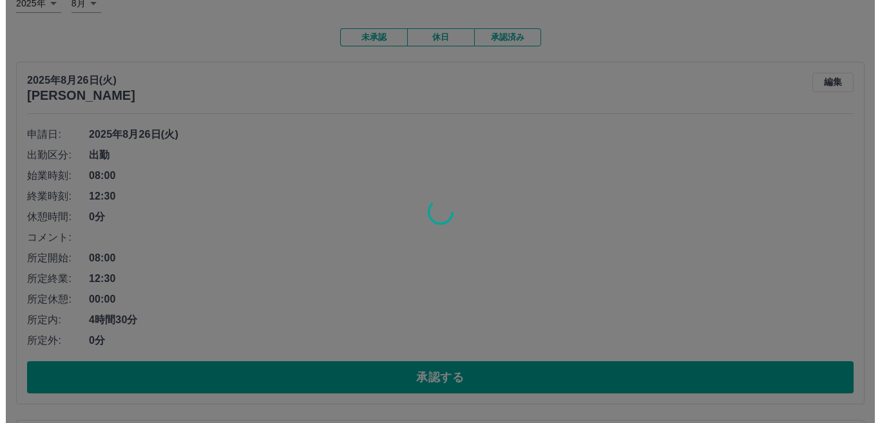
scroll to position [0, 0]
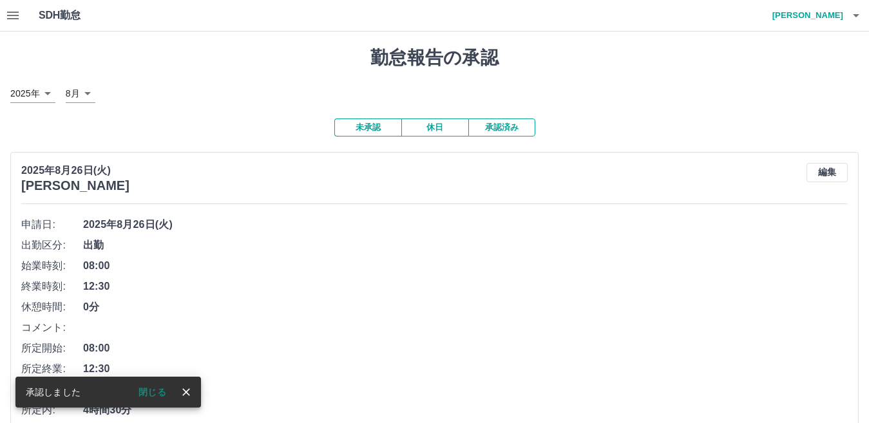
click at [17, 23] on icon "button" at bounding box center [12, 15] width 15 height 15
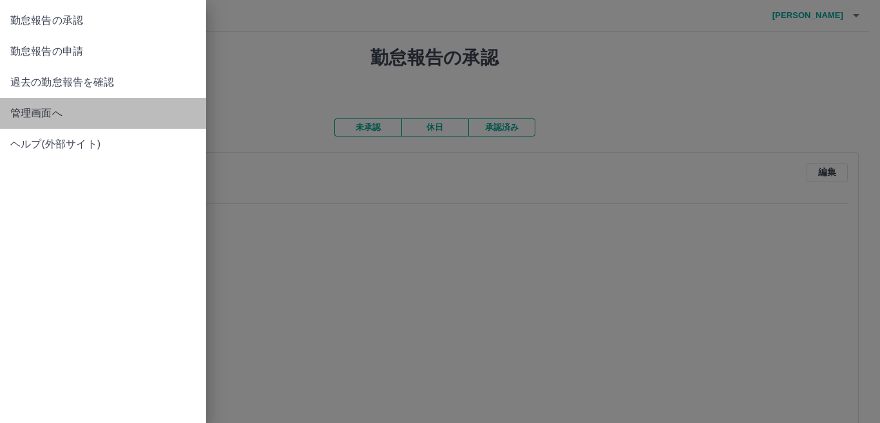
click at [57, 120] on span "管理画面へ" at bounding box center [103, 113] width 186 height 15
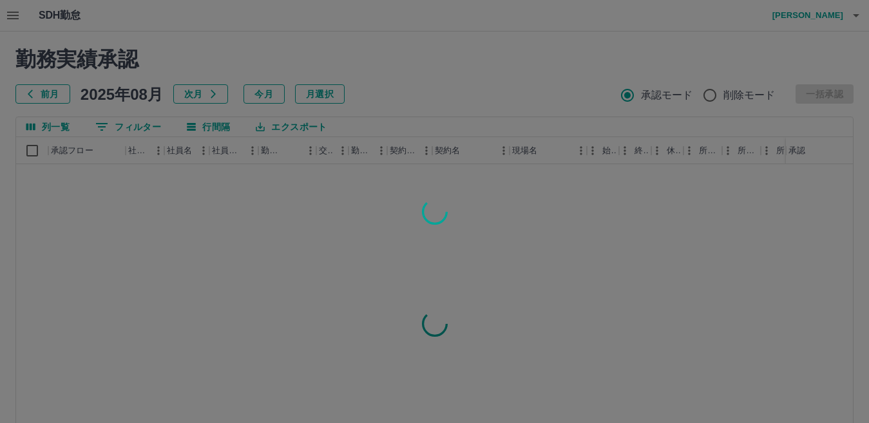
click at [145, 122] on div at bounding box center [434, 211] width 869 height 423
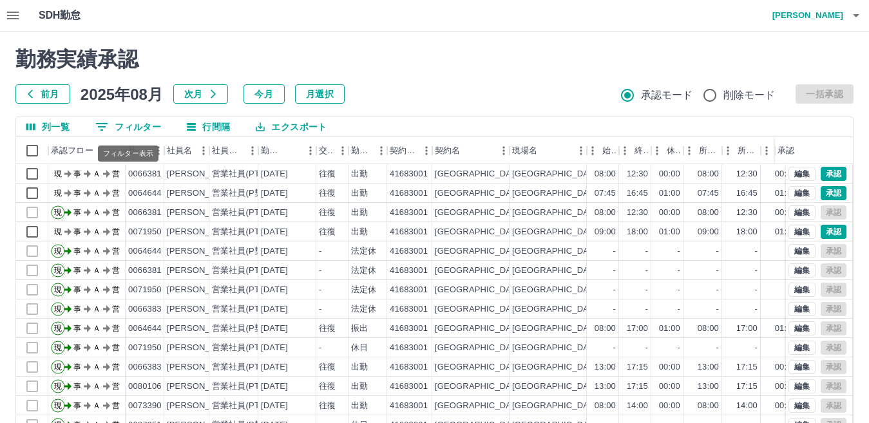
drag, startPoint x: 158, startPoint y: 129, endPoint x: 169, endPoint y: 131, distance: 11.1
click at [158, 129] on button "0 フィルター" at bounding box center [128, 126] width 86 height 19
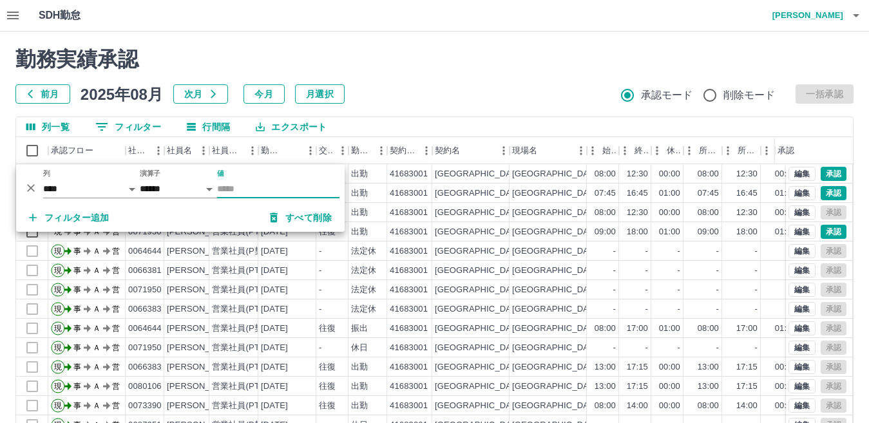
click at [280, 178] on div "値" at bounding box center [278, 183] width 122 height 29
click at [265, 192] on input "値" at bounding box center [278, 189] width 122 height 19
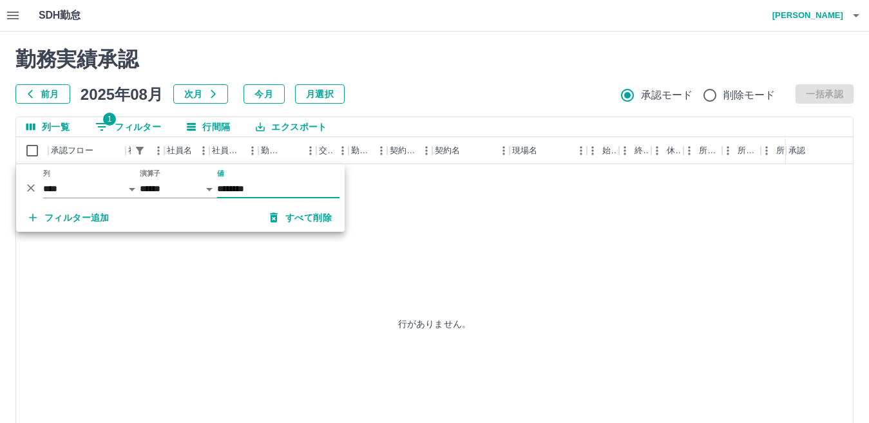
type input "********"
click at [449, 200] on div "行がありません。" at bounding box center [434, 323] width 837 height 319
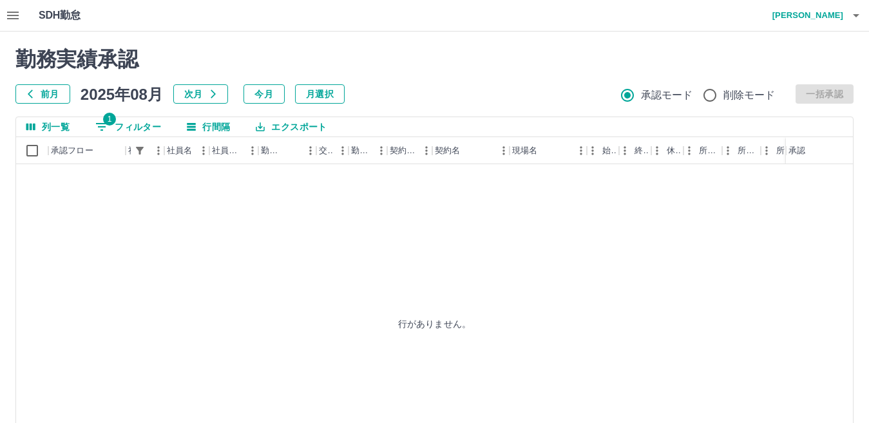
click at [165, 128] on button "1 フィルター" at bounding box center [128, 126] width 86 height 19
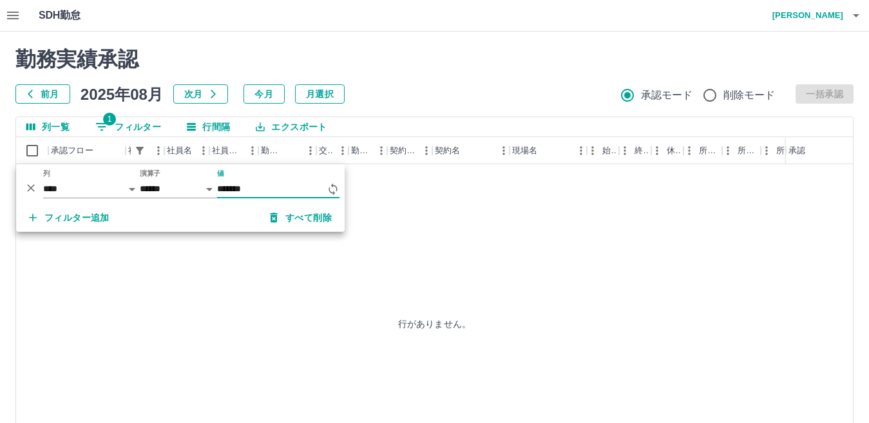
type input "*******"
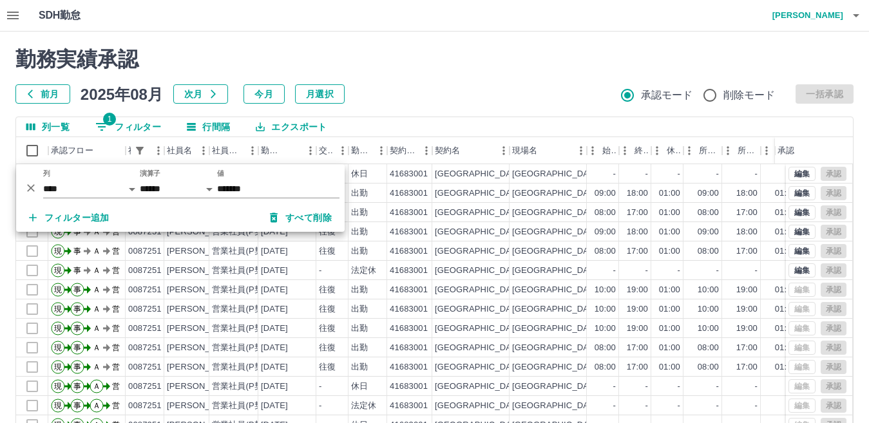
click at [501, 36] on div "勤務実績承認 前月 2025年08月 次月 今月 月選択 承認モード 削除モード 一括承認 列一覧 1 フィルター 行間隔 エクスポート 承認フロー 社員番号…" at bounding box center [434, 288] width 869 height 513
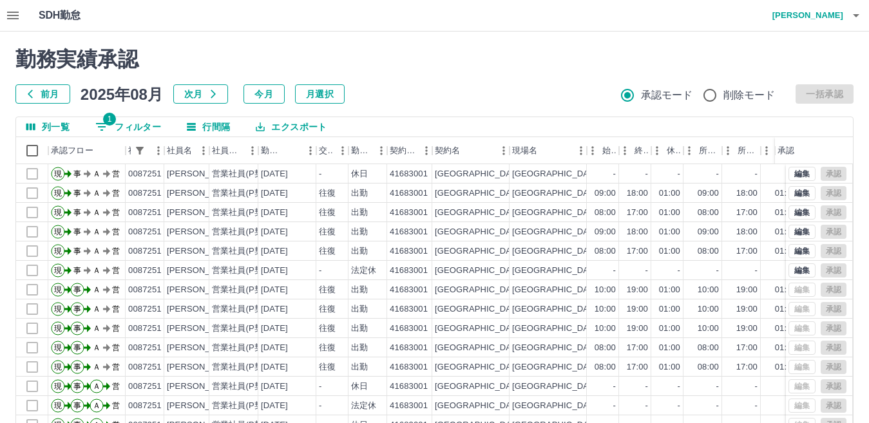
click at [851, 21] on icon "button" at bounding box center [855, 15] width 15 height 15
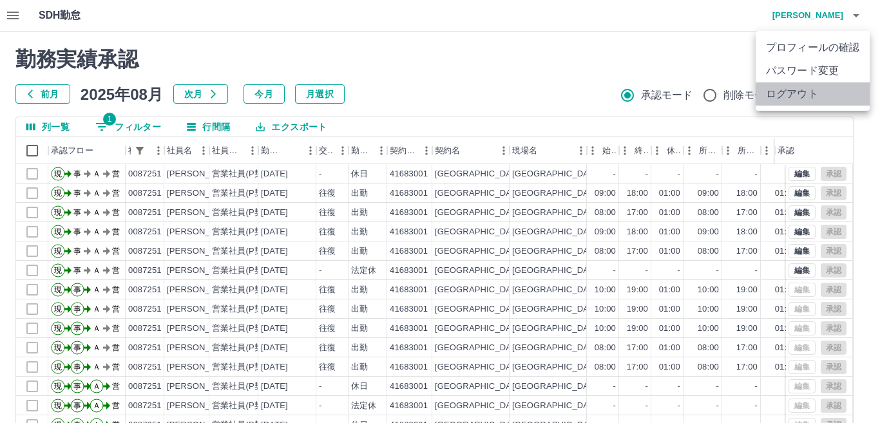
click at [818, 99] on li "ログアウト" at bounding box center [813, 93] width 114 height 23
